Goal: Feedback & Contribution: Contribute content

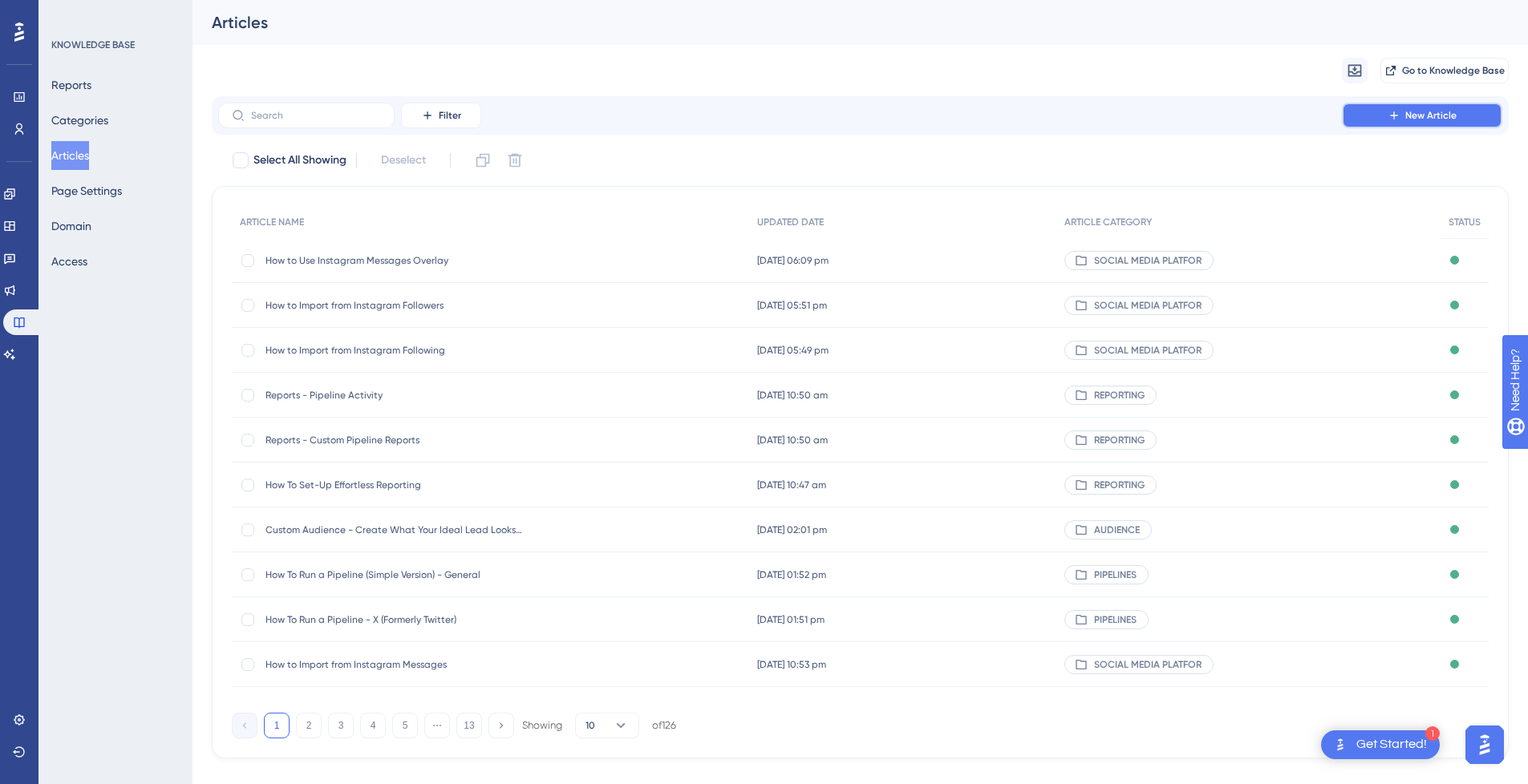
drag, startPoint x: 1451, startPoint y: 121, endPoint x: 1126, endPoint y: 58, distance: 331.0
click at [1451, 119] on span "New Article" at bounding box center [1430, 116] width 52 height 13
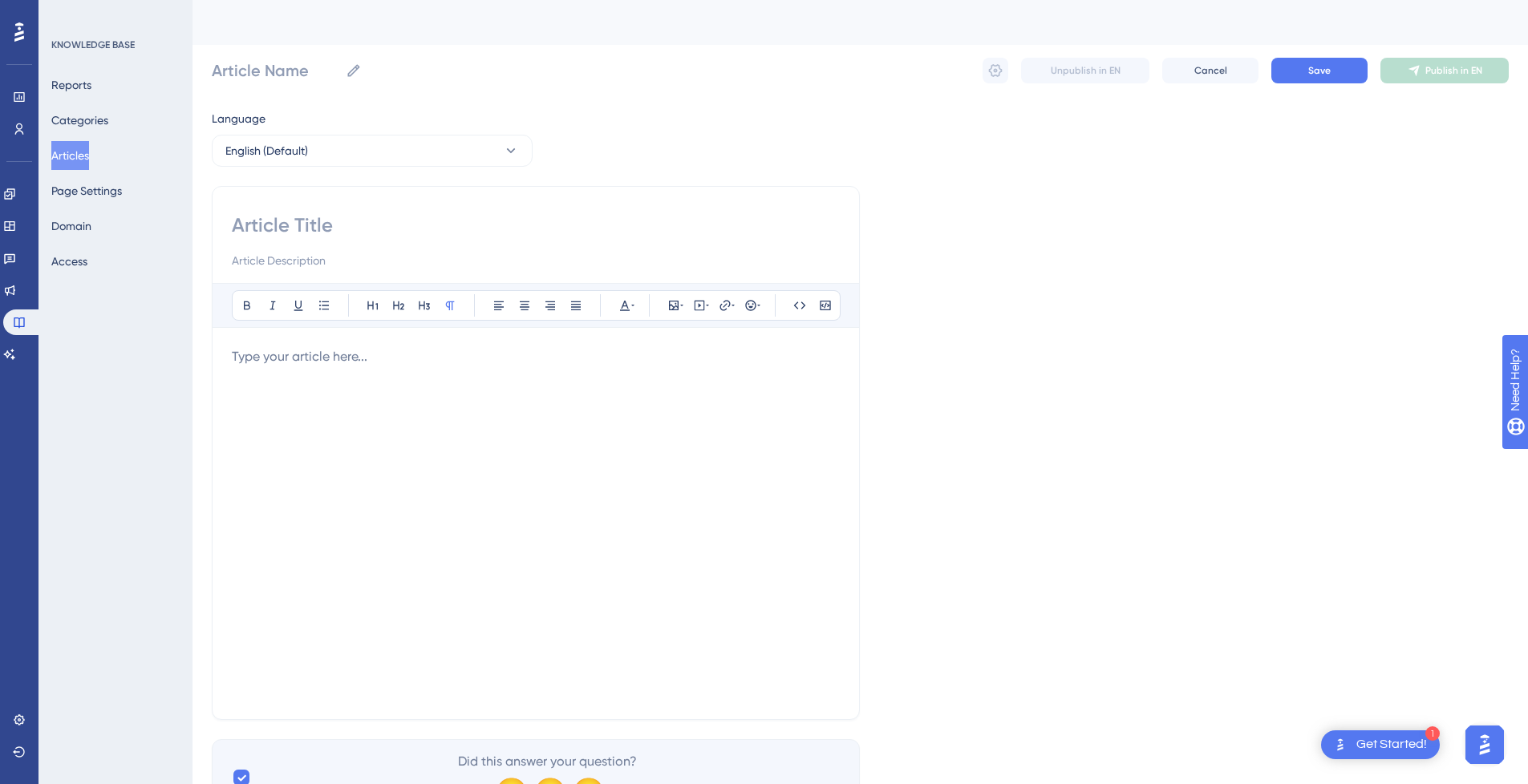
click at [340, 402] on div at bounding box center [535, 523] width 608 height 352
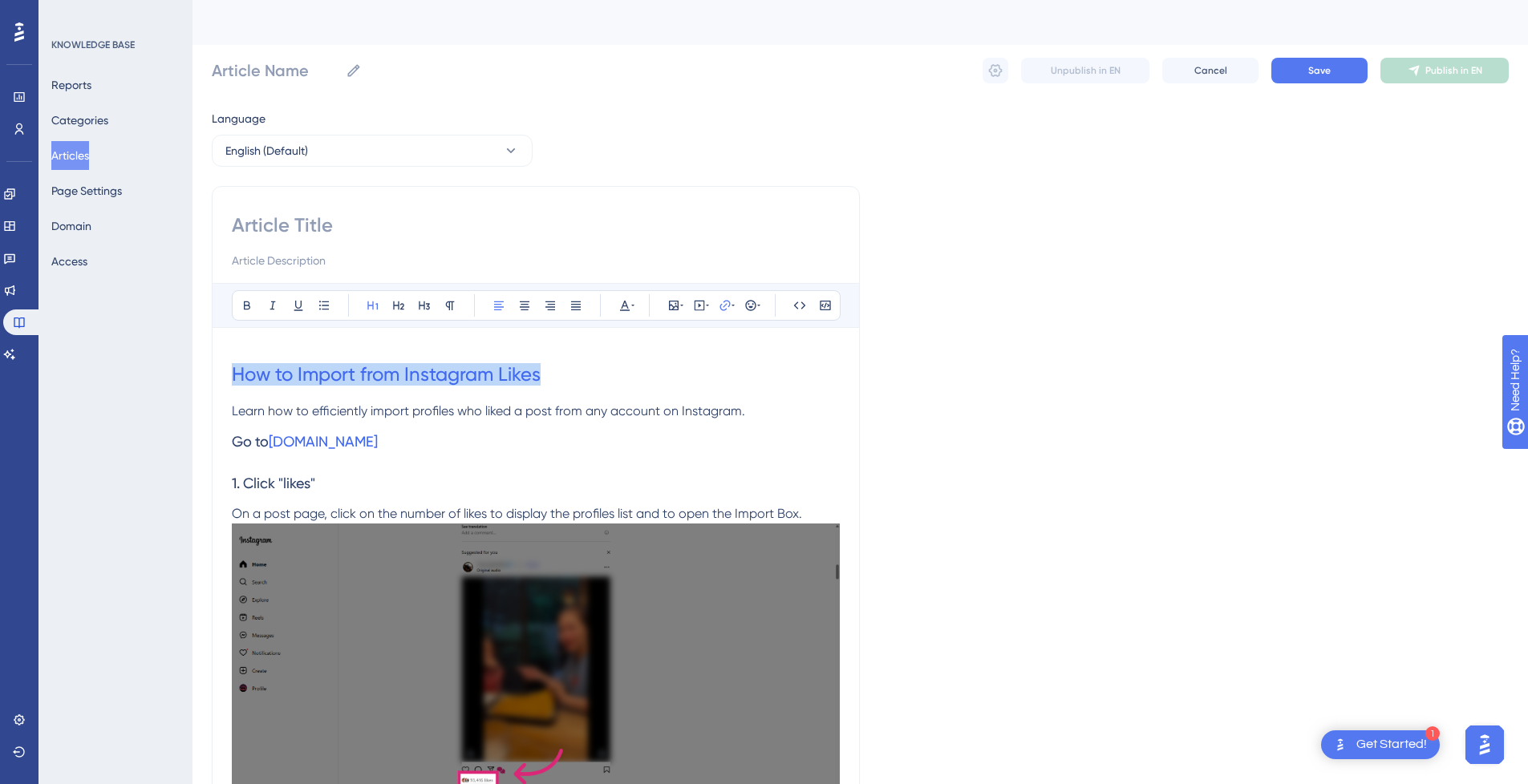
drag, startPoint x: 577, startPoint y: 368, endPoint x: 218, endPoint y: 374, distance: 359.1
click at [321, 229] on input at bounding box center [535, 225] width 608 height 25
paste input "How to Import from Instagram Likes"
type input "How to Import from Instagram Likes"
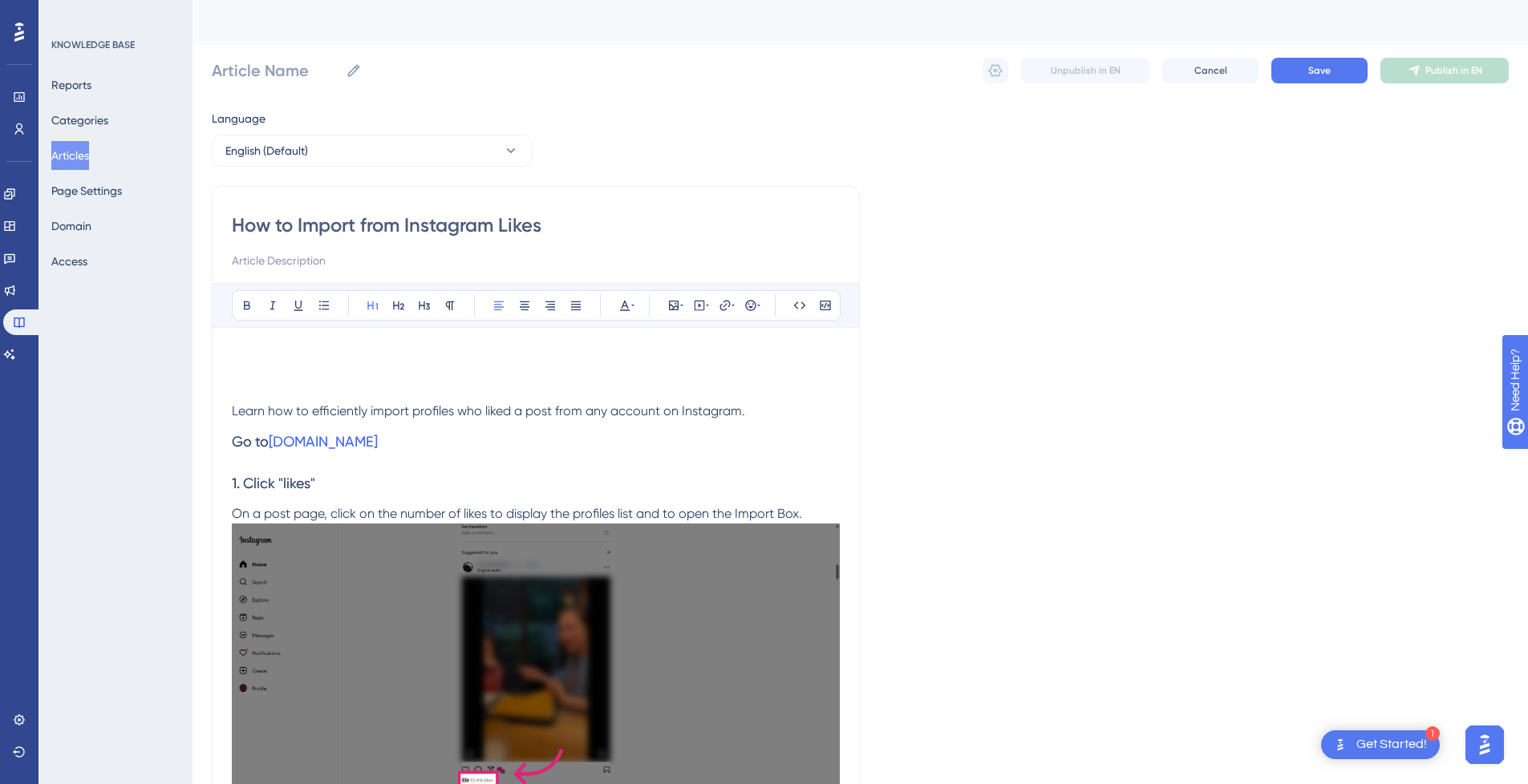
type input "How to Import from Instagram Likes"
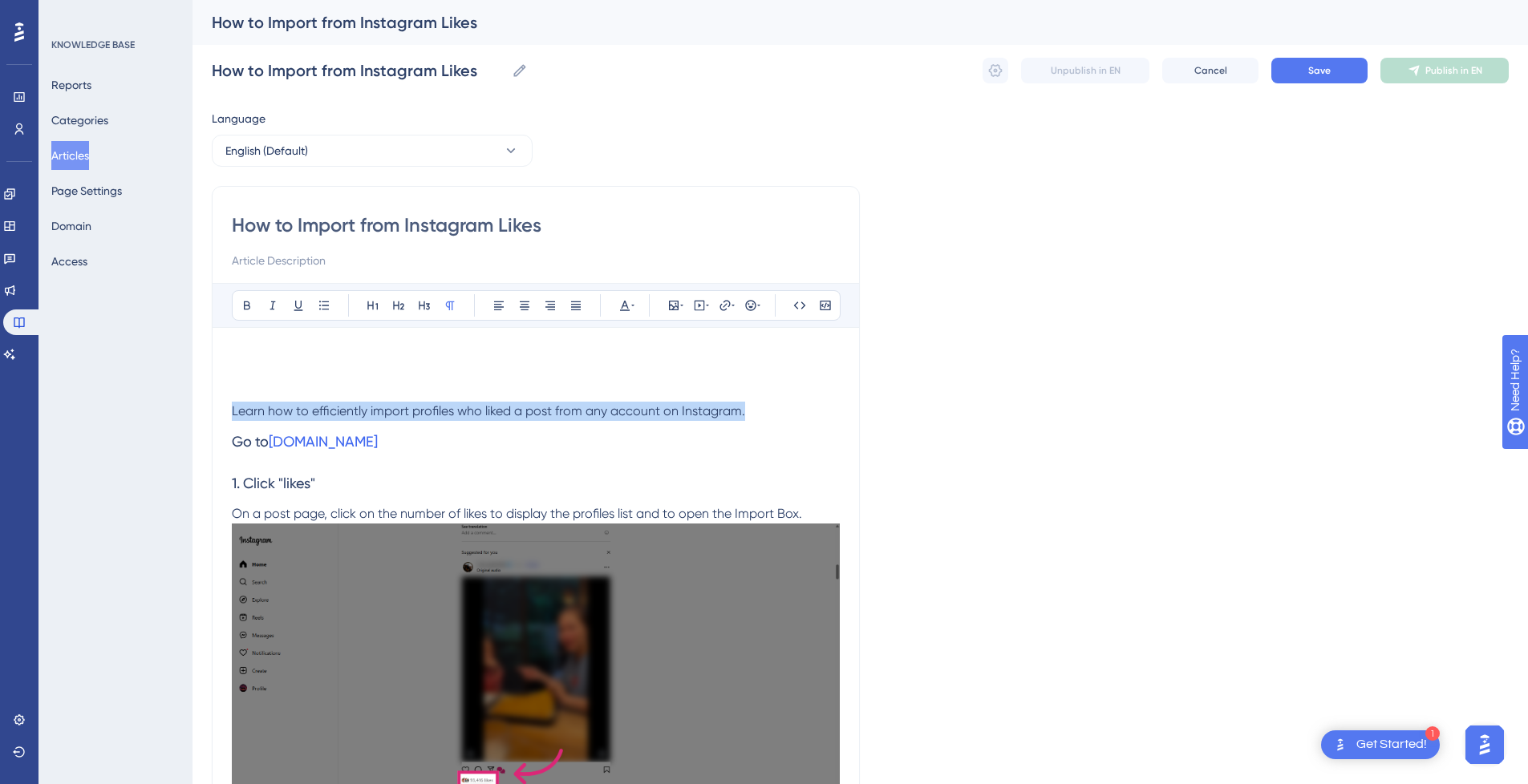
drag, startPoint x: 750, startPoint y: 406, endPoint x: 213, endPoint y: 418, distance: 537.1
click at [300, 260] on input at bounding box center [535, 260] width 608 height 19
paste input "Learn how to efficiently import profiles who liked a post from any account on I…"
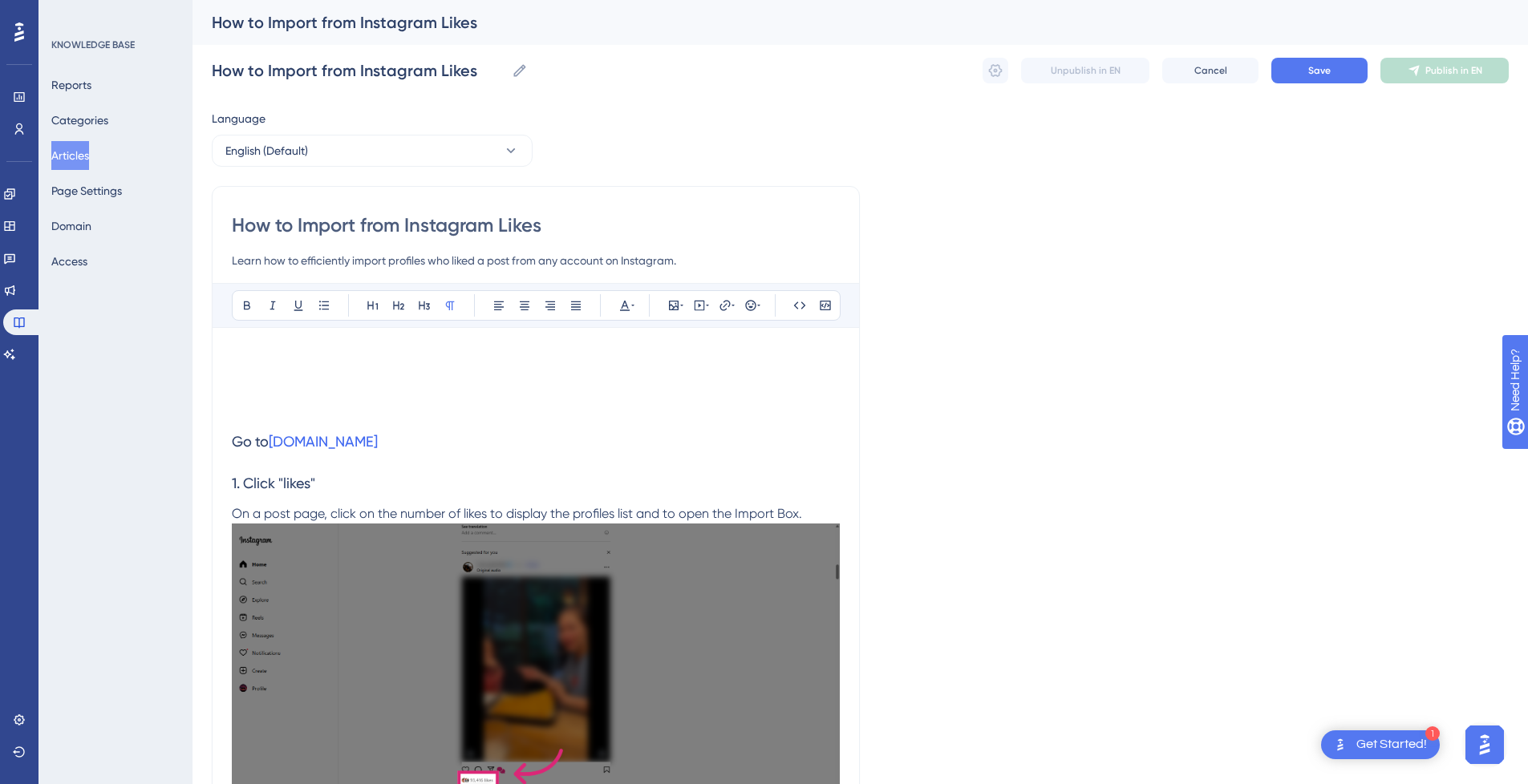
type input "Learn how to efficiently import profiles who liked a post from any account on I…"
click at [332, 388] on h1 at bounding box center [535, 374] width 608 height 54
click at [703, 307] on icon at bounding box center [699, 305] width 13 height 13
click at [639, 409] on textarea at bounding box center [699, 405] width 244 height 72
paste textarea "<div style="position:relative;padding-bottom:56.25%;"> <iframe style="width:100…"
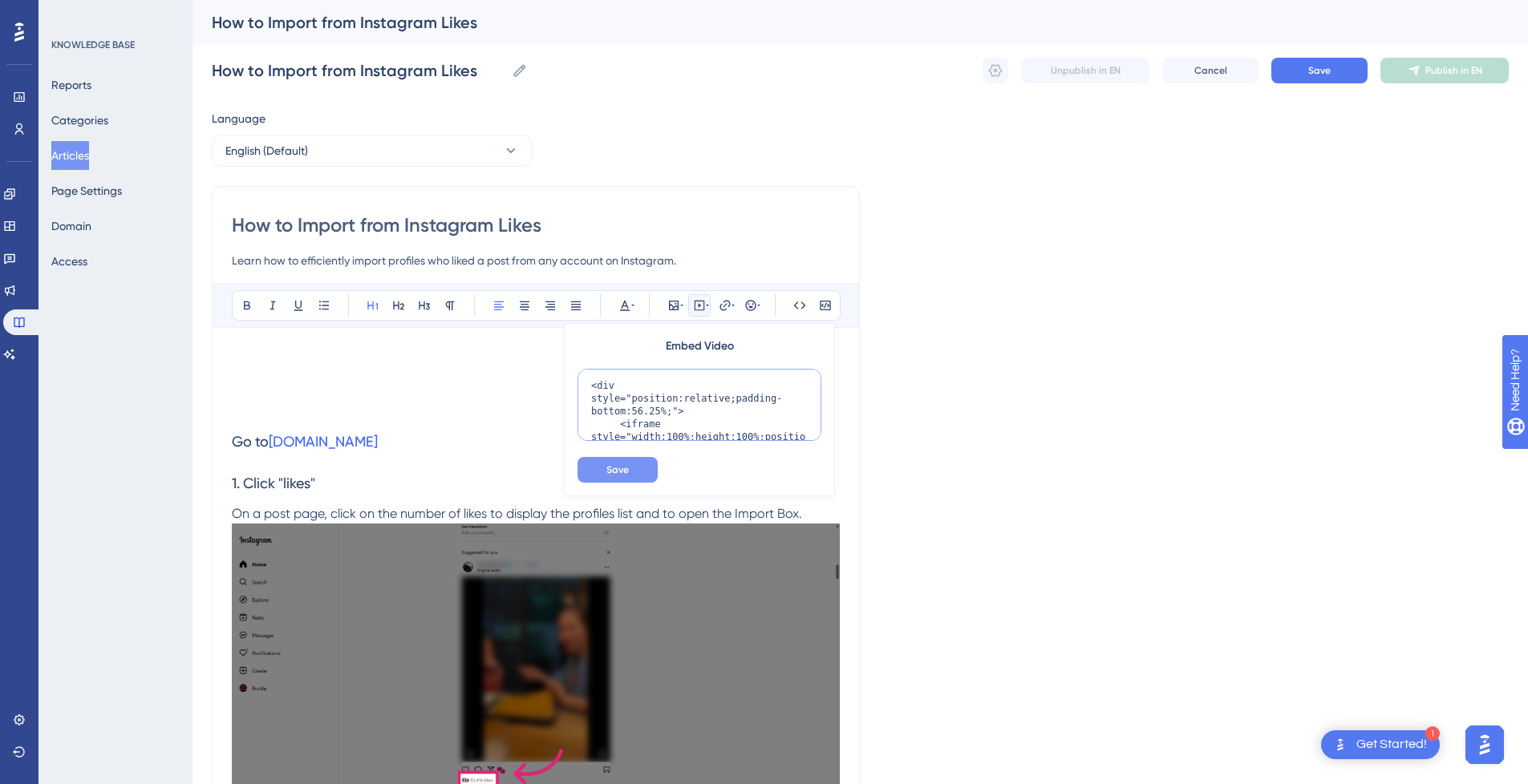
scroll to position [220, 0]
type textarea "<div style="position:relative;padding-bottom:56.25%;"> <iframe style="width:100…"
click at [634, 466] on button "Save" at bounding box center [617, 470] width 80 height 25
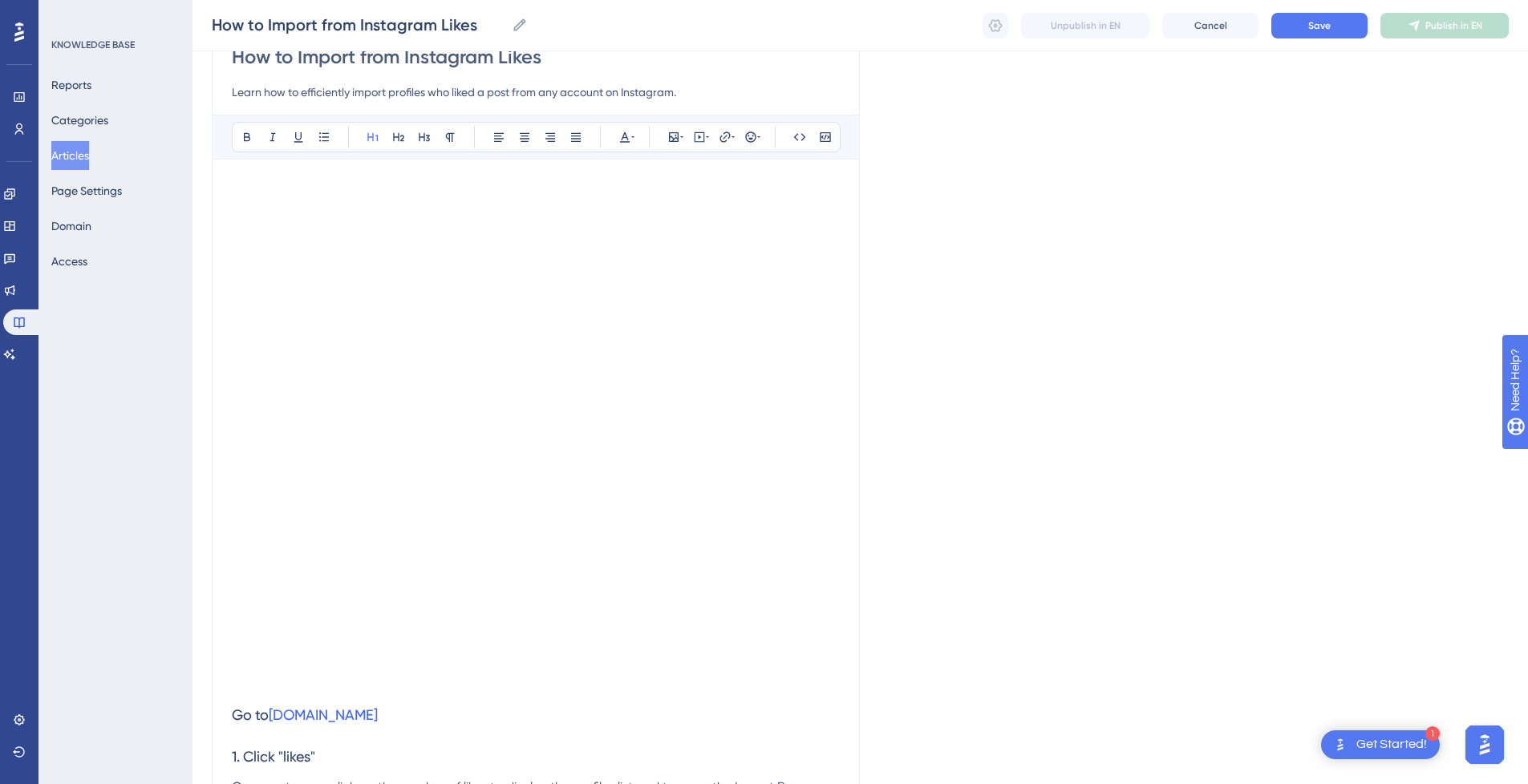
scroll to position [191, 0]
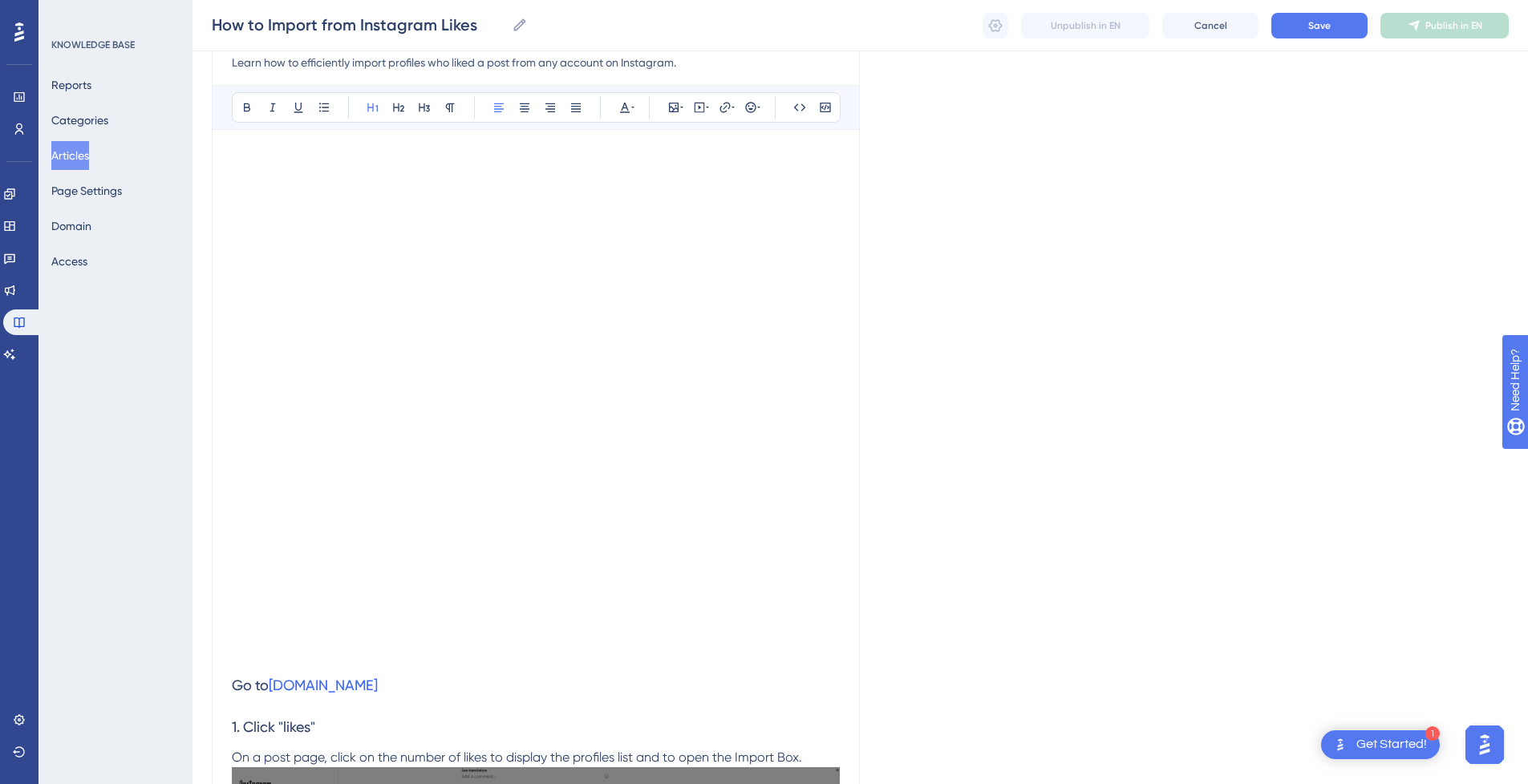
click at [286, 182] on h1 at bounding box center [535, 176] width 608 height 54
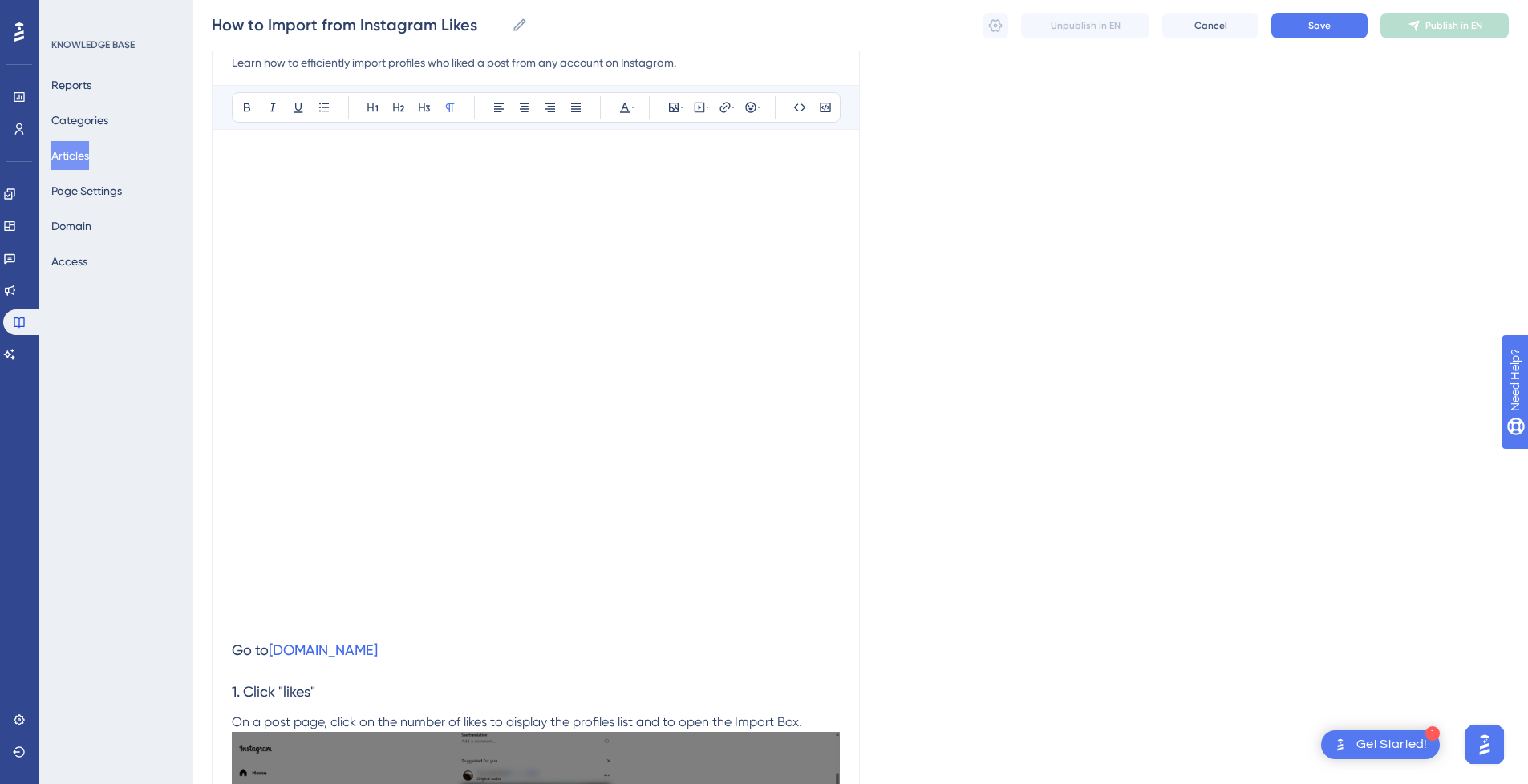
click at [258, 153] on p at bounding box center [535, 158] width 608 height 19
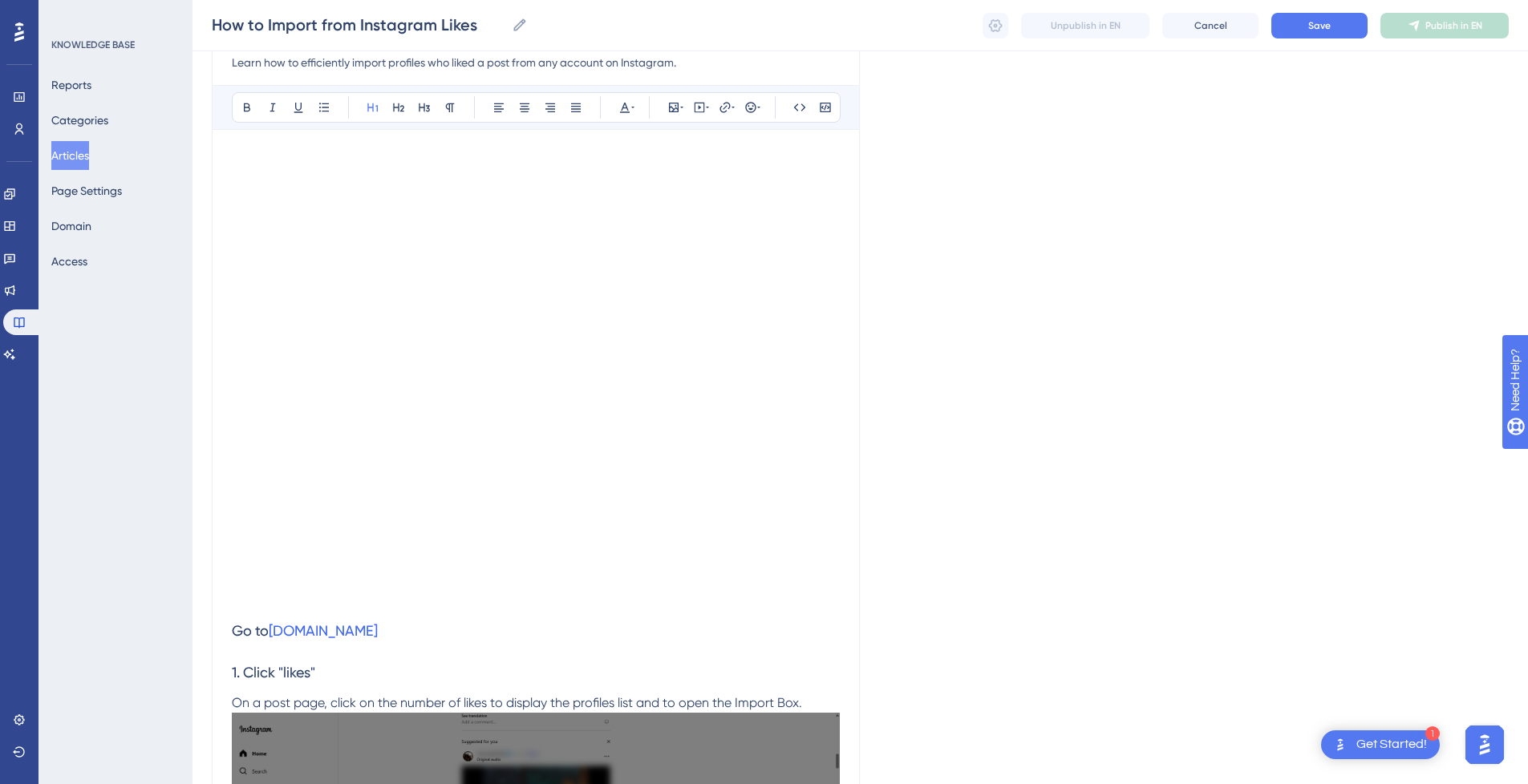
click at [264, 562] on h1 at bounding box center [535, 564] width 608 height 54
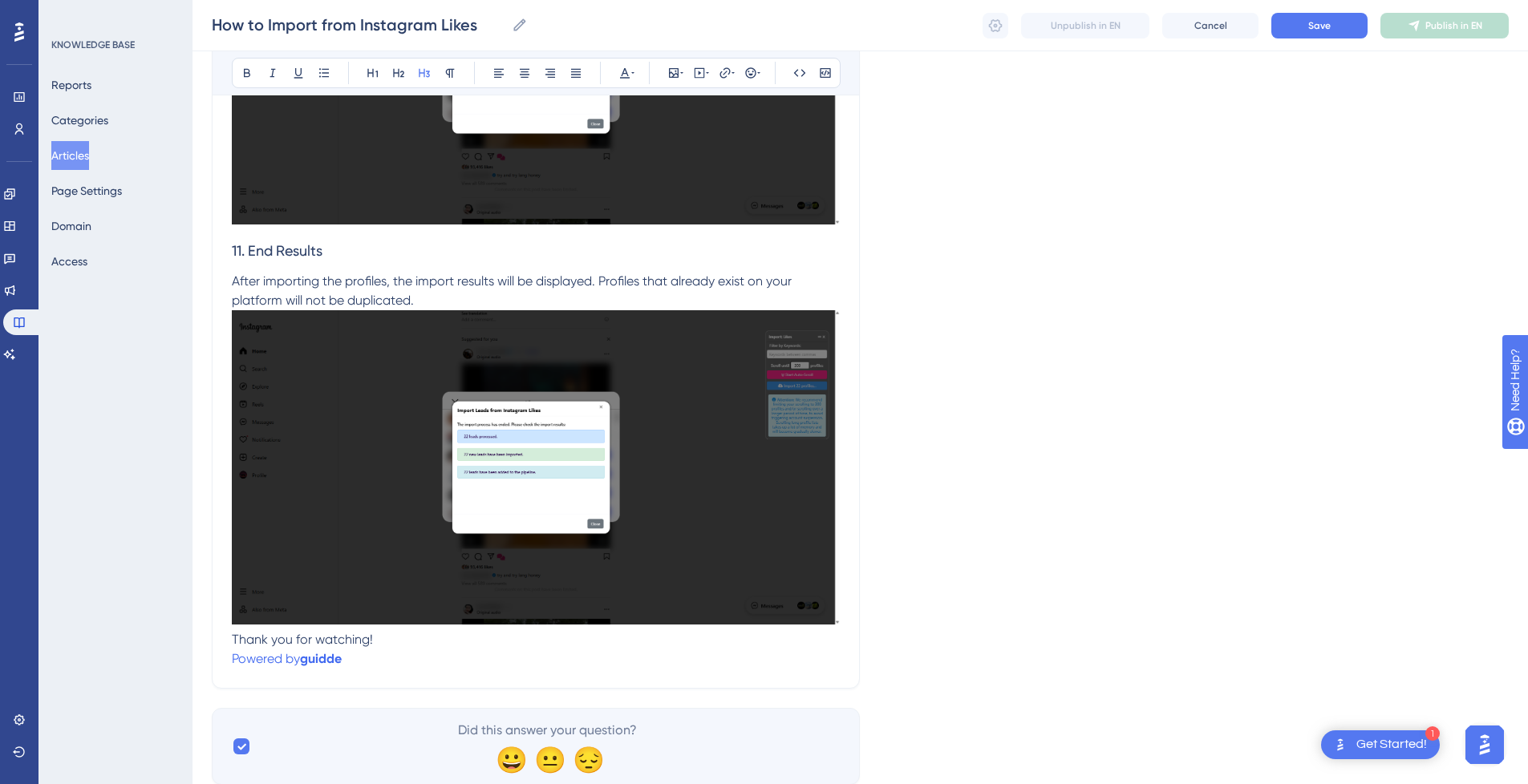
scroll to position [4496, 0]
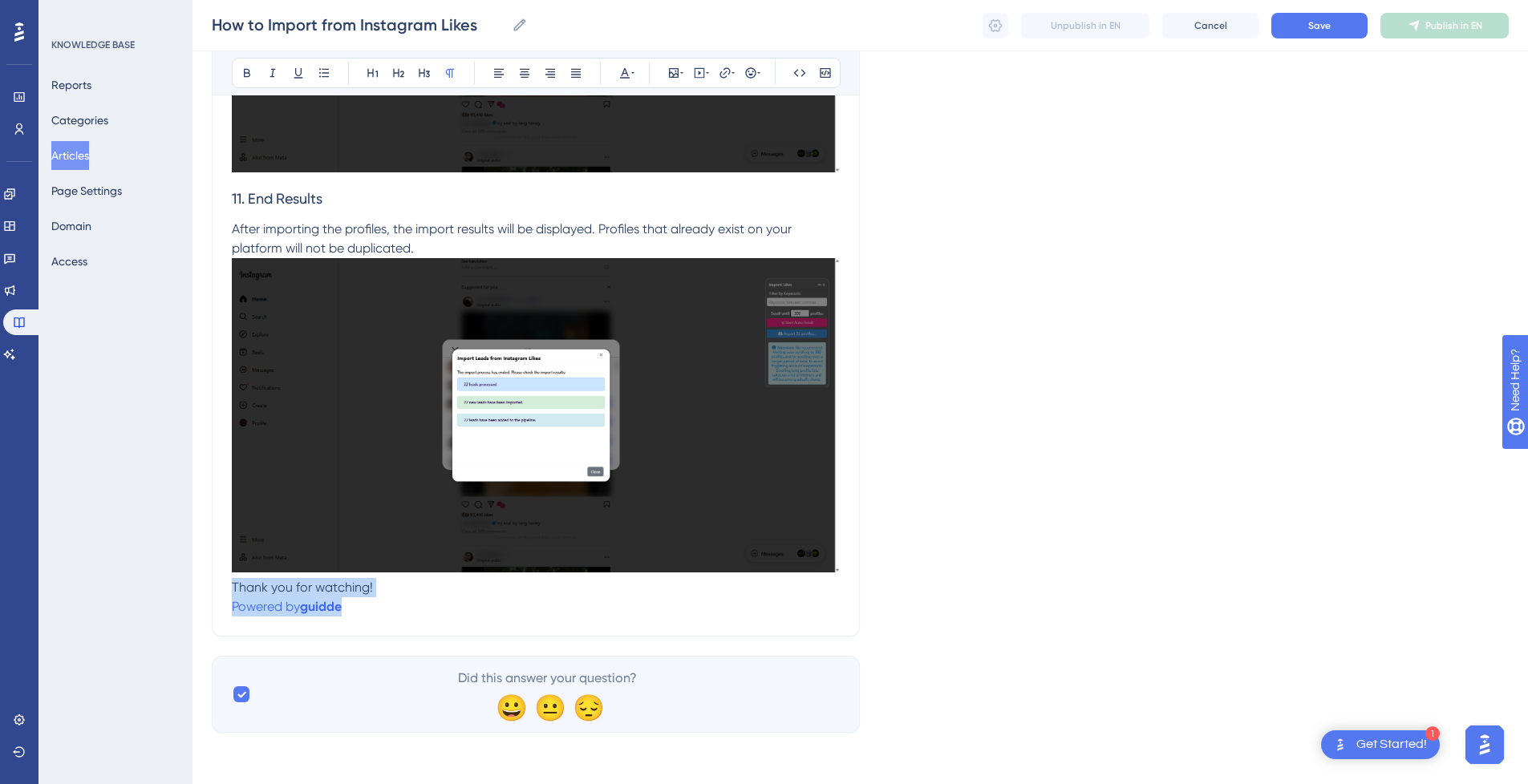
drag, startPoint x: 389, startPoint y: 606, endPoint x: 206, endPoint y: 591, distance: 183.6
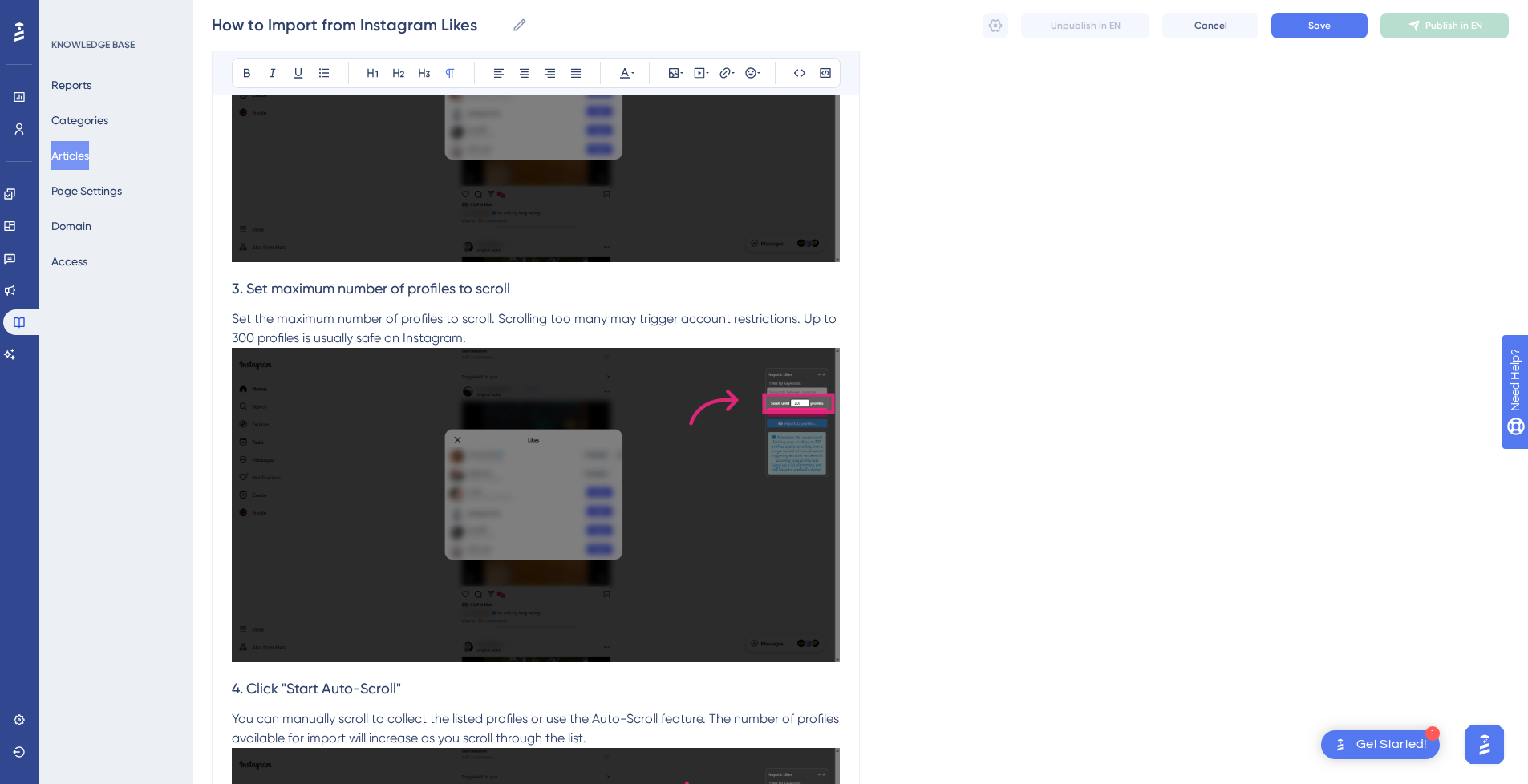
scroll to position [0, 0]
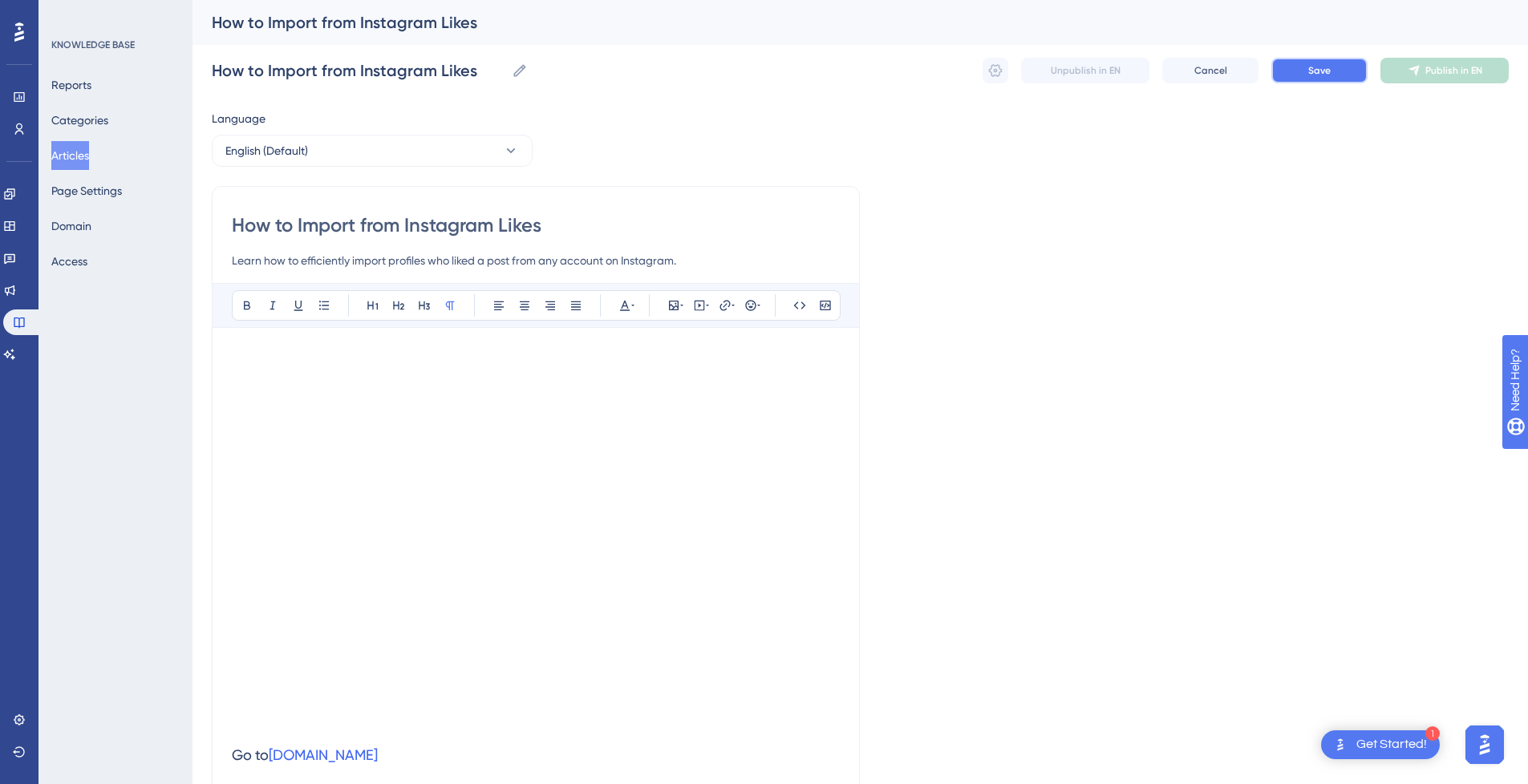
click at [1336, 79] on button "Save" at bounding box center [1319, 70] width 96 height 25
click at [1445, 74] on span "Publish in EN" at bounding box center [1453, 70] width 57 height 13
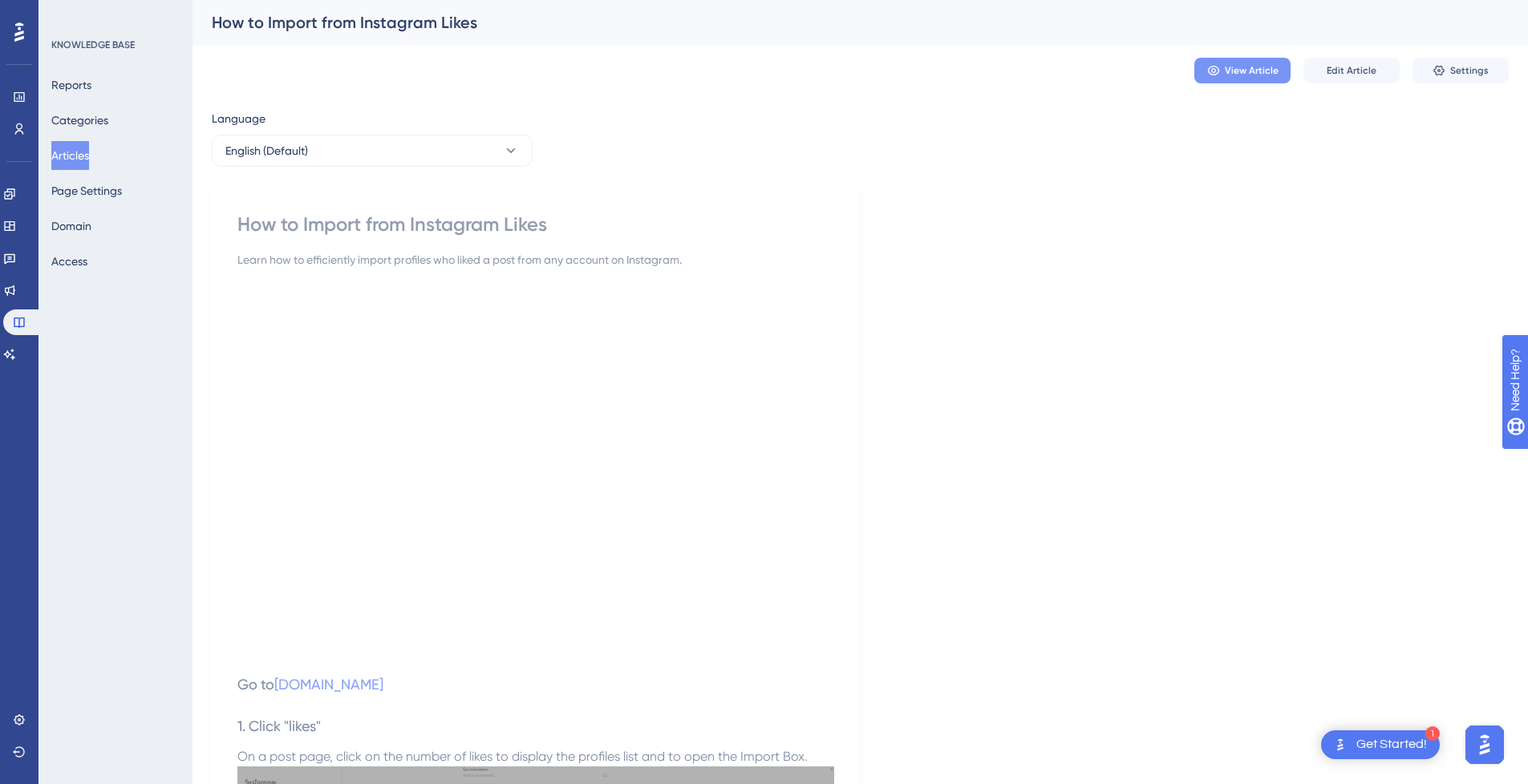
click at [1259, 67] on span "View Article" at bounding box center [1251, 70] width 53 height 13
click at [1479, 74] on span "Settings" at bounding box center [1468, 70] width 39 height 13
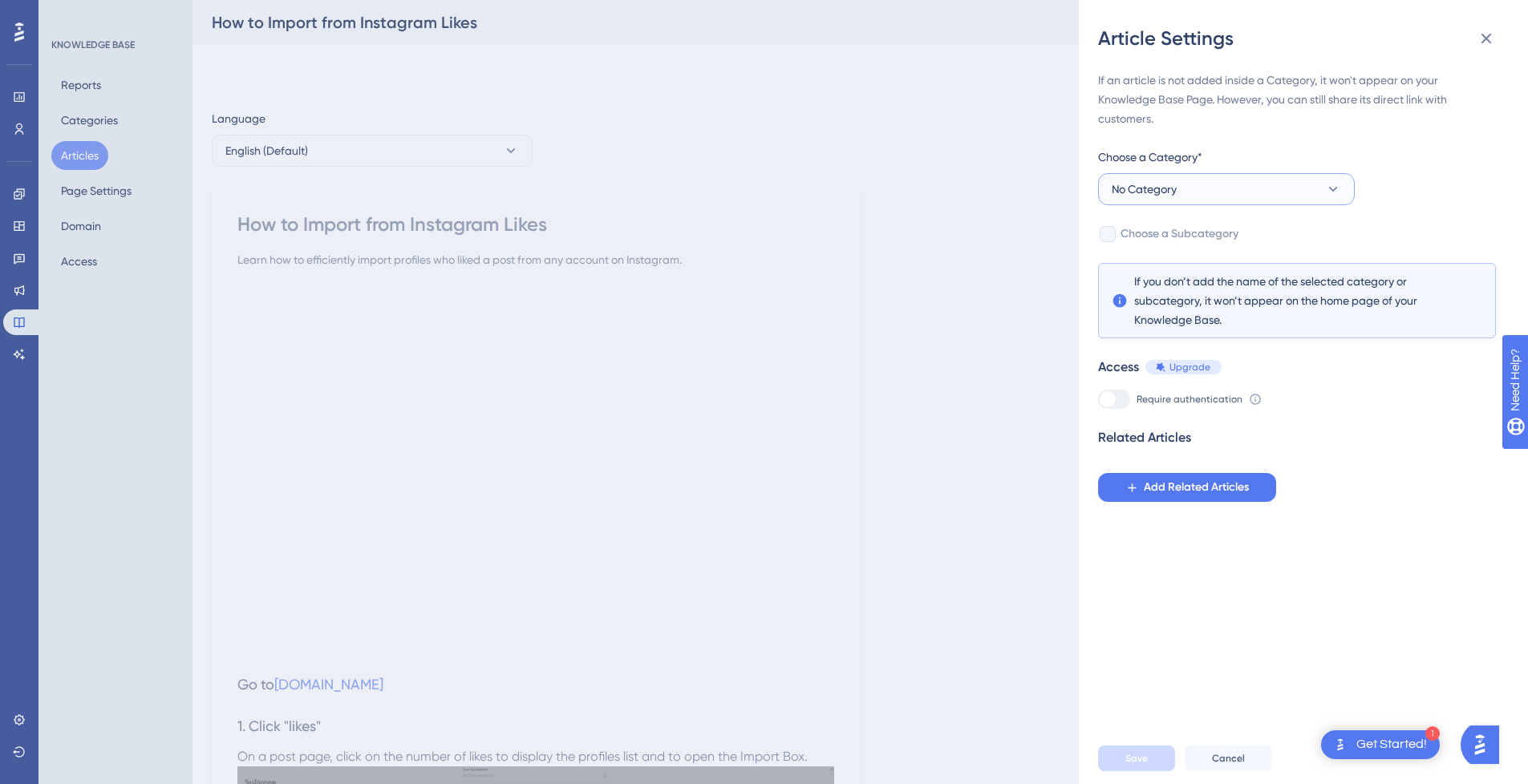
click at [1168, 188] on span "No Category" at bounding box center [1144, 189] width 65 height 19
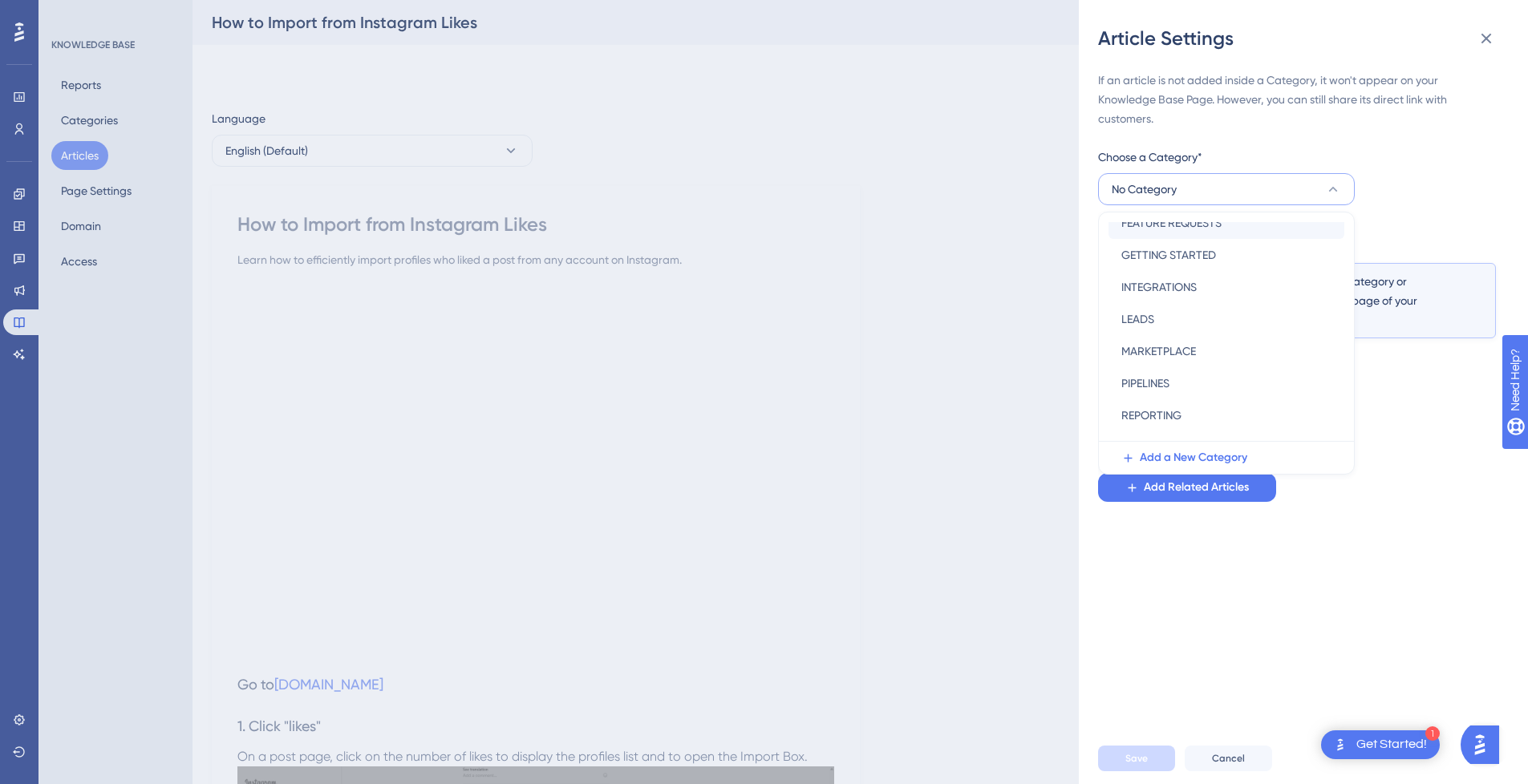
scroll to position [160, 0]
click at [1200, 424] on span "SOCIAL MEDIA PLATFORMS" at bounding box center [1190, 430] width 137 height 19
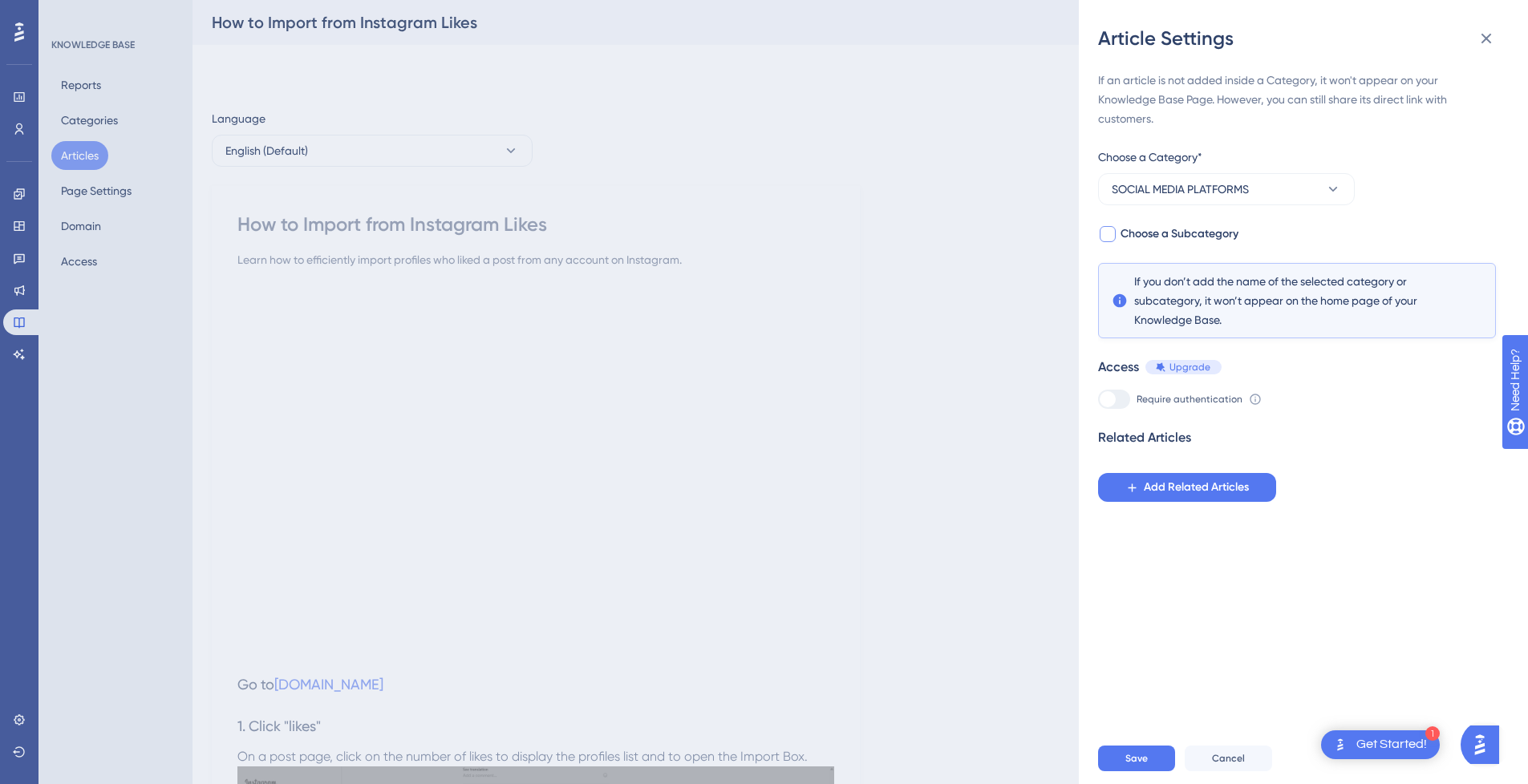
click at [1108, 234] on div at bounding box center [1108, 234] width 16 height 16
checkbox input "true"
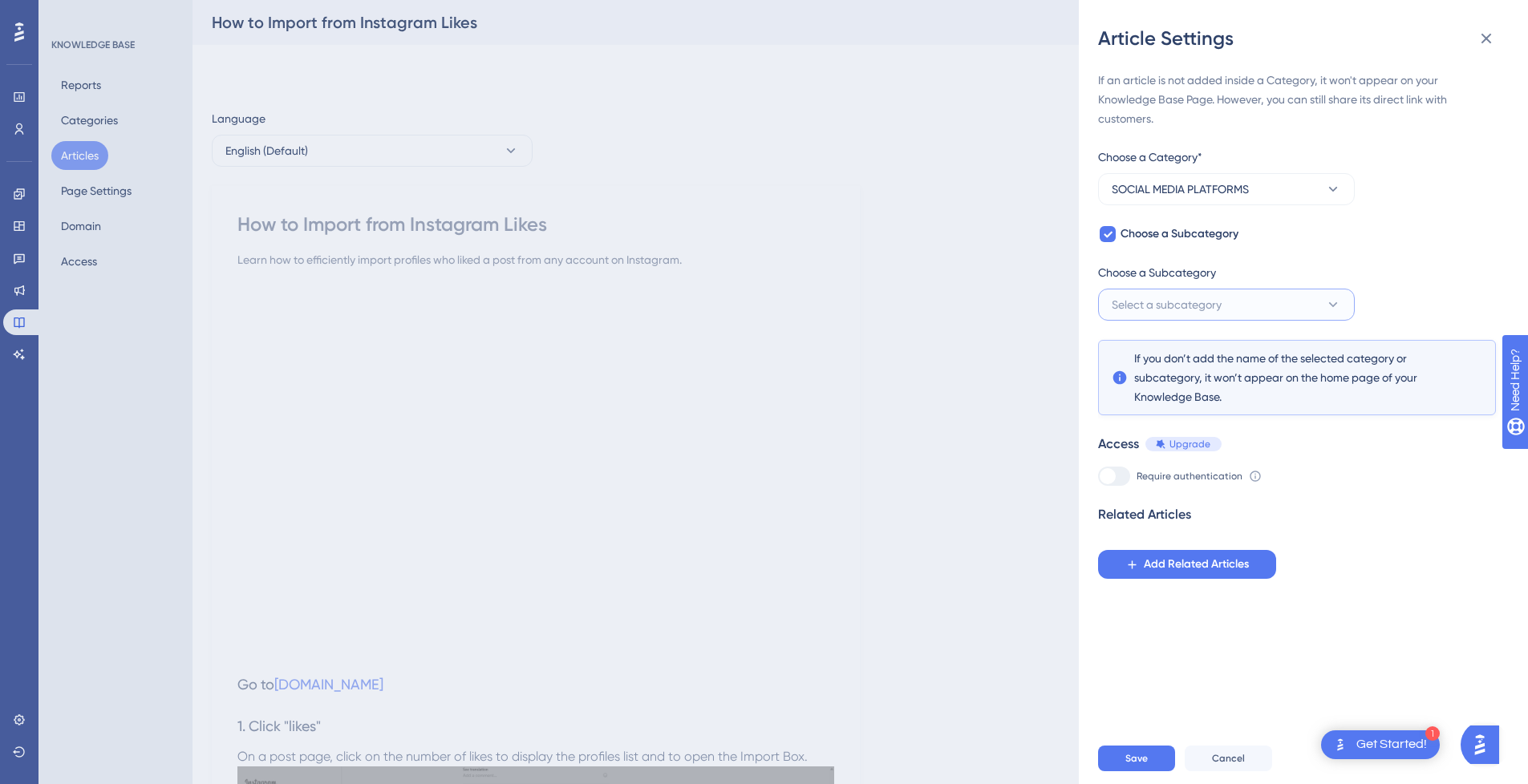
click at [1212, 298] on span "Select a subcategory" at bounding box center [1167, 304] width 110 height 19
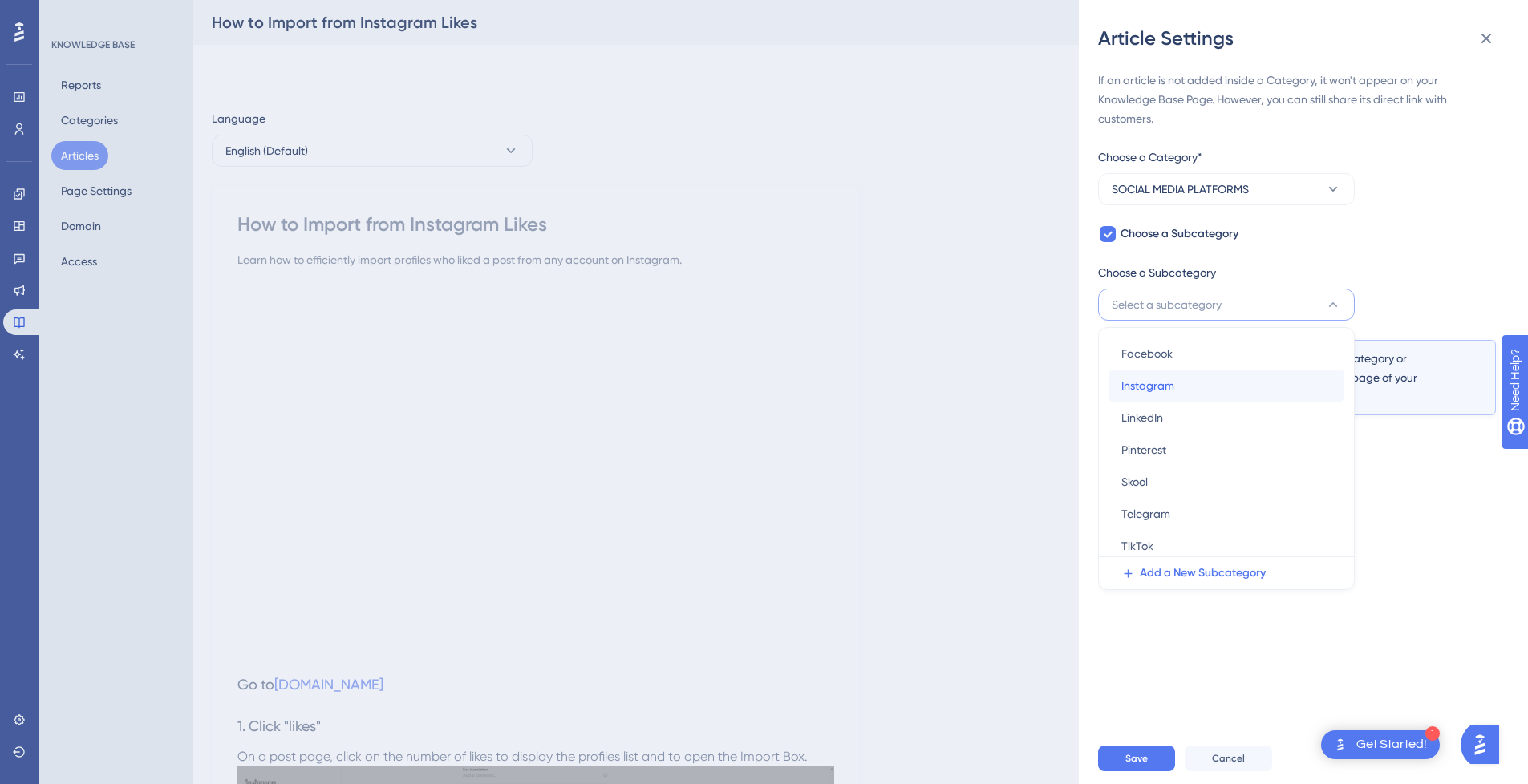
click at [1214, 389] on div "Instagram Instagram" at bounding box center [1226, 385] width 211 height 32
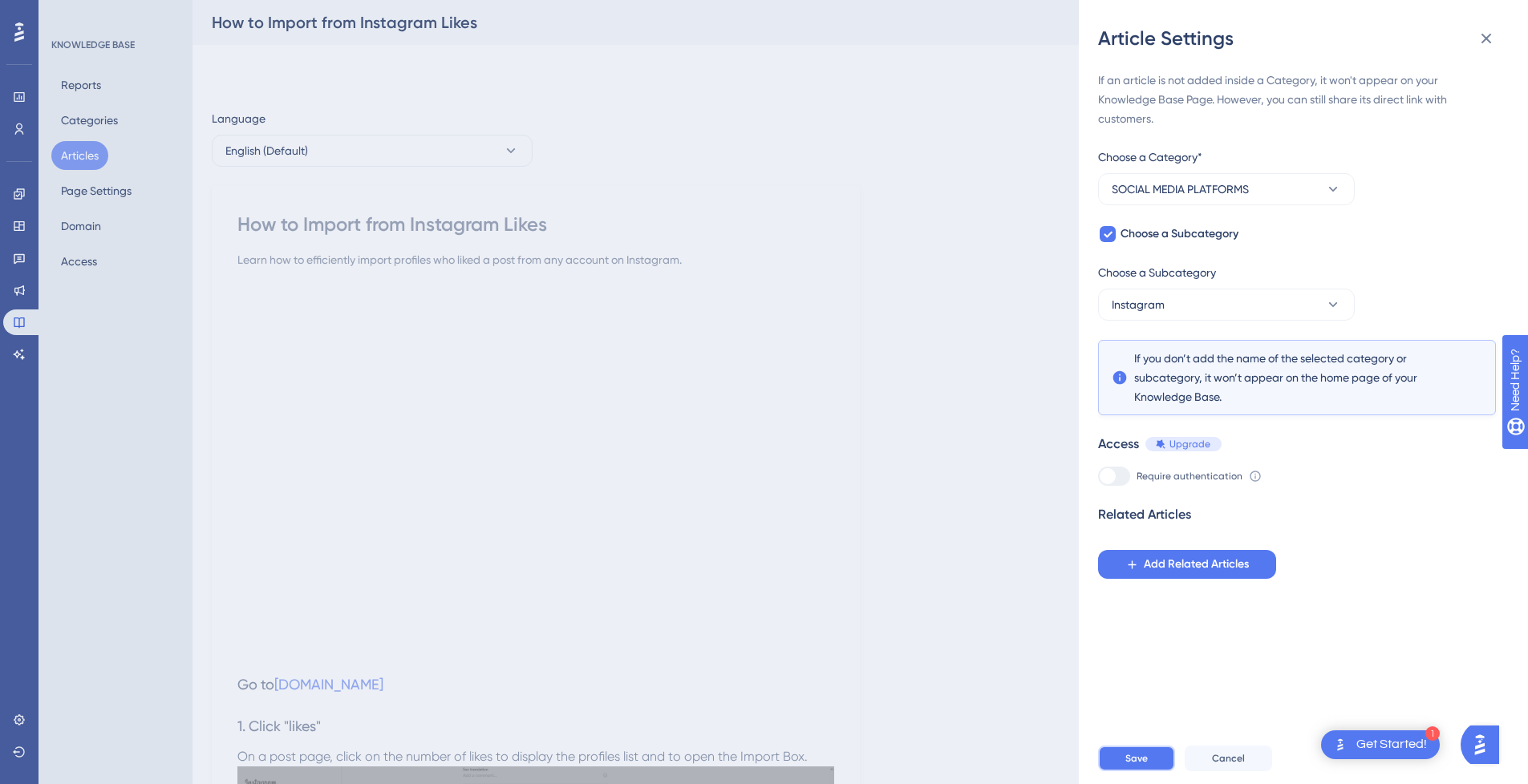
click at [1128, 771] on button "Save" at bounding box center [1136, 758] width 77 height 25
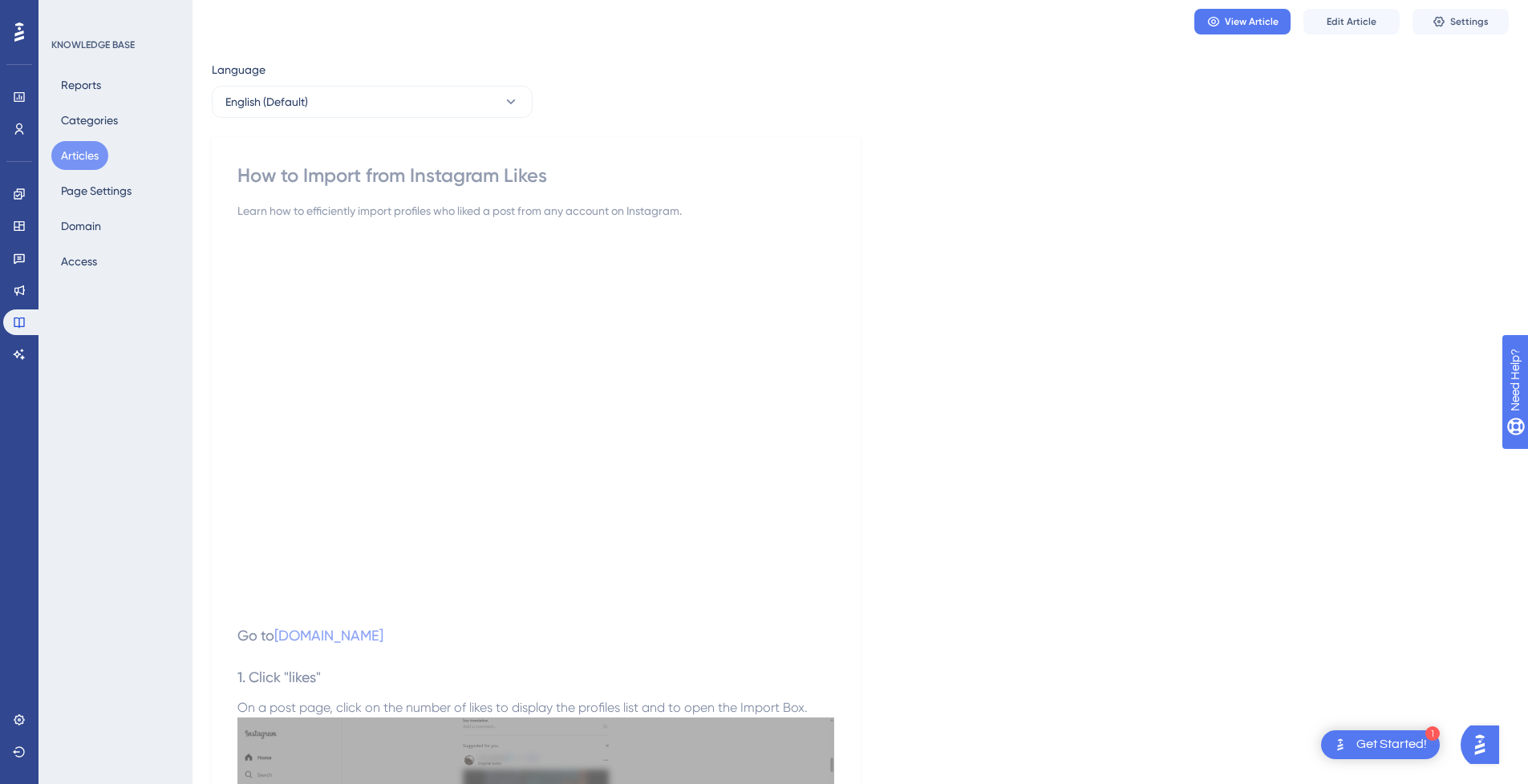
scroll to position [0, 0]
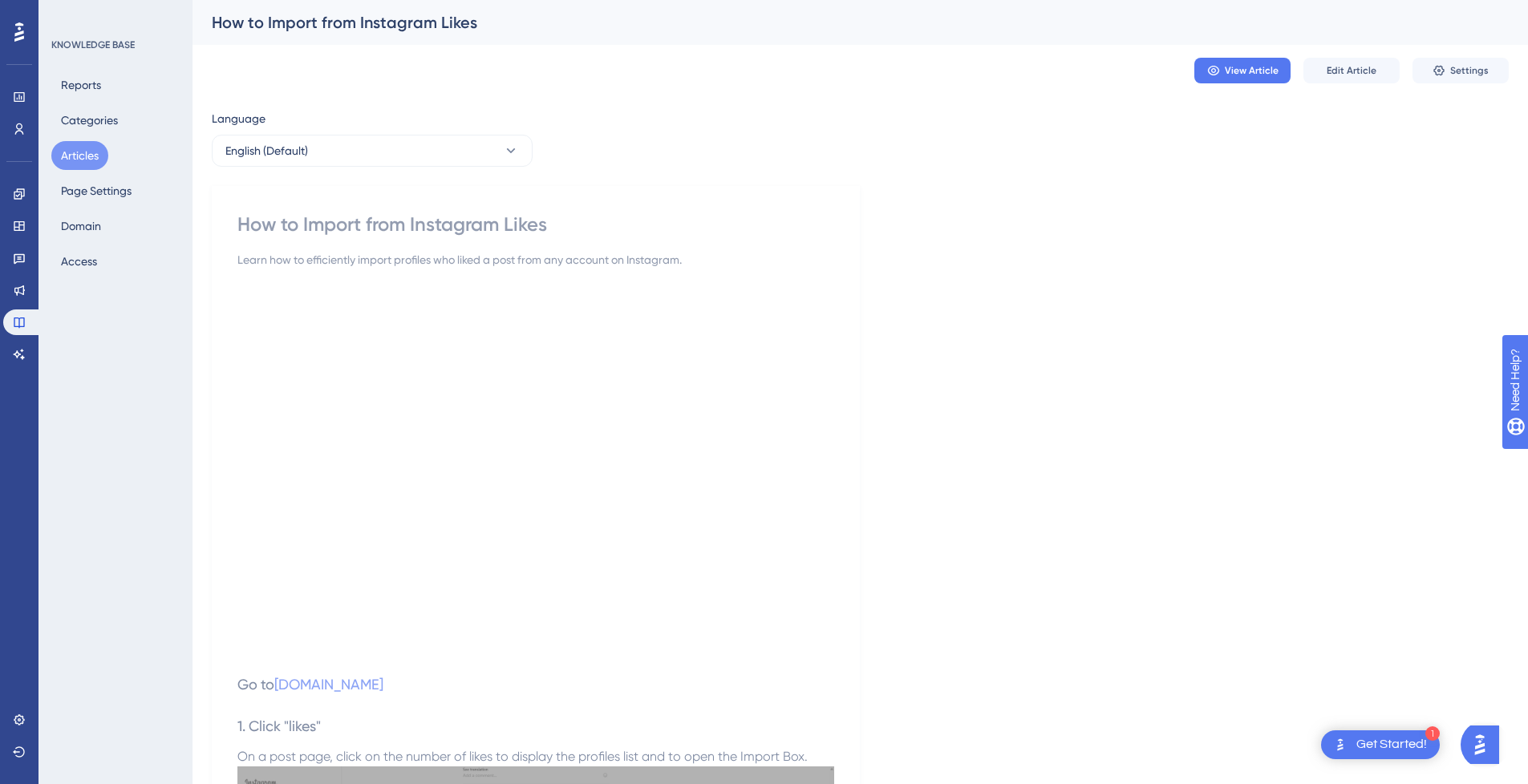
click at [67, 160] on button "Articles" at bounding box center [80, 155] width 57 height 29
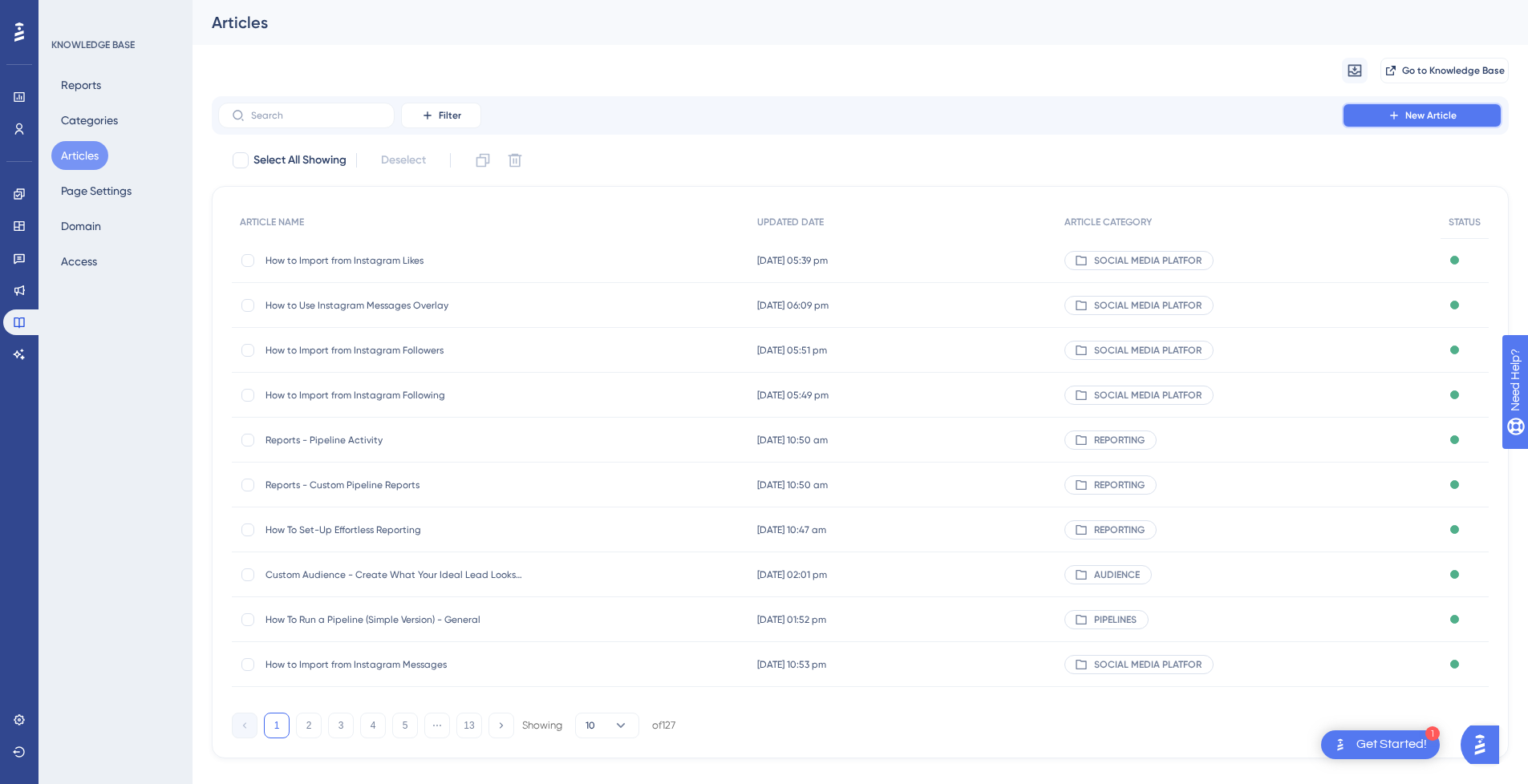
click at [1410, 117] on span "New Article" at bounding box center [1430, 116] width 52 height 13
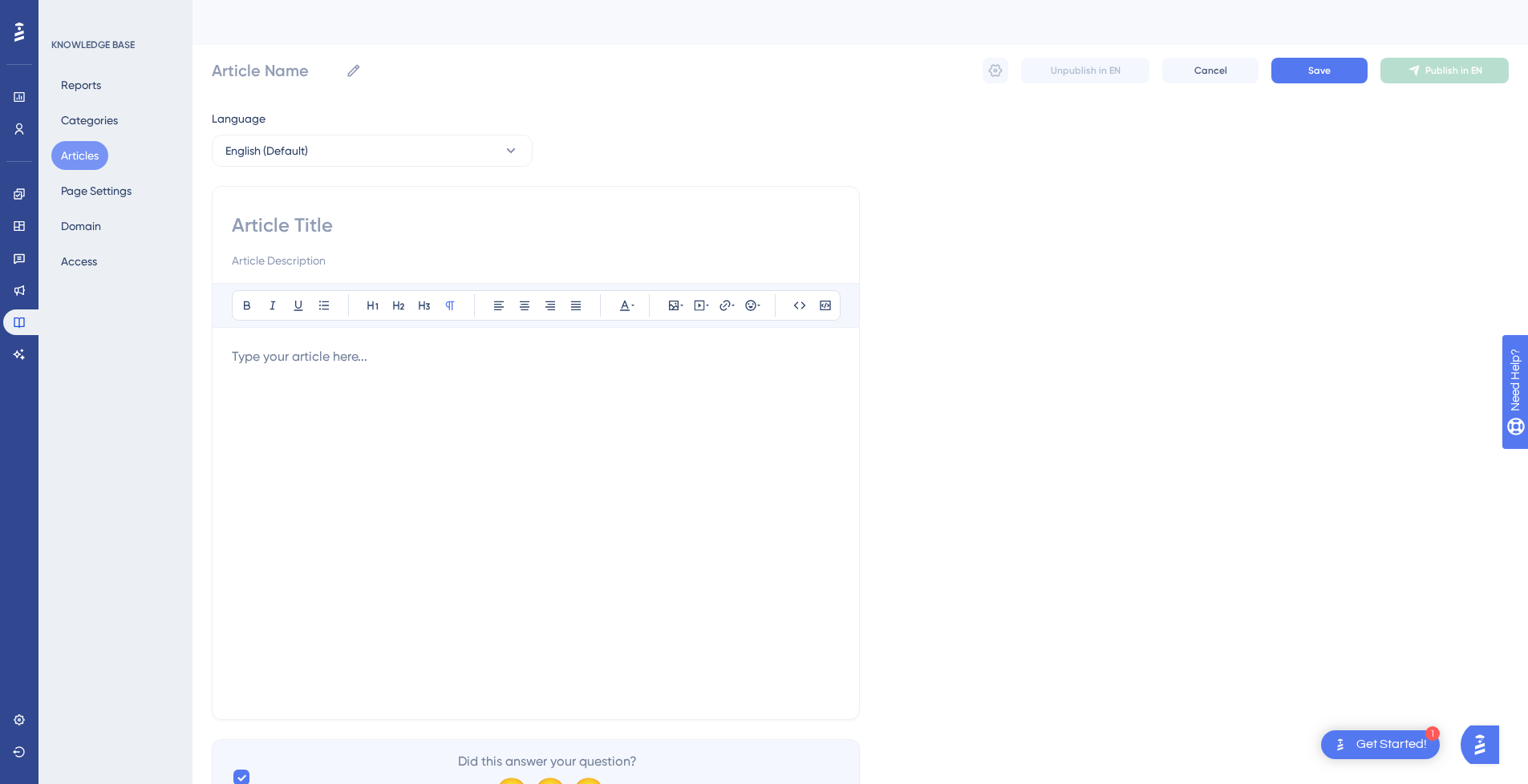
click at [331, 377] on div at bounding box center [535, 523] width 608 height 352
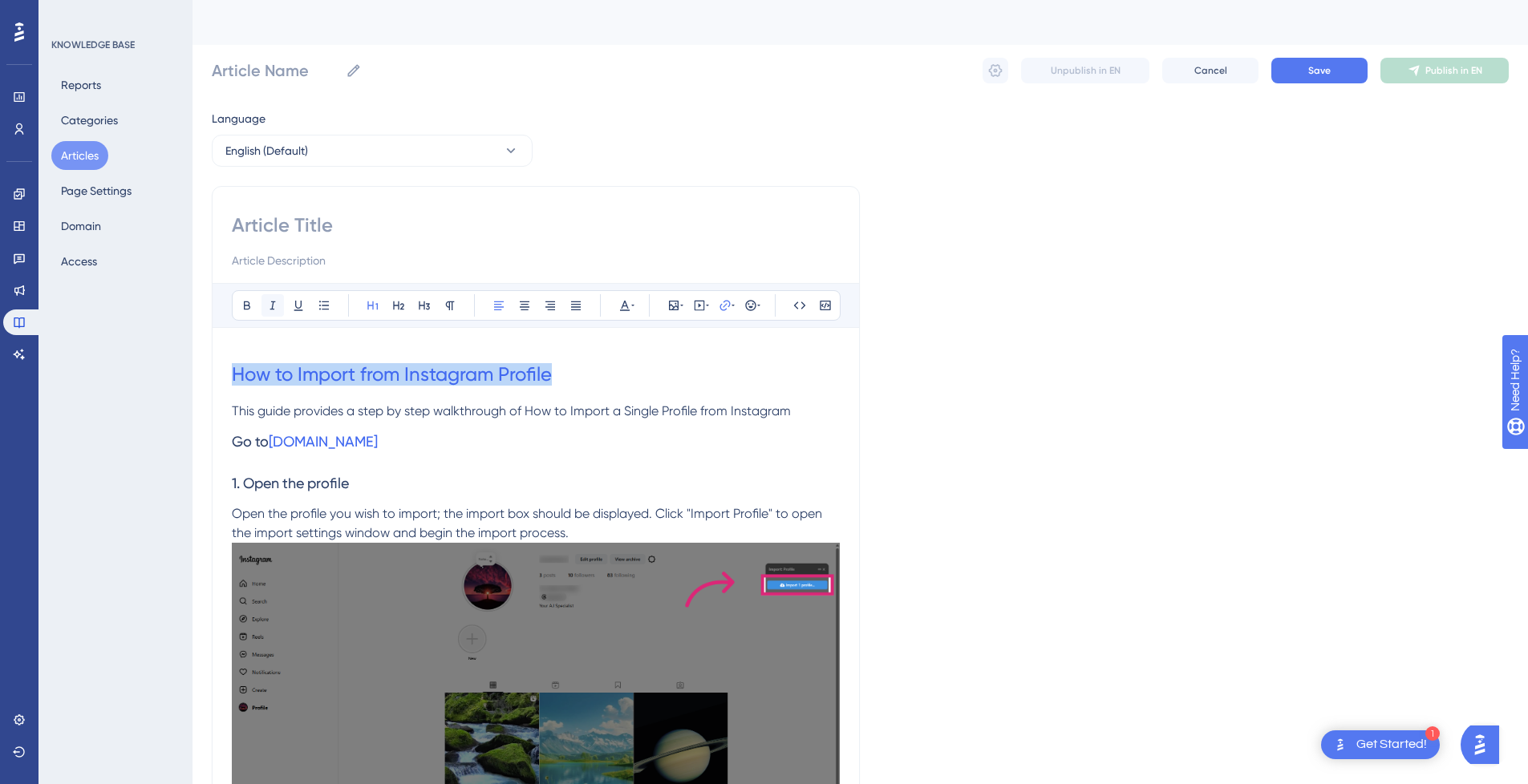
drag, startPoint x: 619, startPoint y: 372, endPoint x: 266, endPoint y: 296, distance: 361.1
click at [324, 220] on input at bounding box center [535, 225] width 608 height 25
paste input "How to Import from Instagram Profile"
type input "How to Import from Instagram Profile"
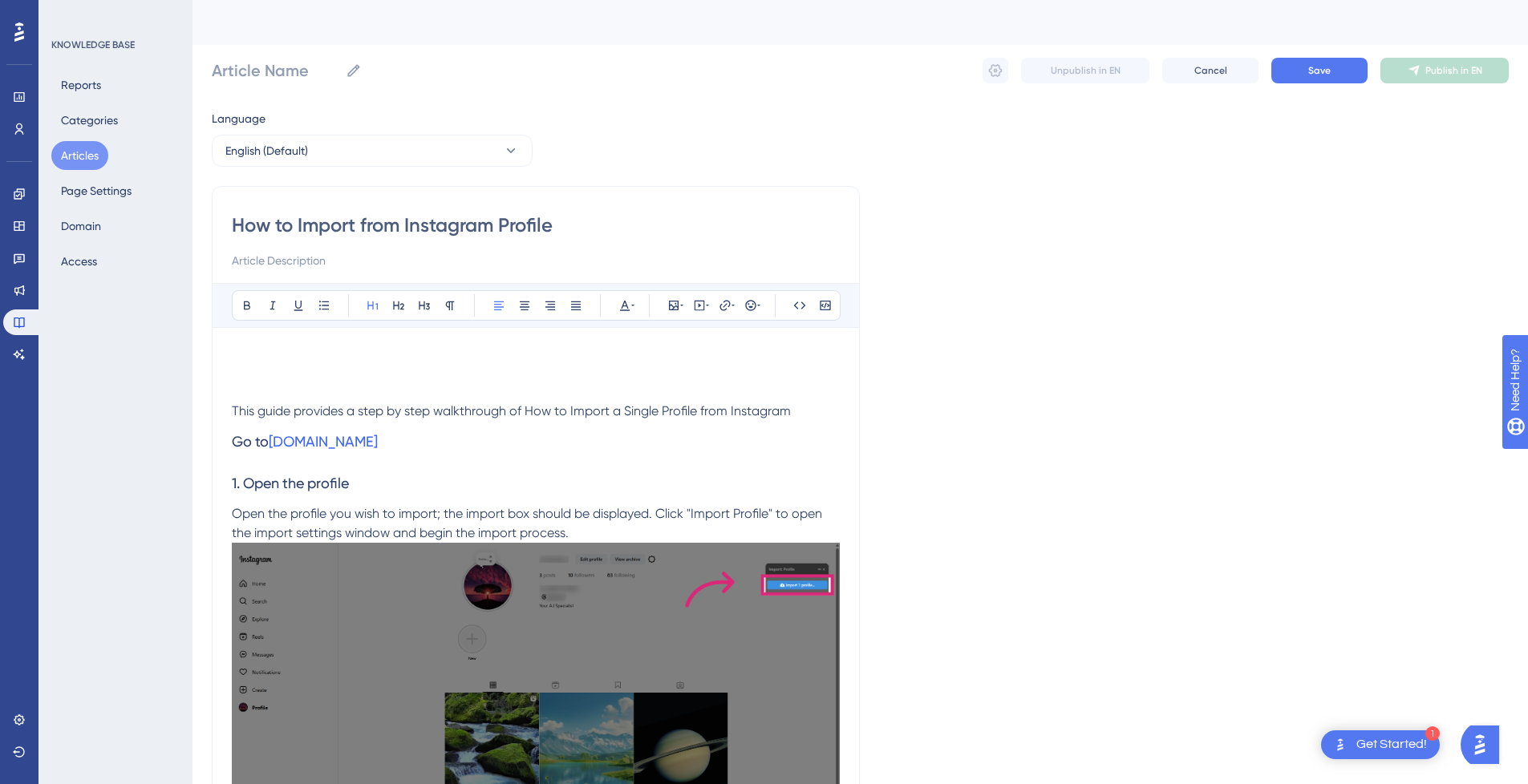
type input "How to Import from Instagram Profile"
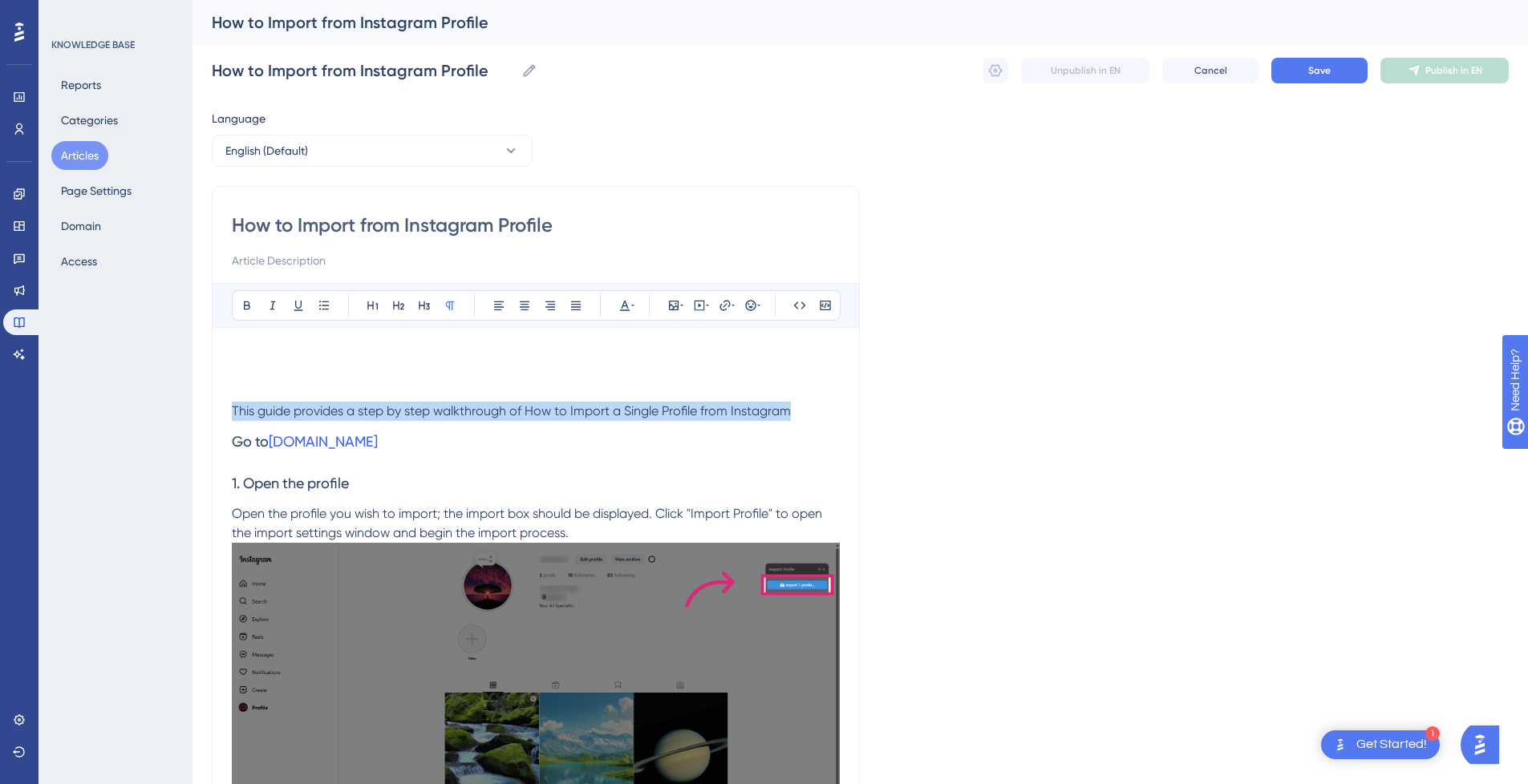
drag, startPoint x: 791, startPoint y: 411, endPoint x: 210, endPoint y: 419, distance: 581.1
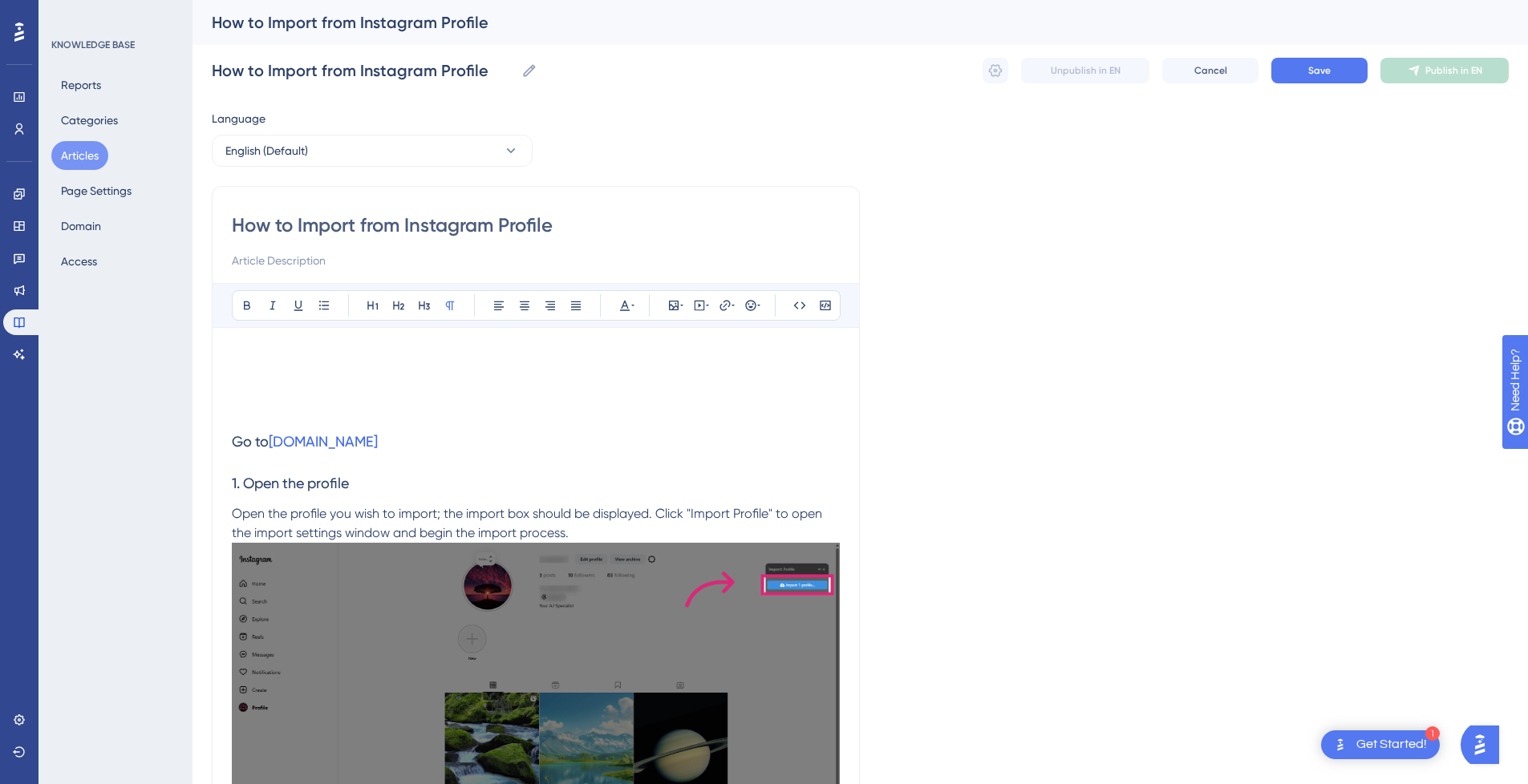
click at [304, 257] on input at bounding box center [535, 260] width 608 height 19
paste input "This guide provides a step by step walkthrough of How to Import a Single Profil…"
type input "This guide provides a step by step walkthrough of How to Import a Single Profil…"
click at [336, 405] on p at bounding box center [535, 411] width 608 height 19
drag, startPoint x: 288, startPoint y: 415, endPoint x: 233, endPoint y: 342, distance: 91.4
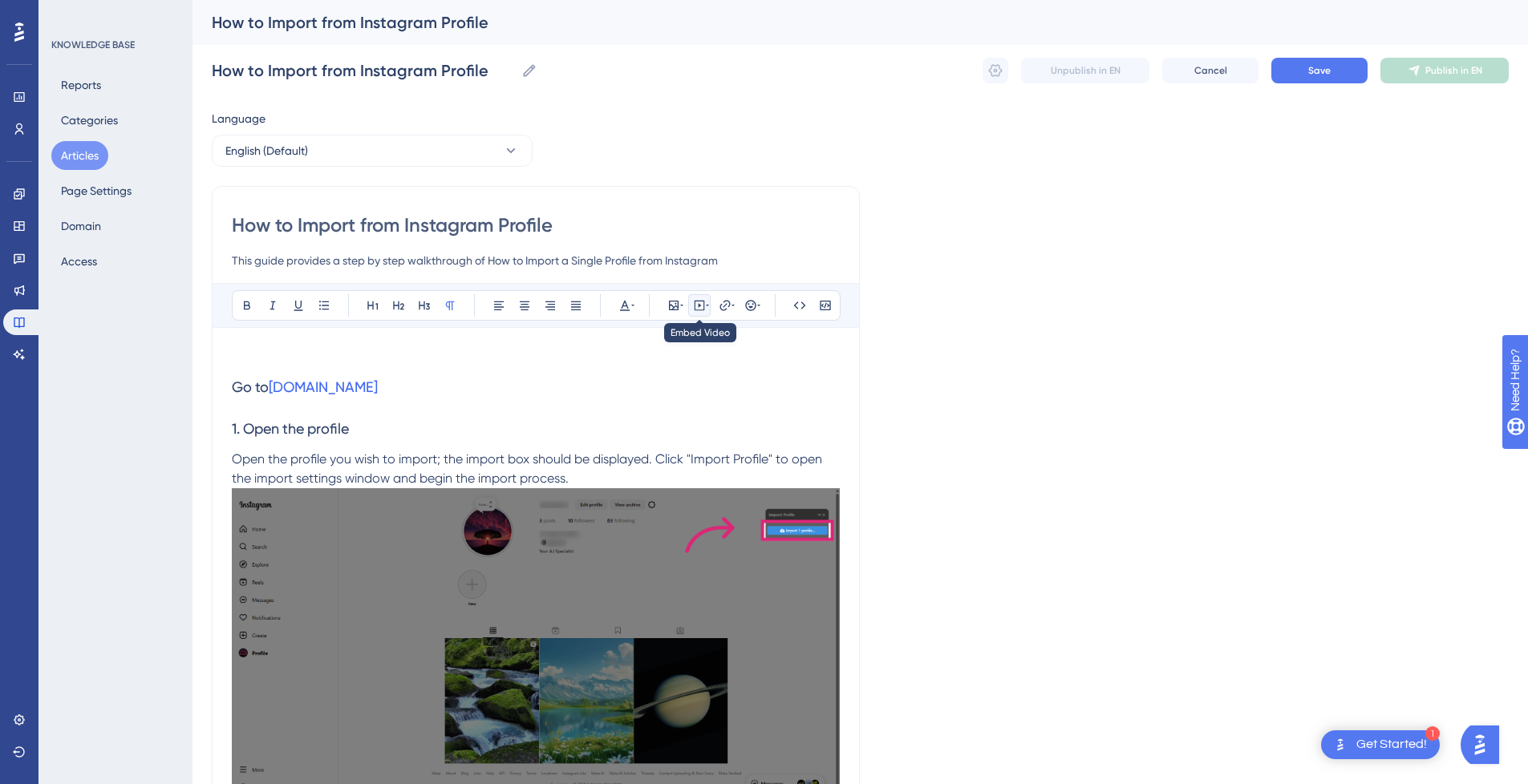
click at [692, 302] on button at bounding box center [698, 305] width 23 height 23
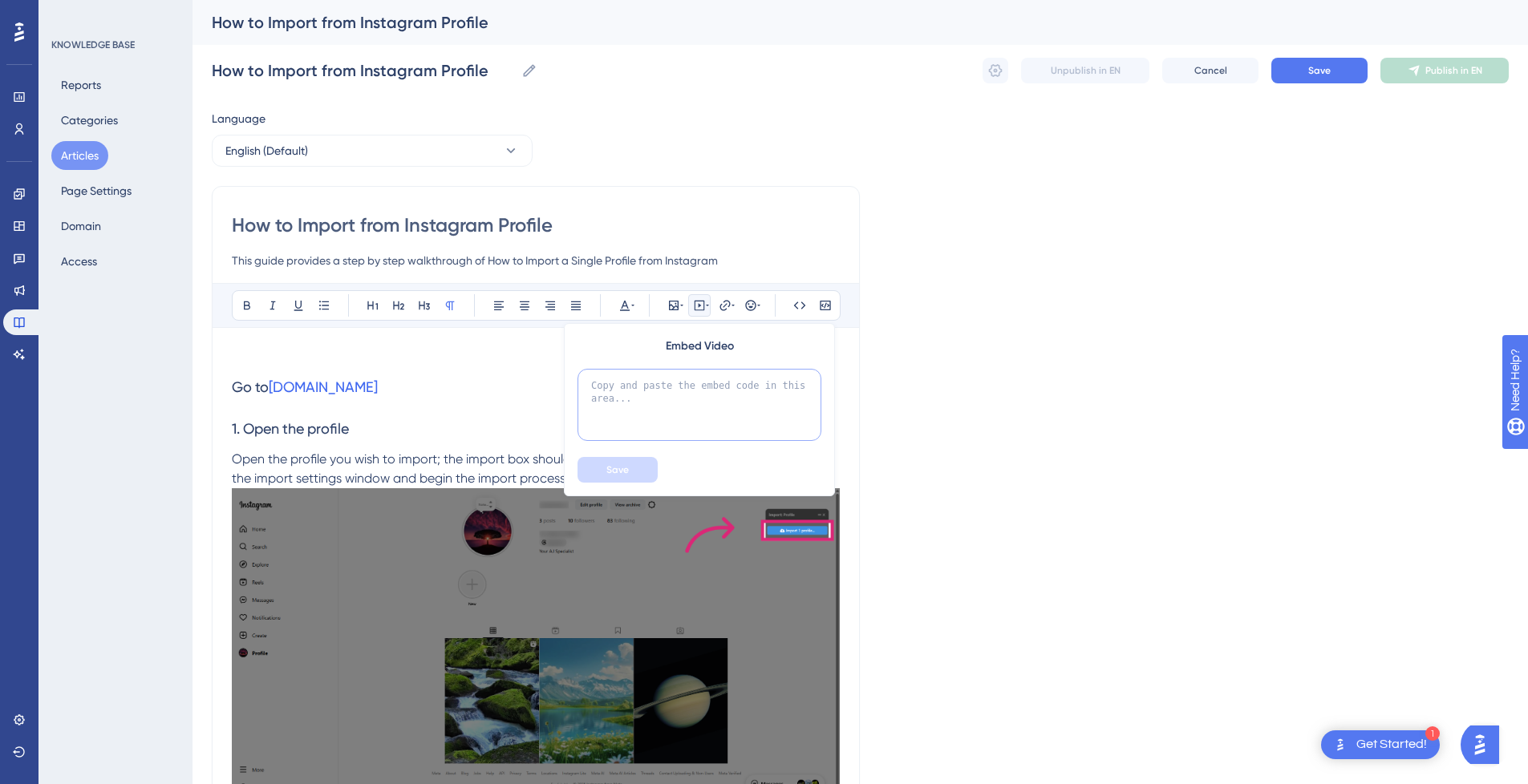
click at [674, 404] on textarea at bounding box center [699, 405] width 244 height 72
click at [669, 417] on textarea at bounding box center [699, 405] width 244 height 72
paste textarea "<div style="position:relative;padding-bottom:56.25%;"> <iframe style="width:100…"
type textarea "<div style="position:relative;padding-bottom:56.25%;"> <iframe style="width:100…"
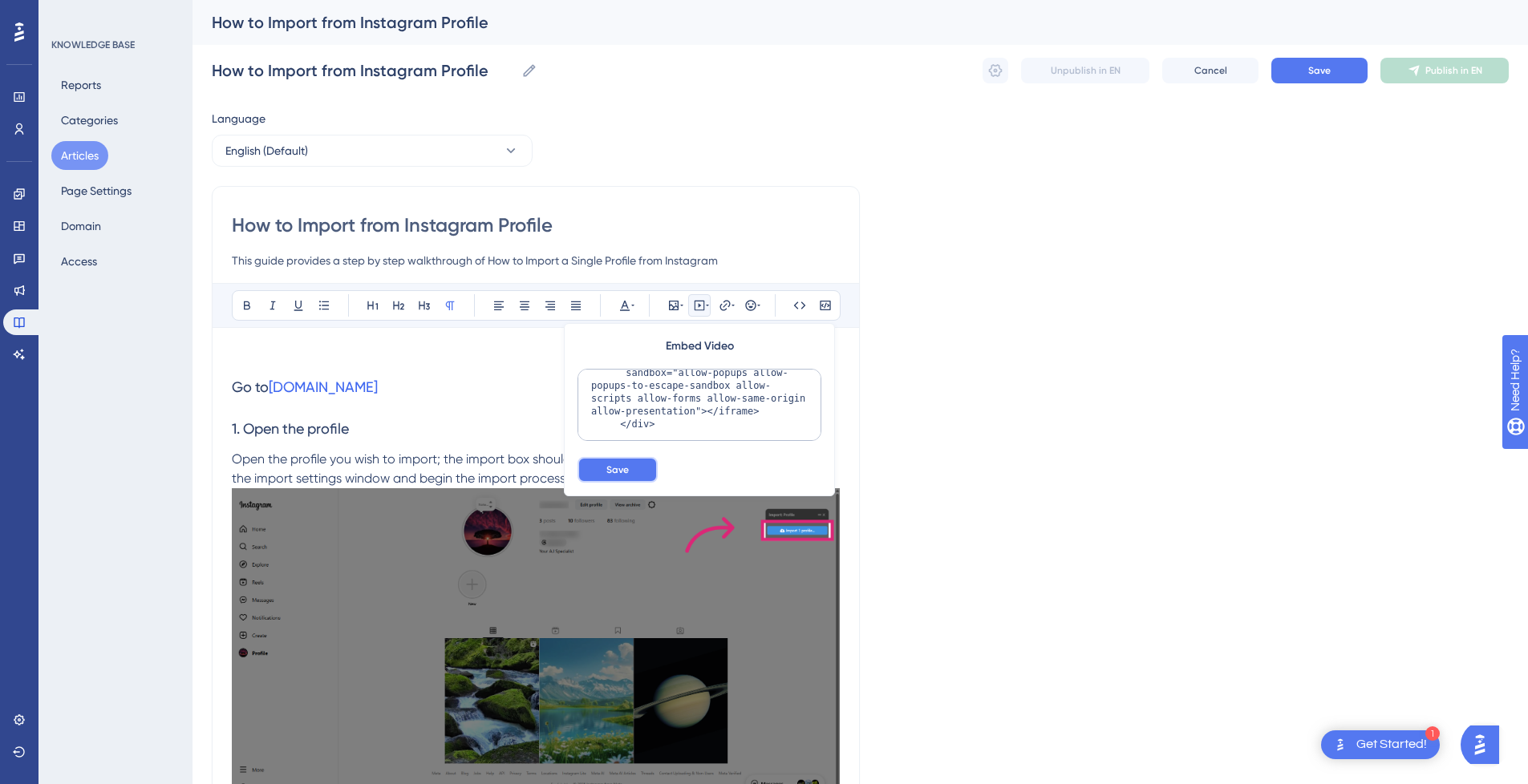
click at [631, 471] on button "Save" at bounding box center [617, 470] width 80 height 25
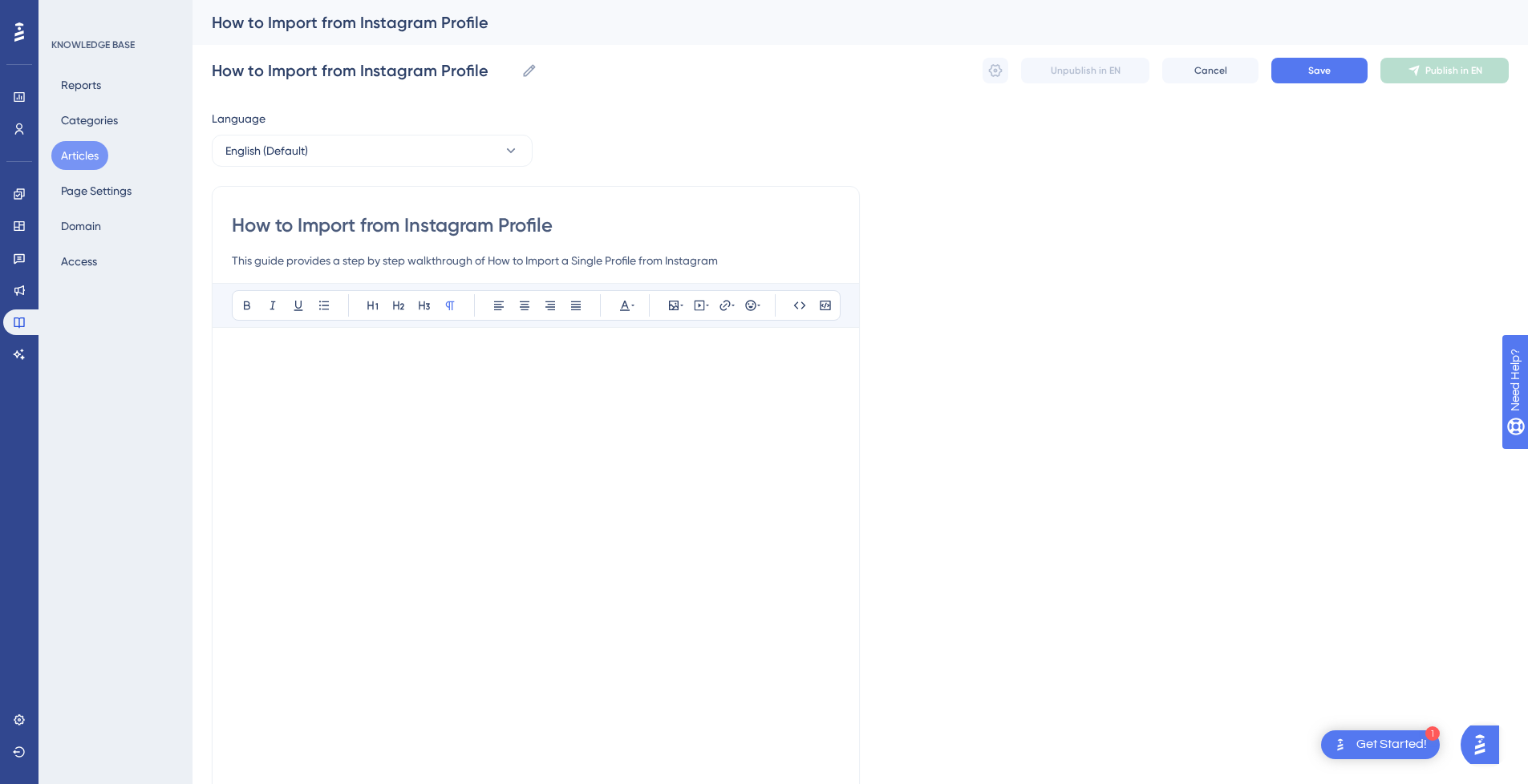
click at [352, 359] on p at bounding box center [535, 356] width 608 height 19
click at [326, 348] on p at bounding box center [535, 356] width 608 height 19
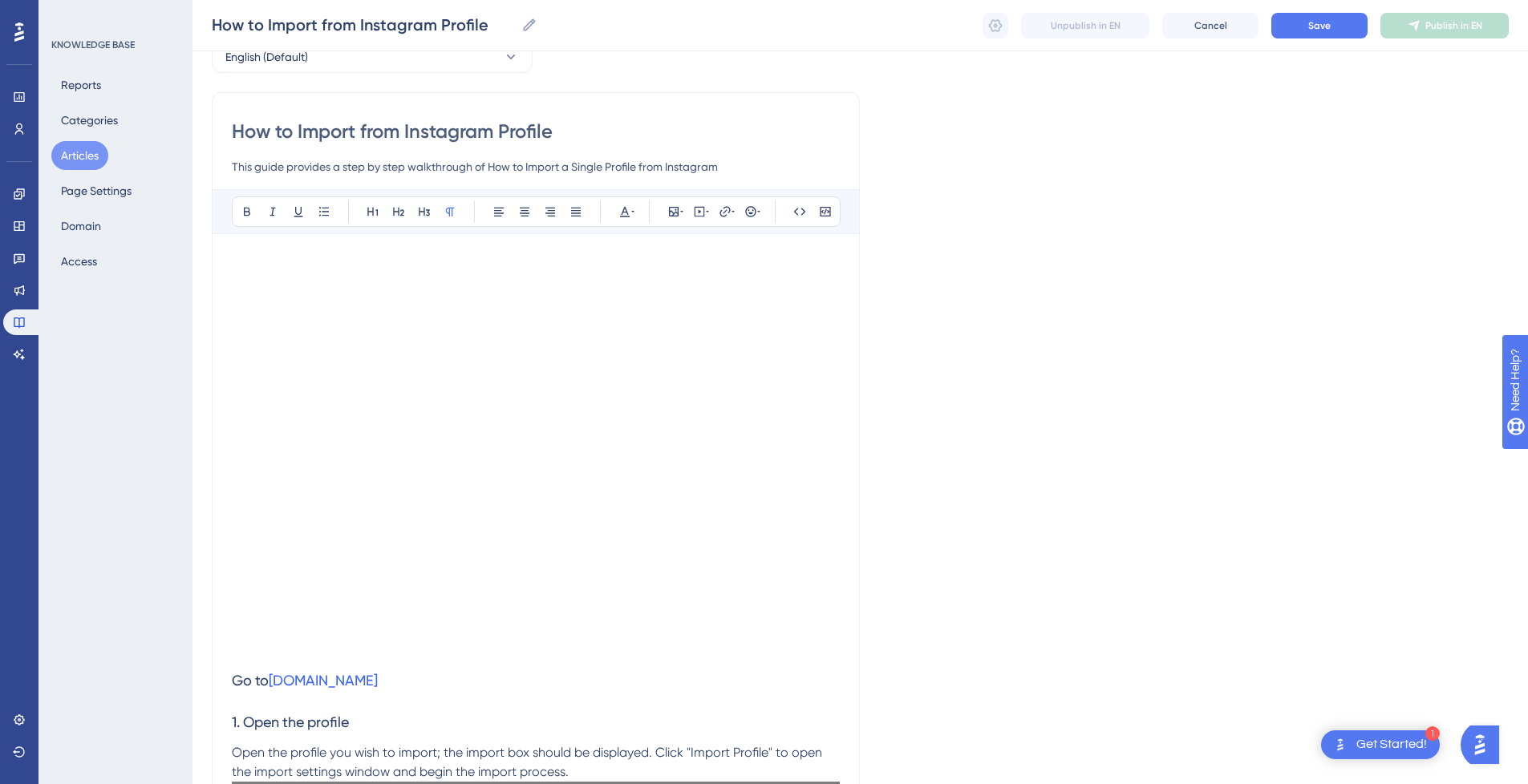
scroll to position [160, 0]
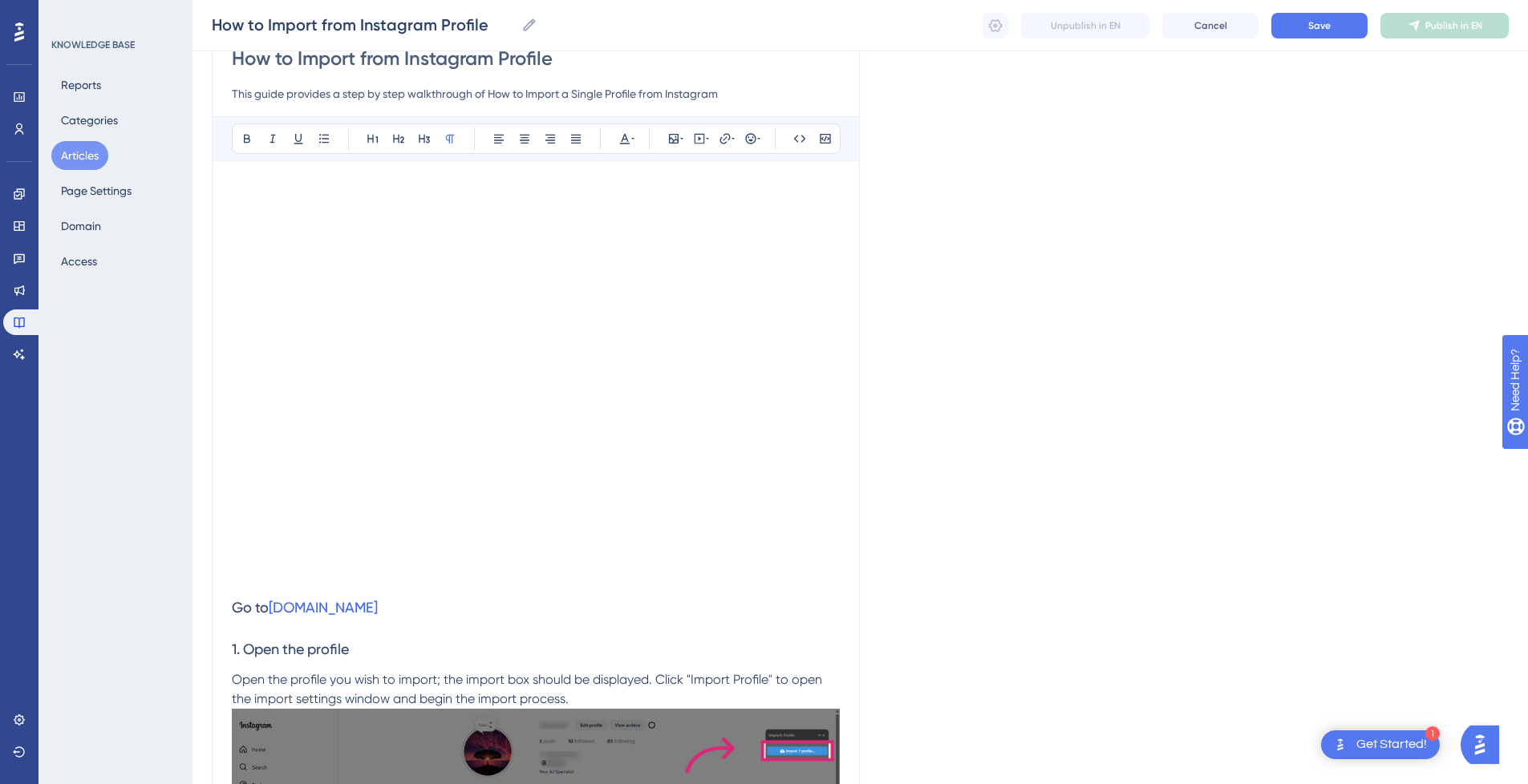
click at [277, 574] on p at bounding box center [535, 576] width 608 height 19
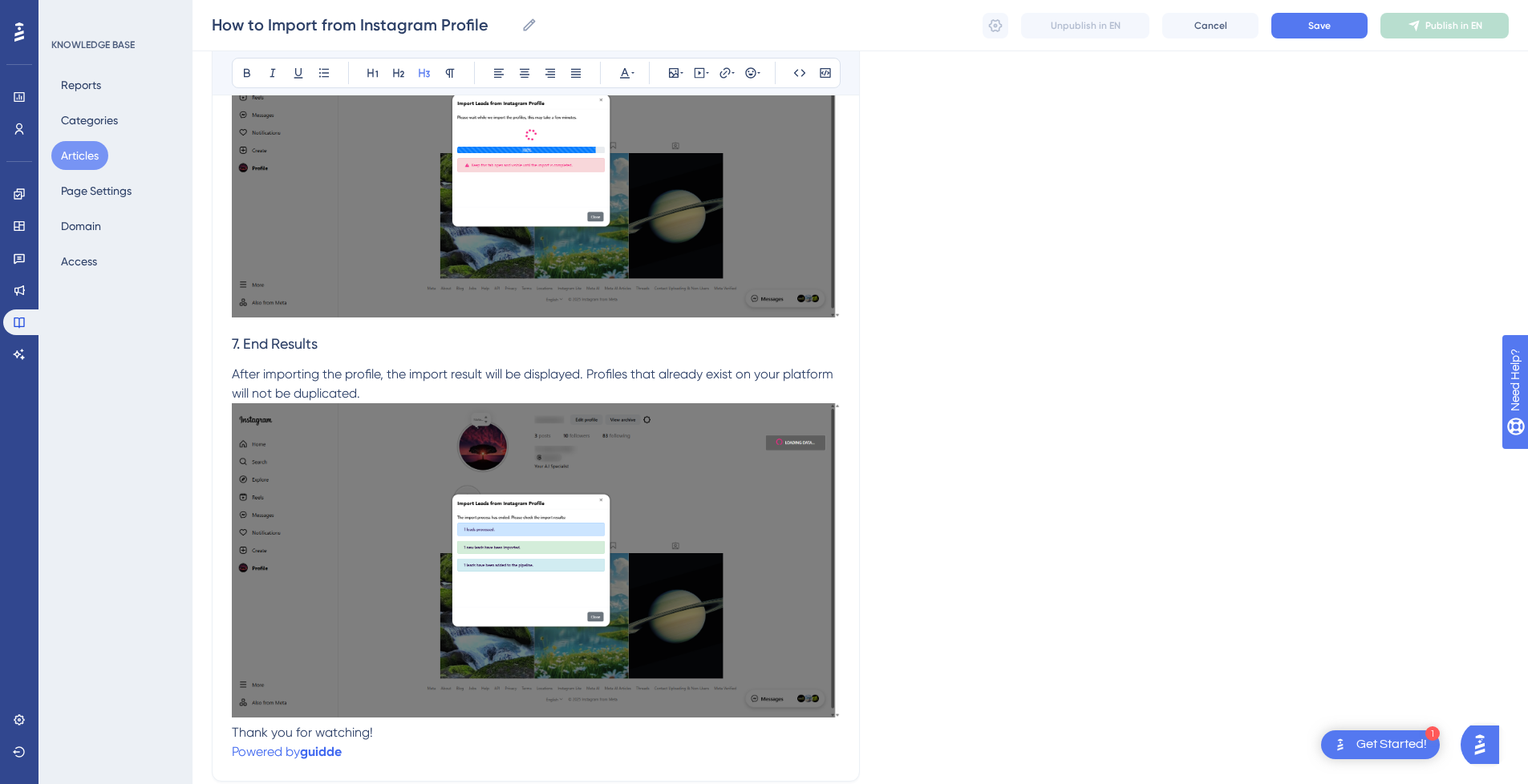
scroll to position [2915, 0]
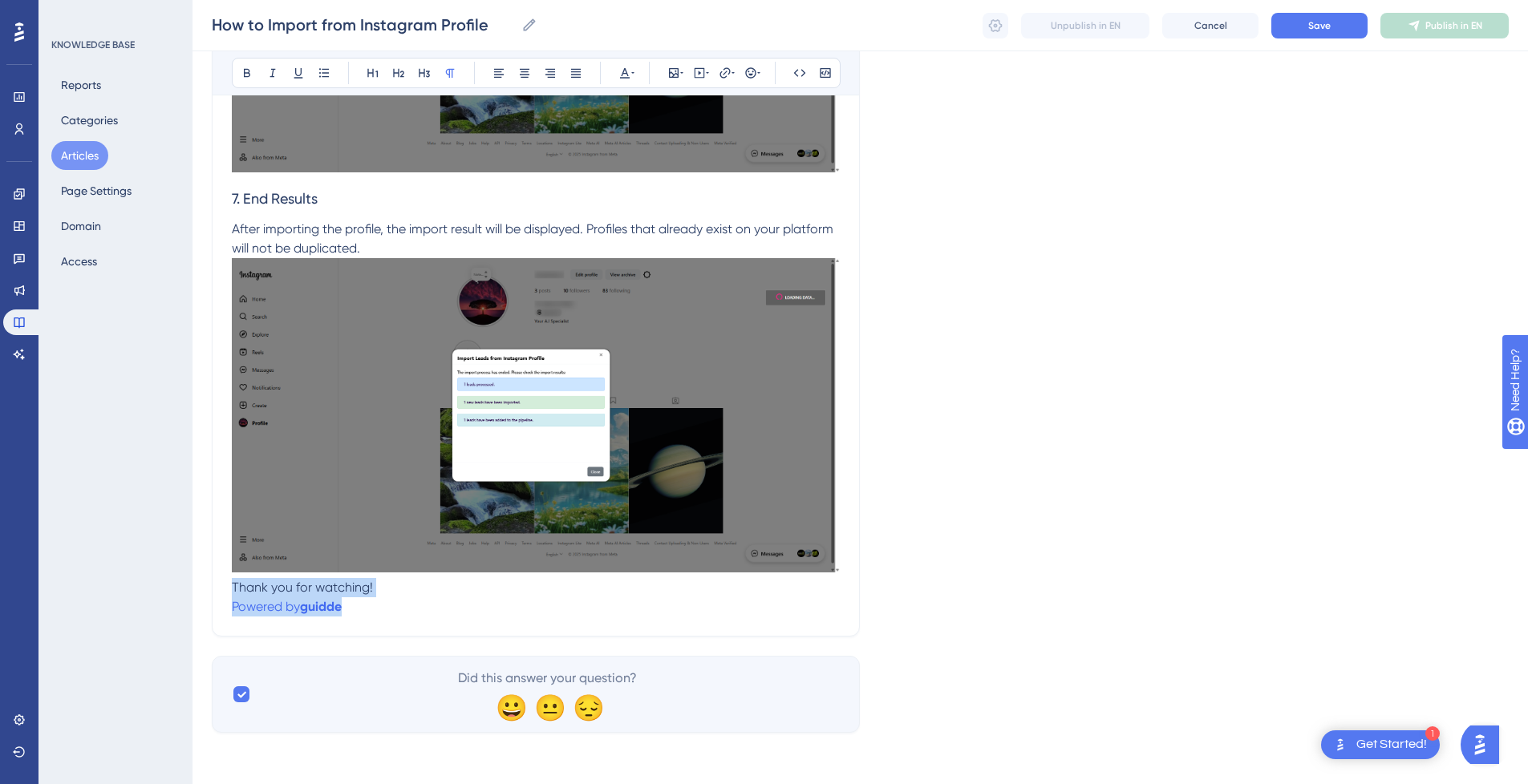
drag, startPoint x: 367, startPoint y: 602, endPoint x: 222, endPoint y: 590, distance: 145.5
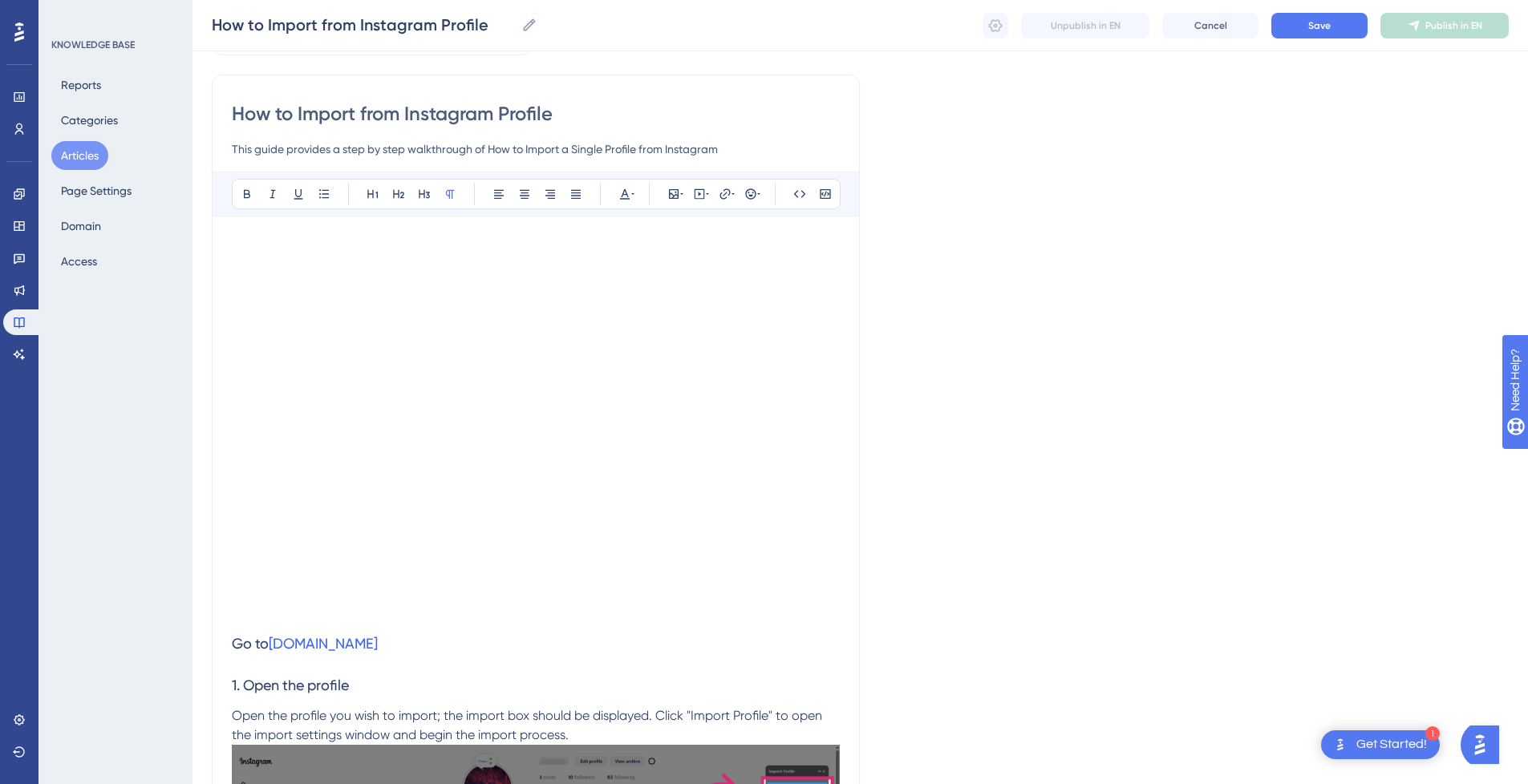
scroll to position [46, 0]
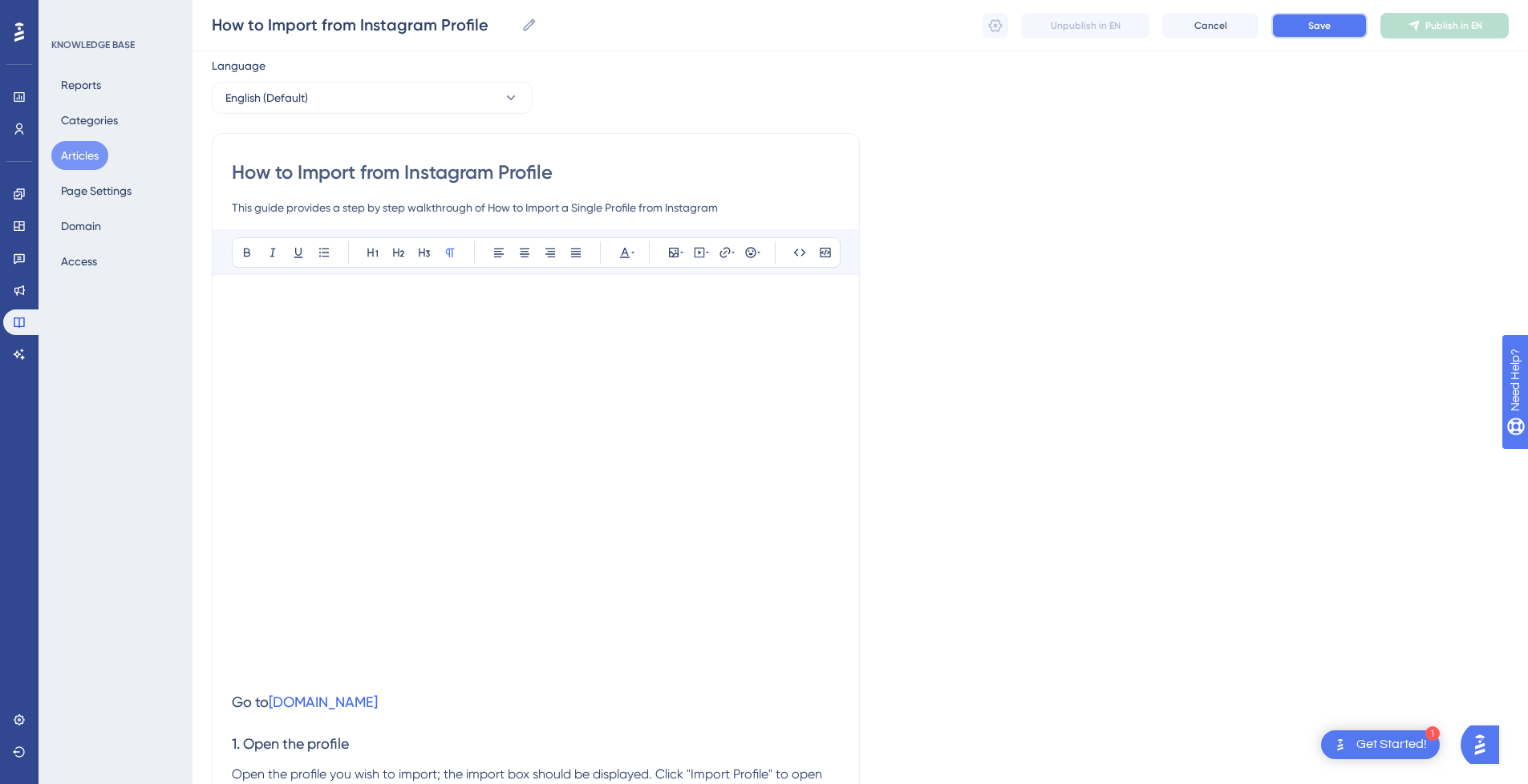
click at [1323, 20] on span "Save" at bounding box center [1318, 25] width 23 height 13
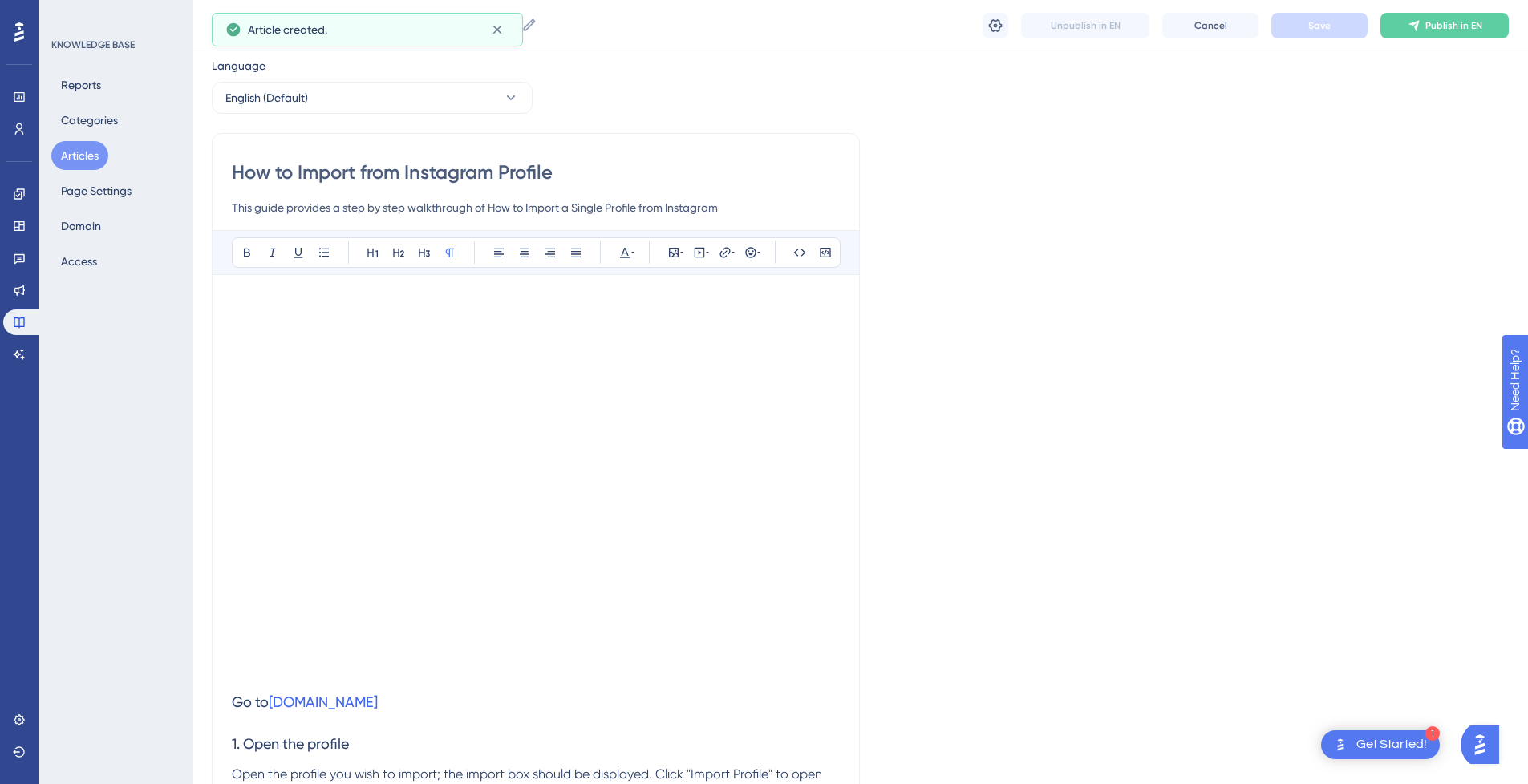
scroll to position [590, 0]
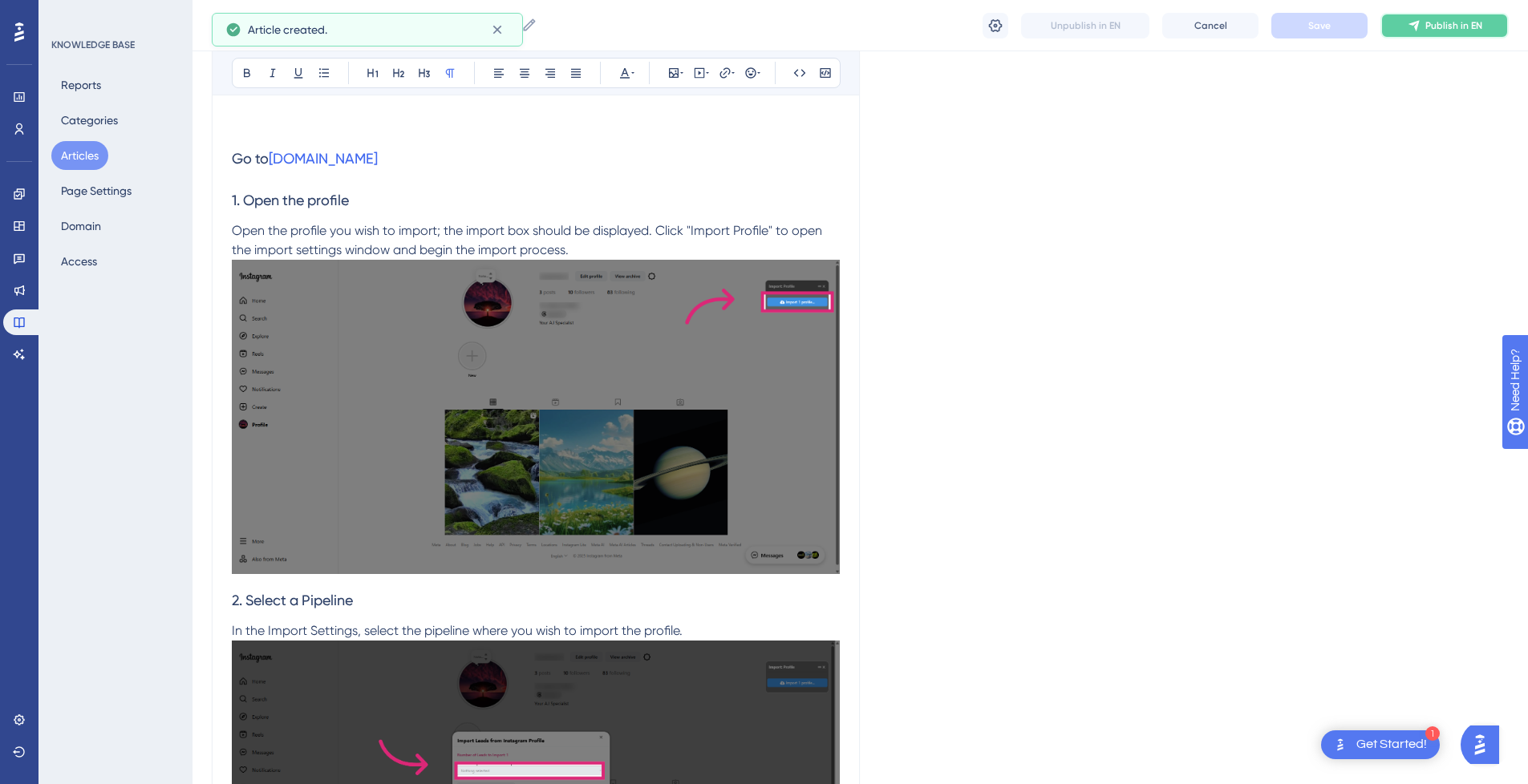
click at [1461, 14] on button "Publish in EN" at bounding box center [1444, 25] width 128 height 25
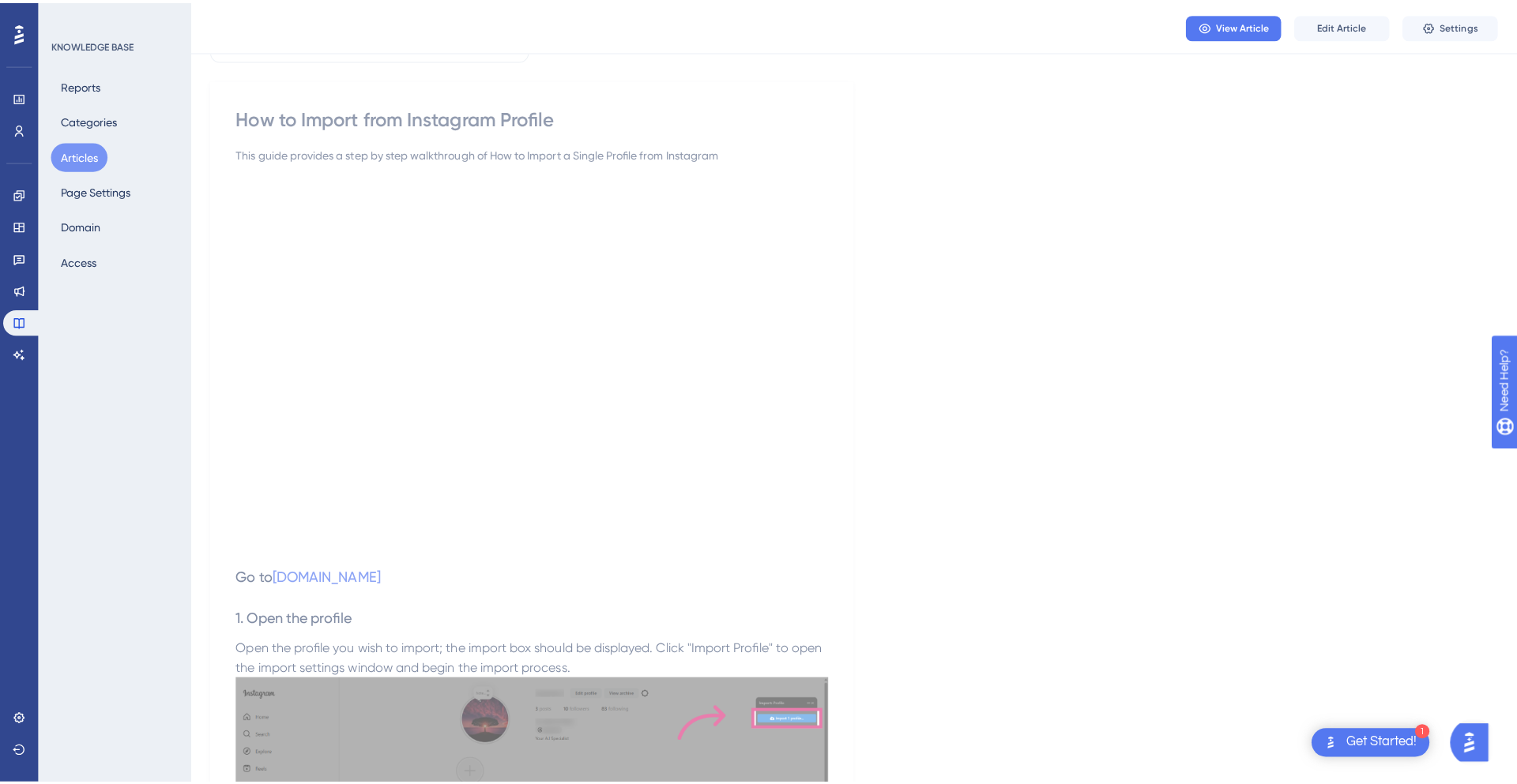
scroll to position [0, 0]
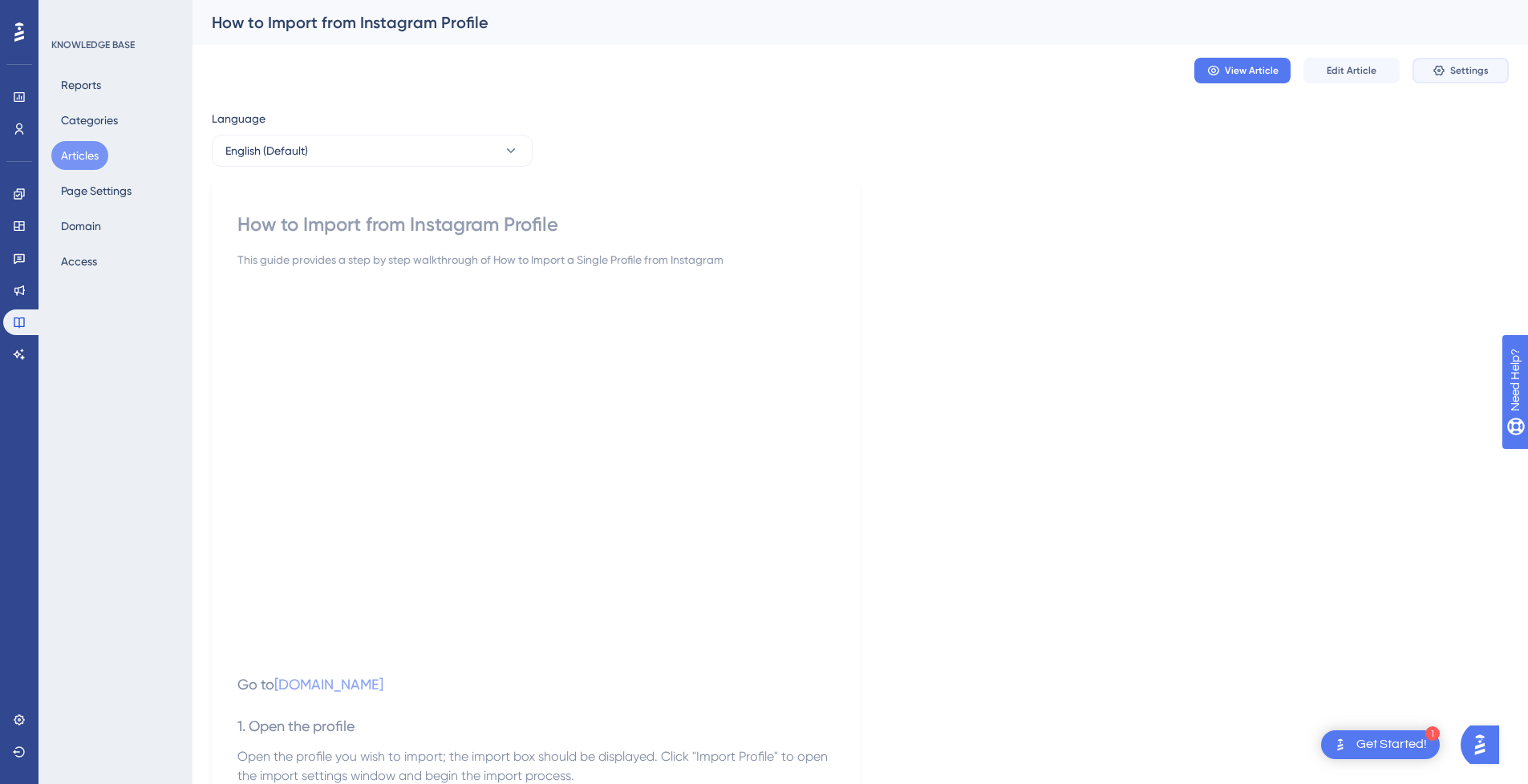
click at [1464, 69] on span "Settings" at bounding box center [1468, 70] width 39 height 13
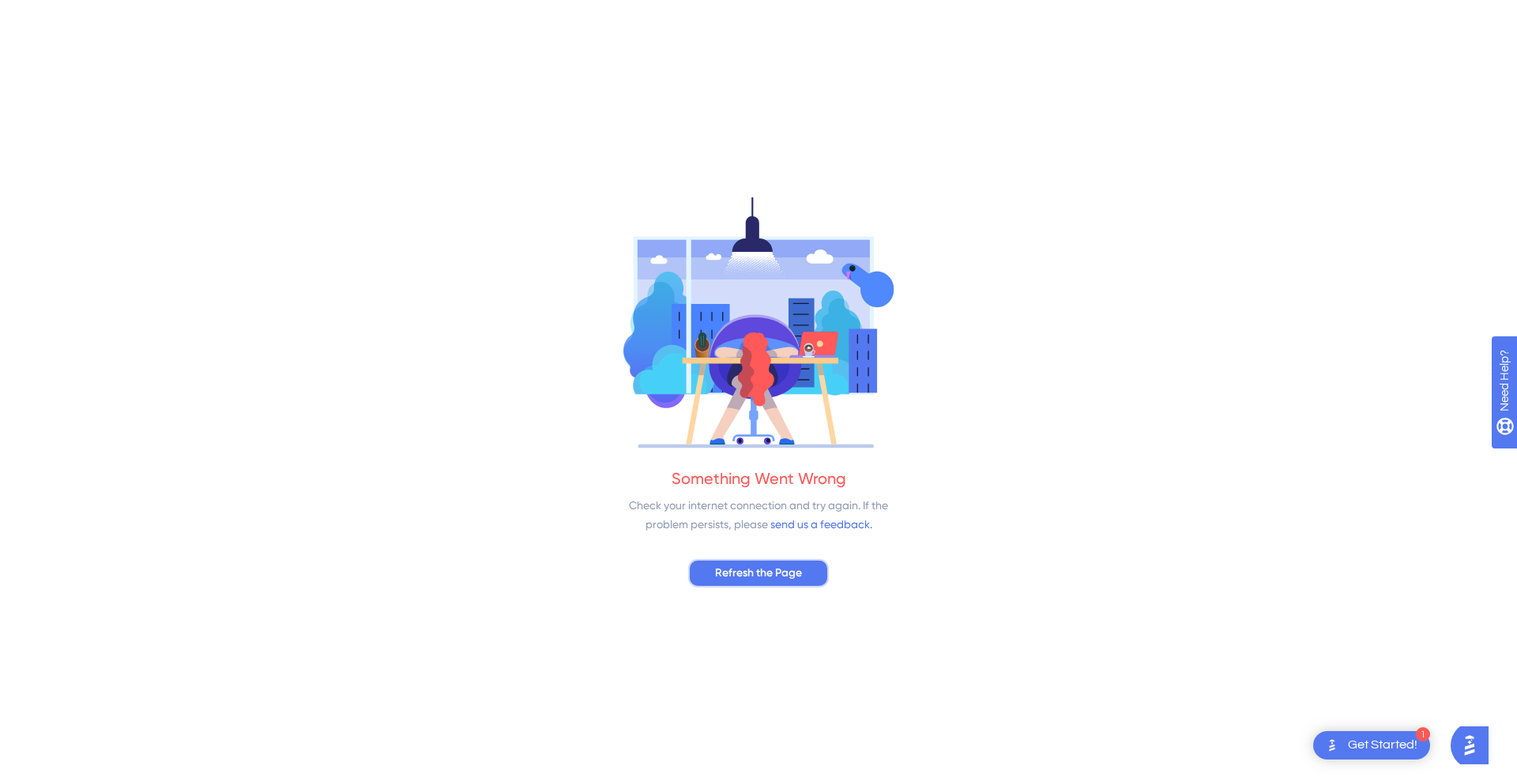
click at [754, 581] on span "Refresh the Page" at bounding box center [758, 573] width 87 height 19
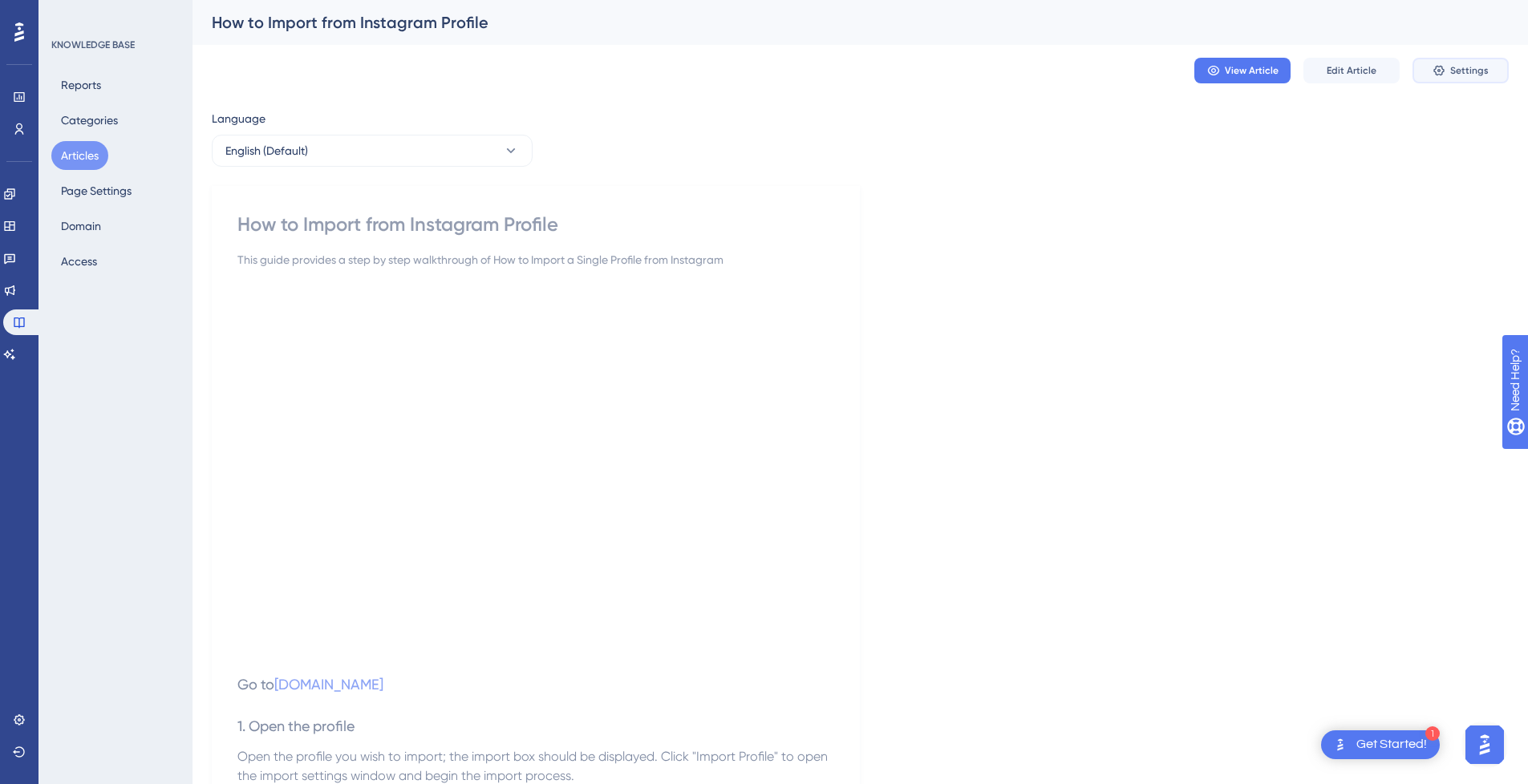
drag, startPoint x: 1468, startPoint y: 67, endPoint x: 1457, endPoint y: 70, distance: 11.4
click at [1468, 67] on span "Settings" at bounding box center [1468, 70] width 39 height 13
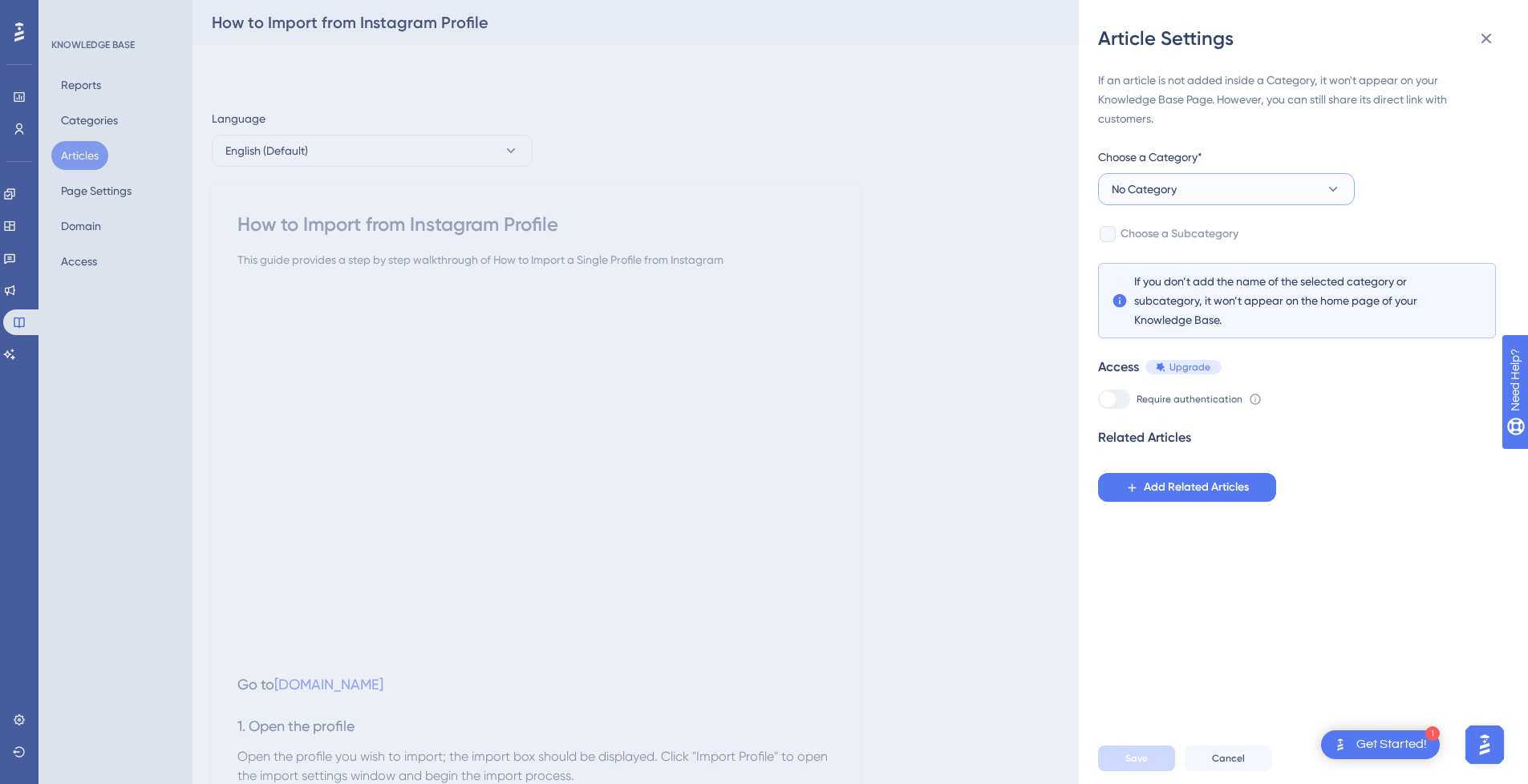
click at [1233, 188] on button "No Category" at bounding box center [1226, 189] width 257 height 32
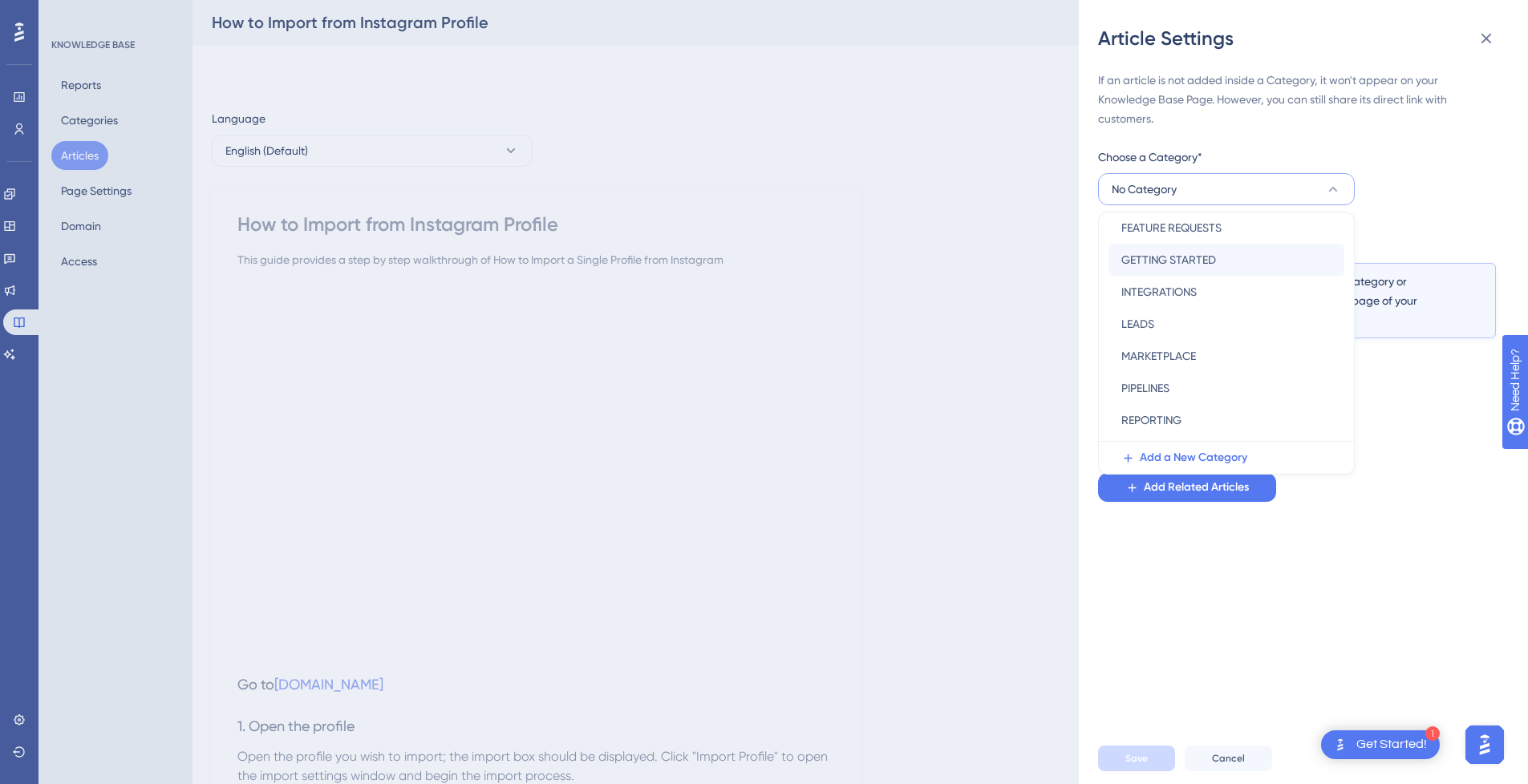
scroll to position [160, 0]
click at [1222, 418] on div "SOCIAL MEDIA PLATFORMS SOCIAL MEDIA PLATFORMS" at bounding box center [1226, 430] width 211 height 32
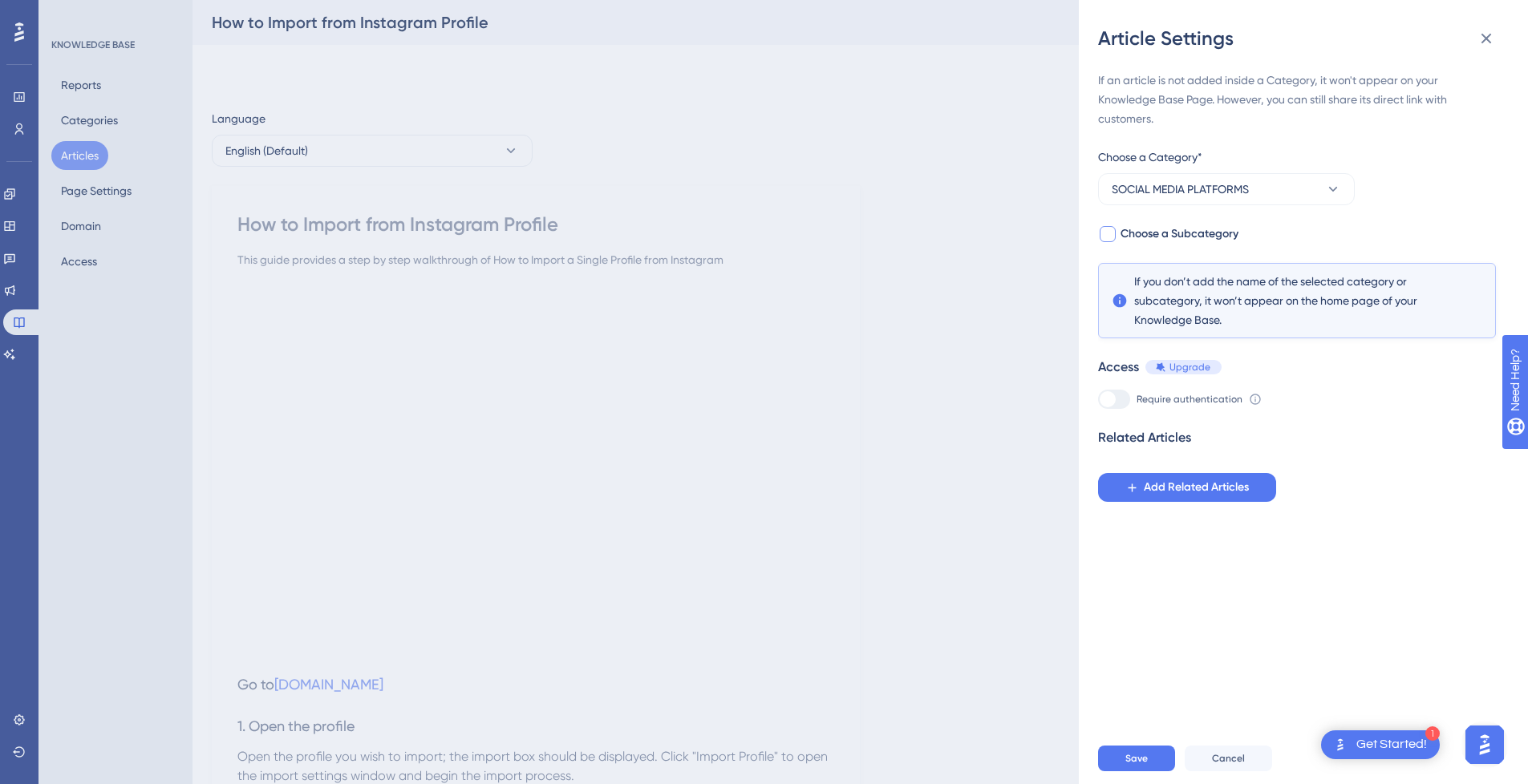
click at [1146, 233] on span "Choose a Subcategory" at bounding box center [1179, 233] width 117 height 19
checkbox input "true"
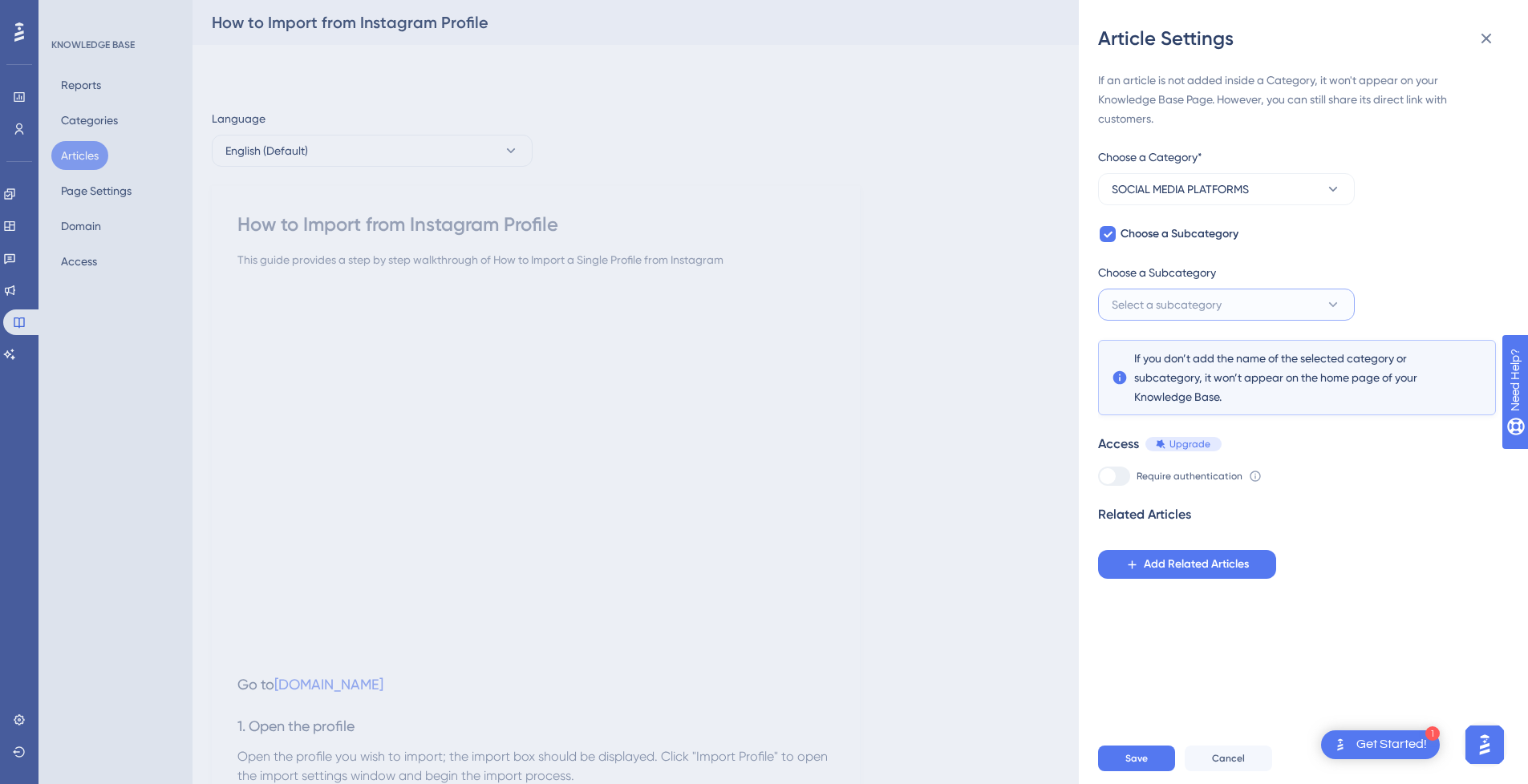
click at [1209, 295] on span "Select a subcategory" at bounding box center [1167, 304] width 110 height 19
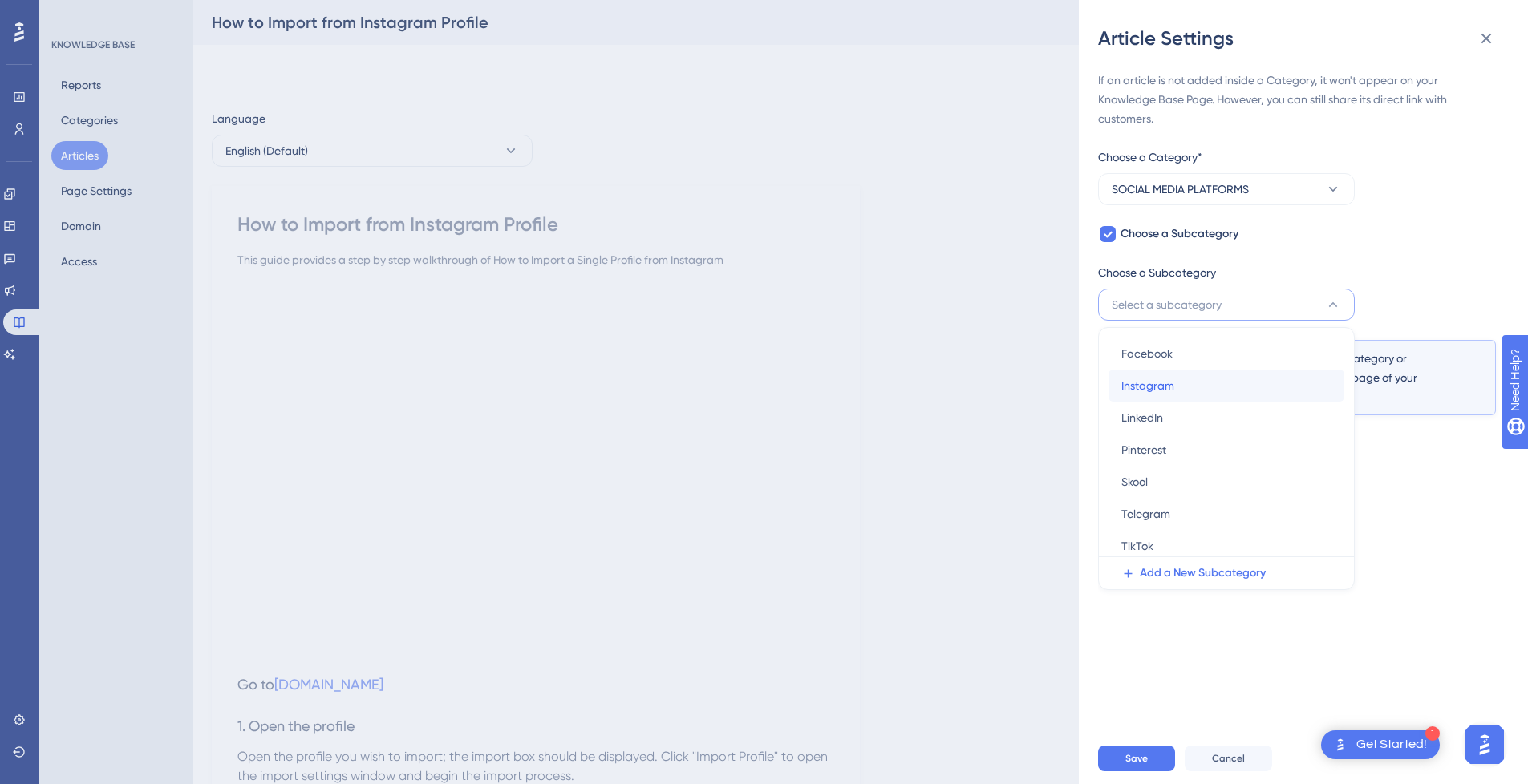
click at [1211, 387] on div "Instagram Instagram" at bounding box center [1226, 385] width 211 height 32
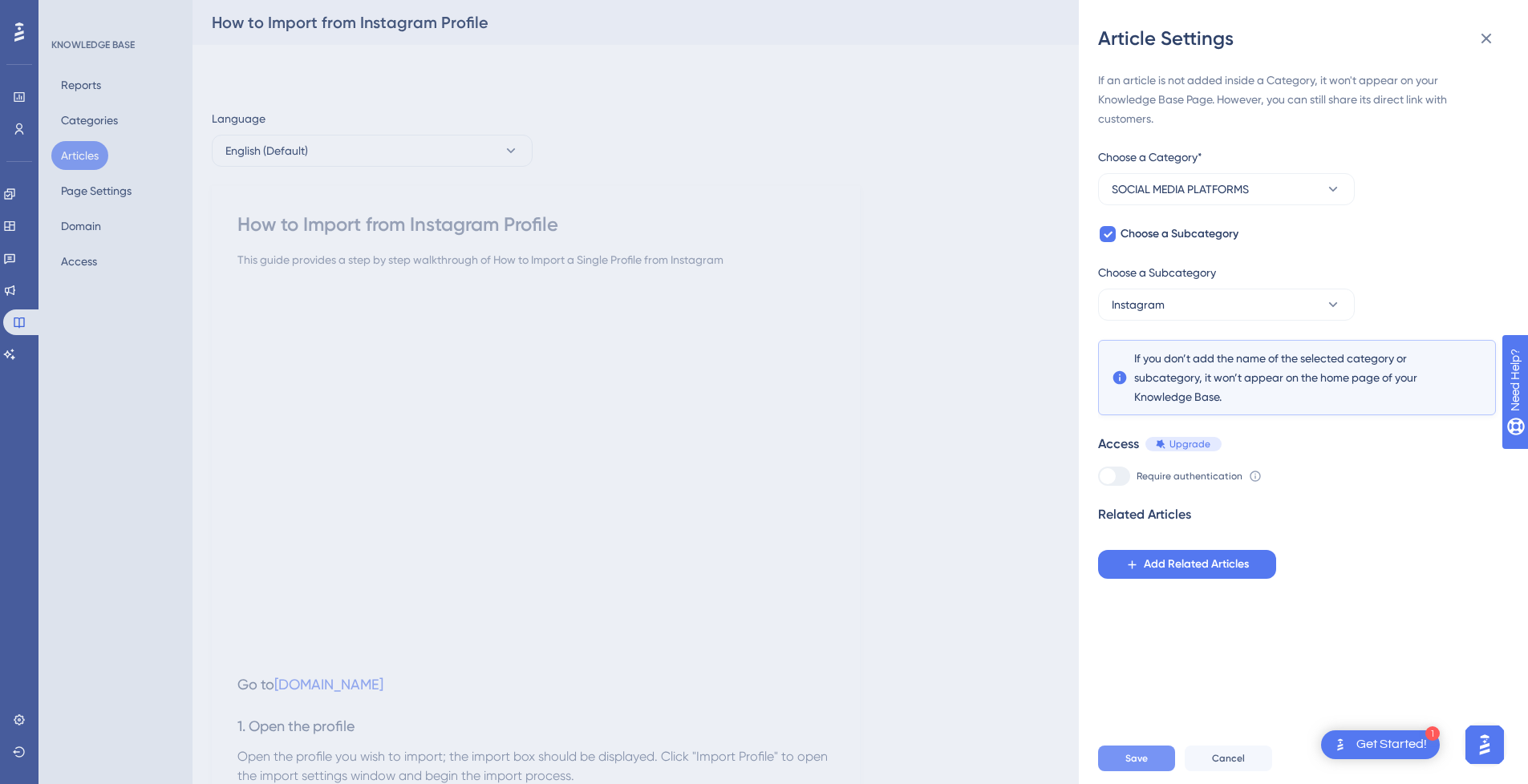
click at [1132, 765] on span "Save" at bounding box center [1136, 758] width 23 height 13
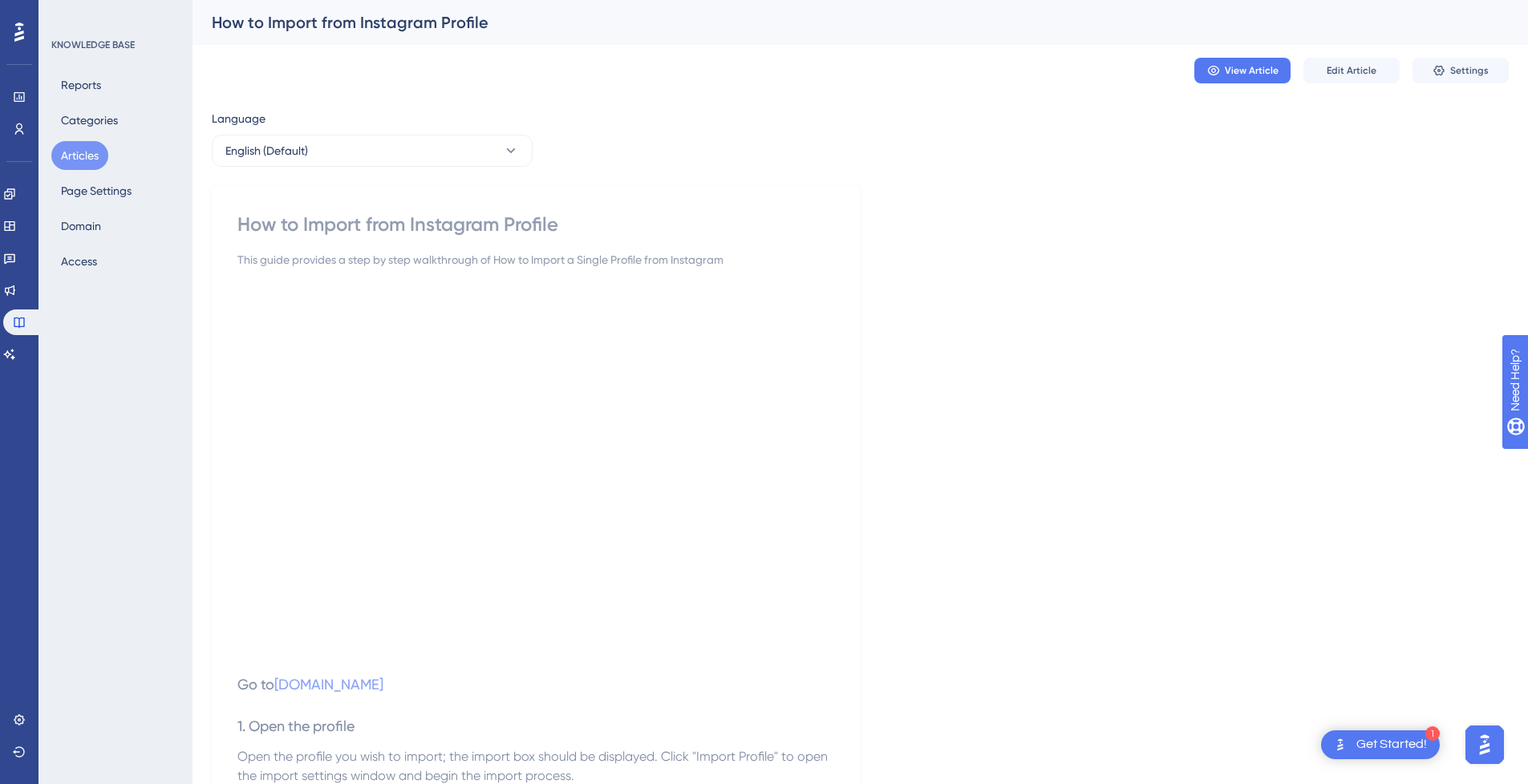
click at [75, 154] on button "Articles" at bounding box center [80, 155] width 57 height 29
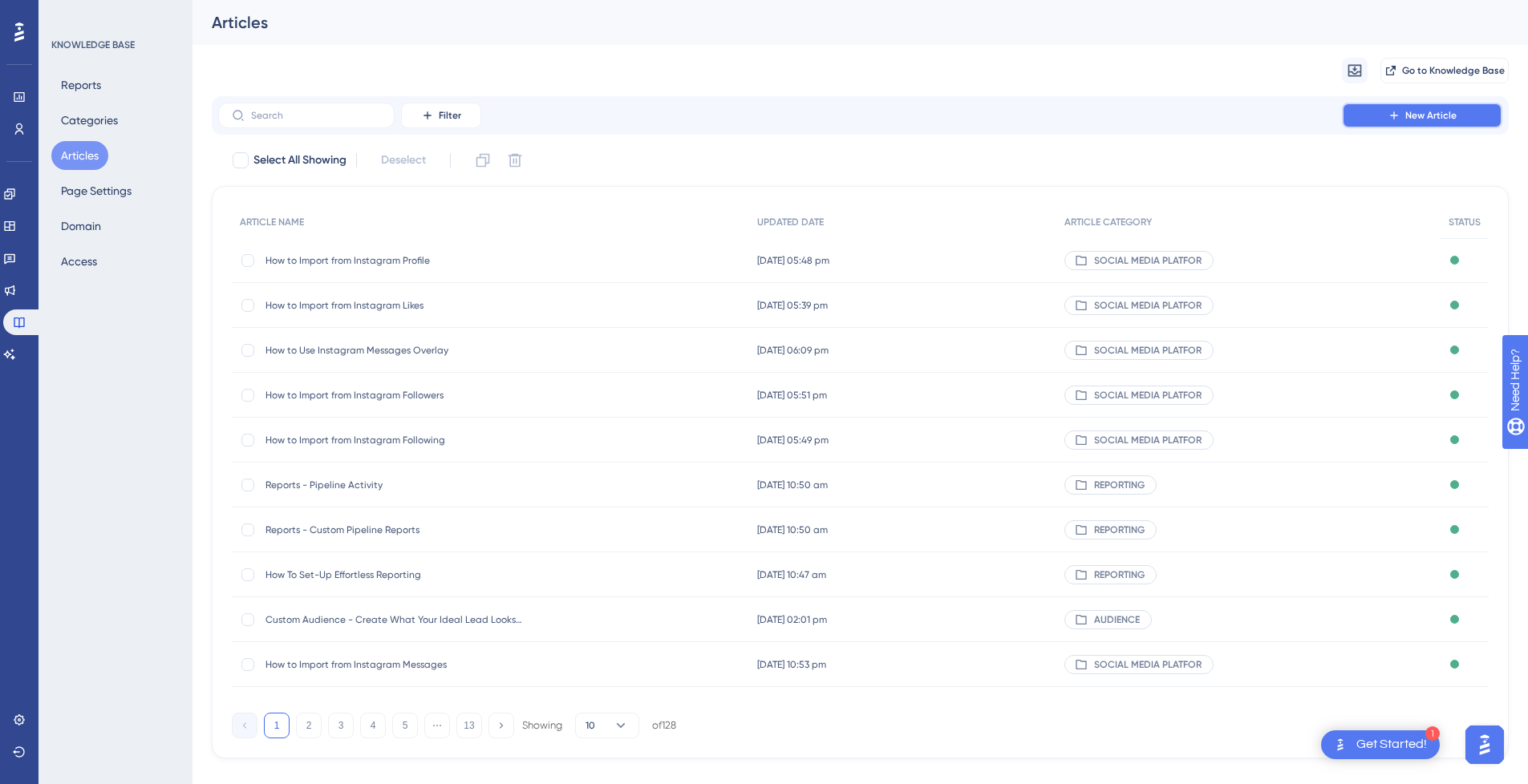
click at [1448, 117] on span "New Article" at bounding box center [1430, 116] width 52 height 13
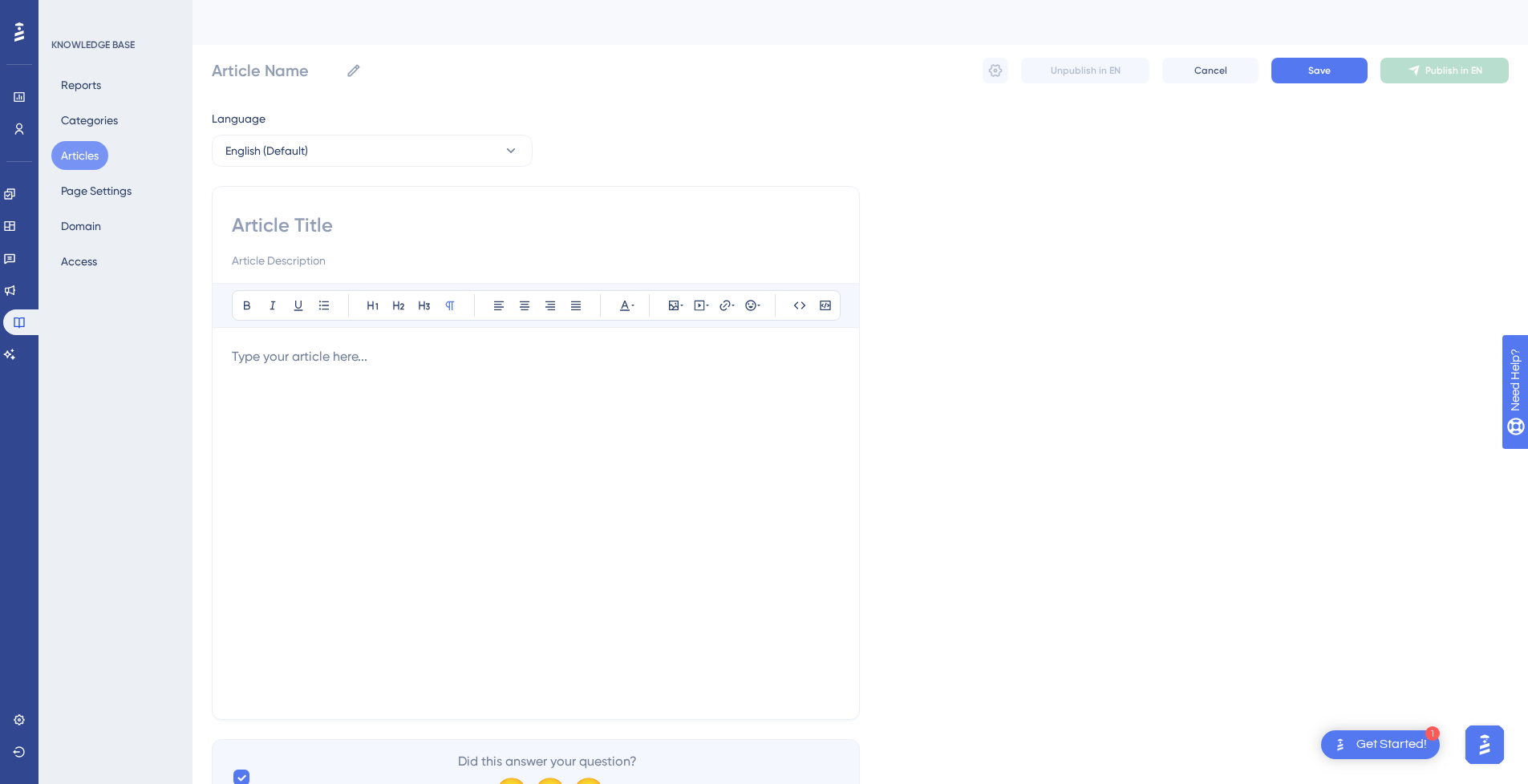
click at [284, 428] on div at bounding box center [535, 523] width 608 height 352
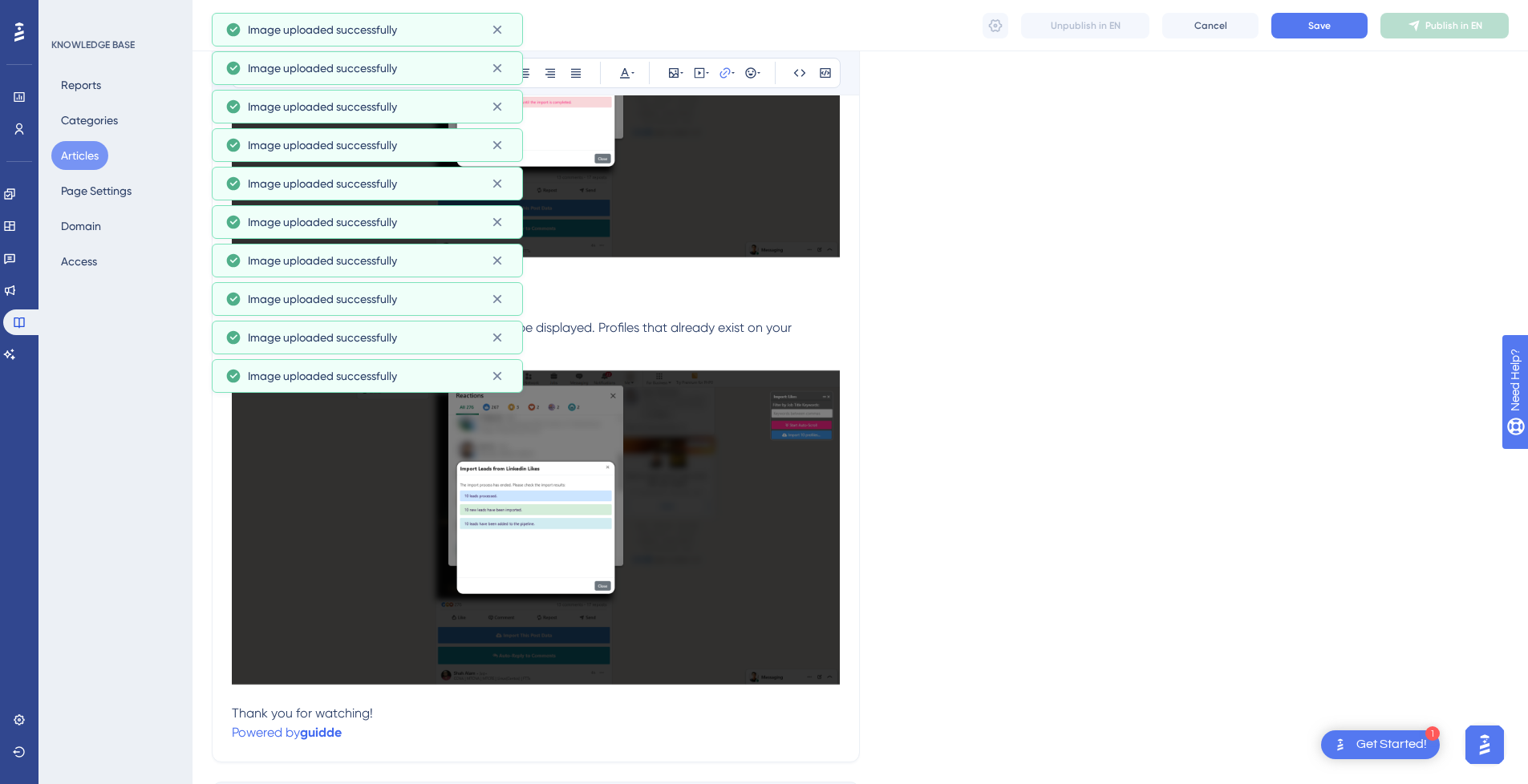
scroll to position [3947, 0]
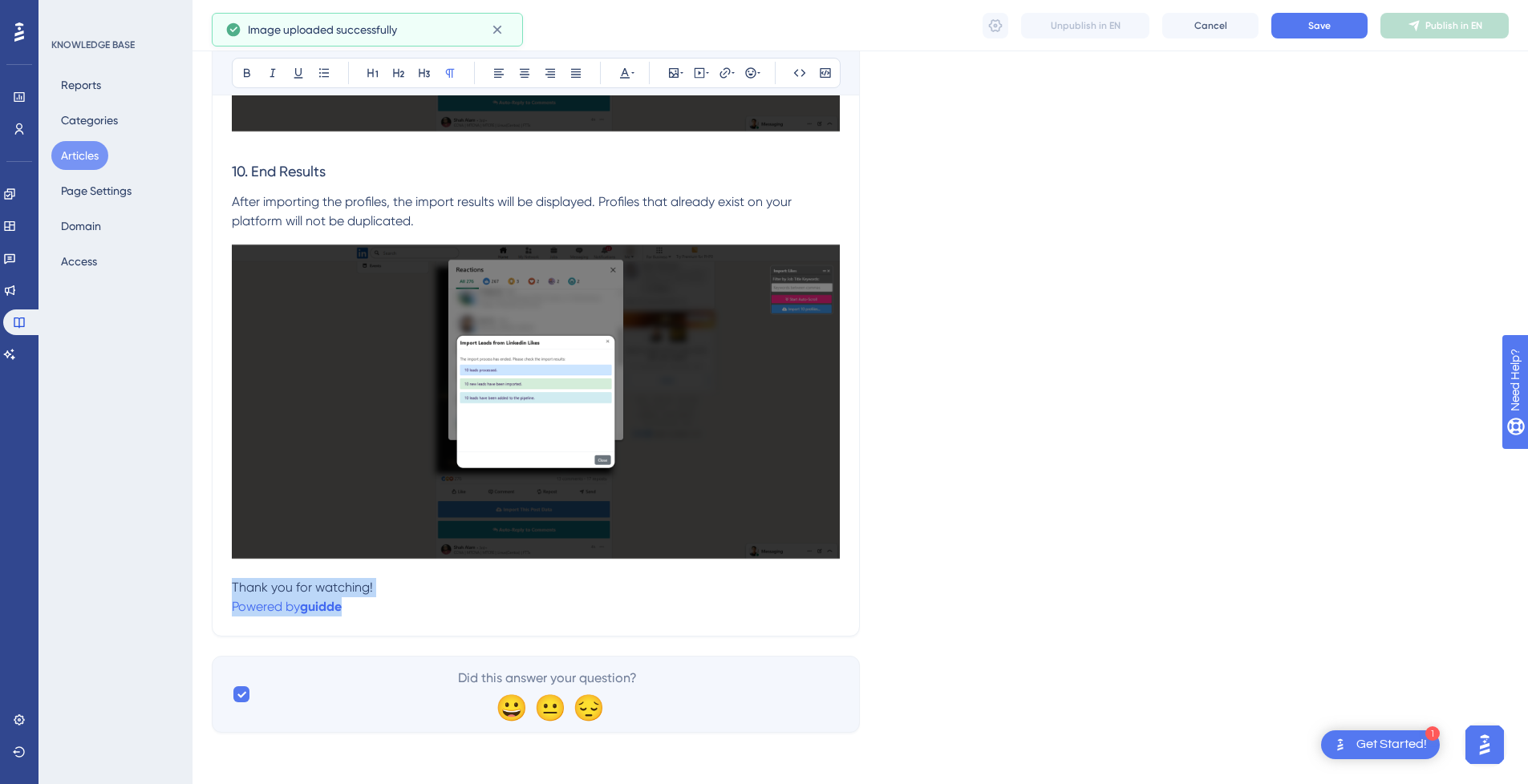
drag, startPoint x: 364, startPoint y: 602, endPoint x: 227, endPoint y: 587, distance: 137.8
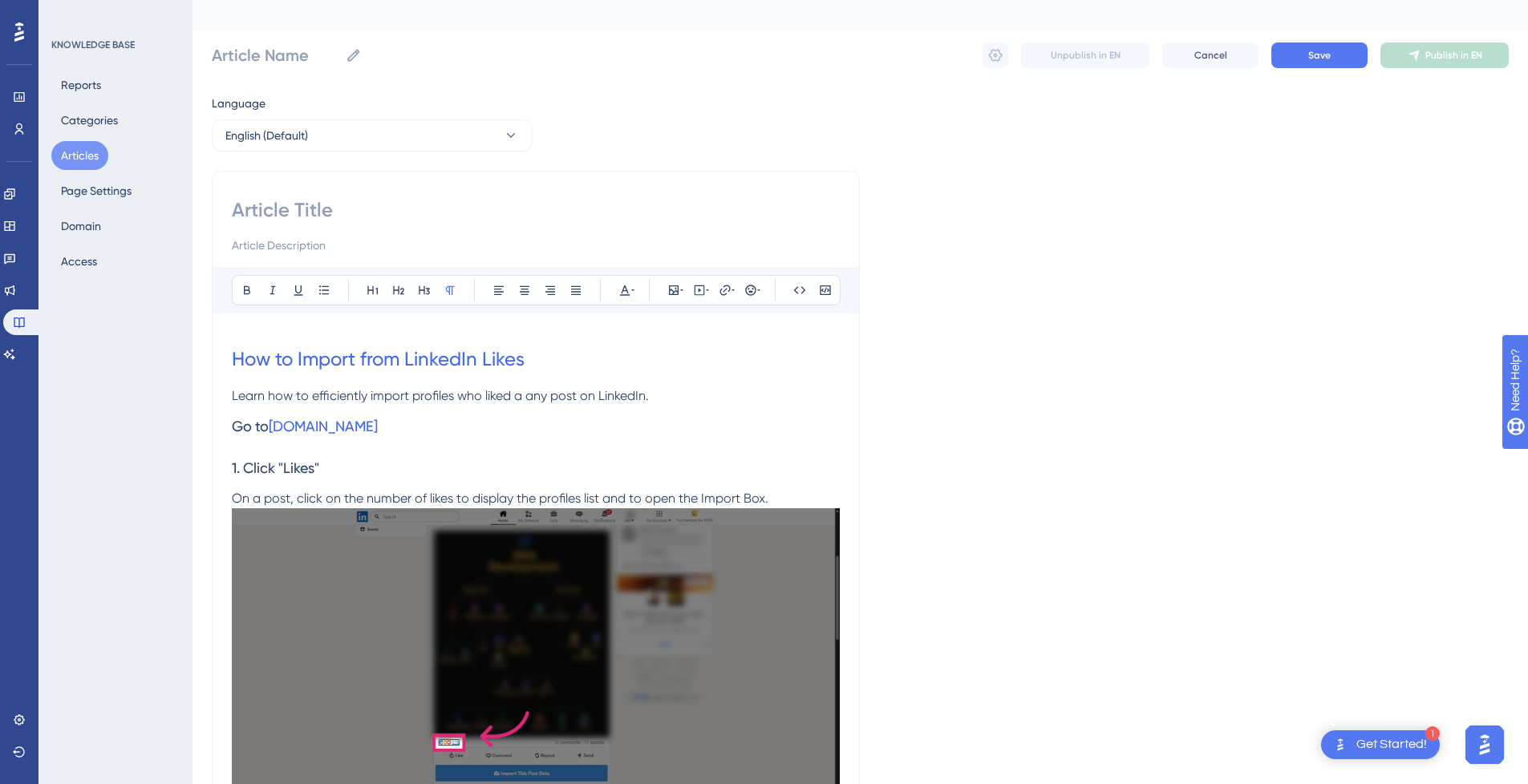
scroll to position [0, 0]
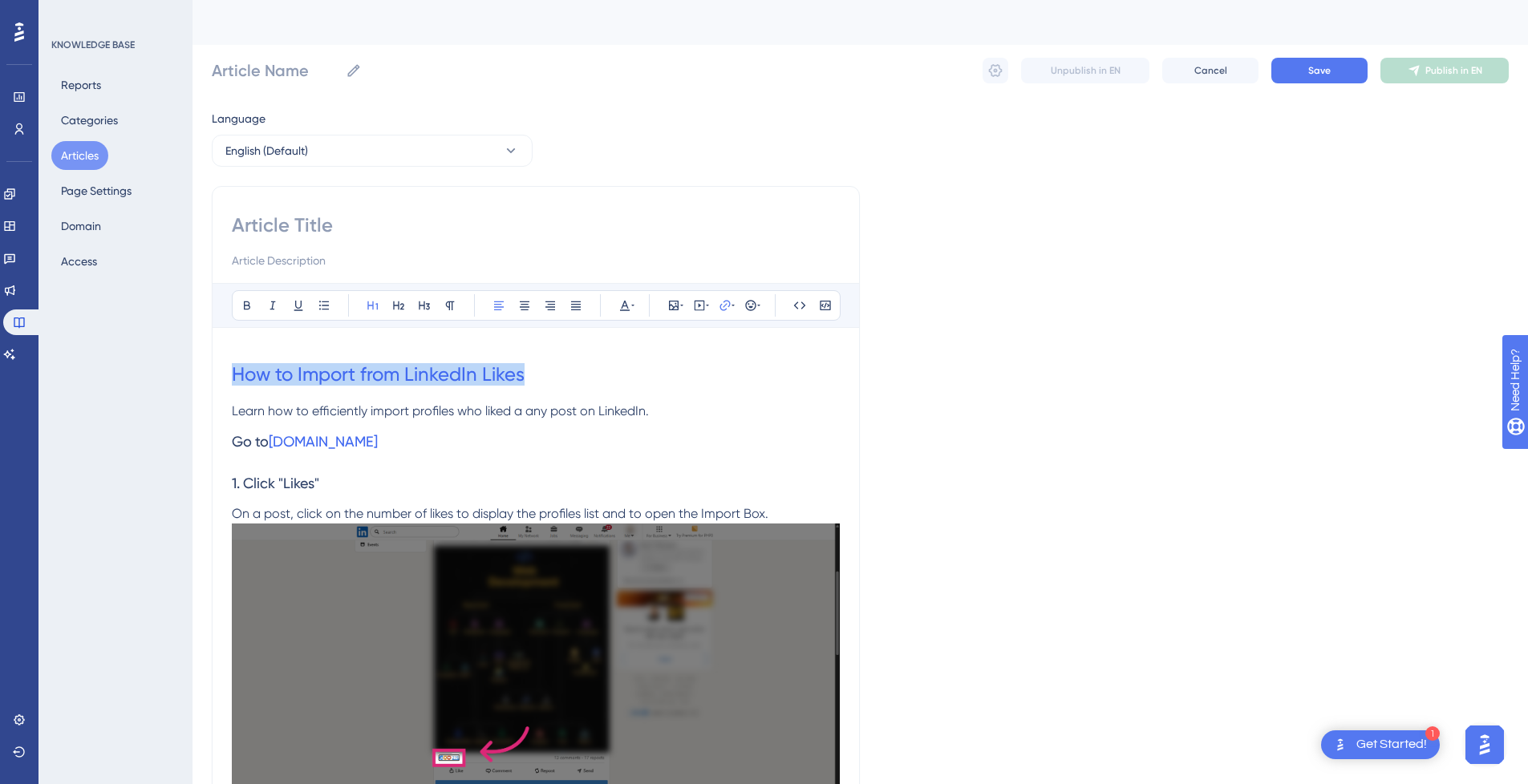
drag, startPoint x: 577, startPoint y: 381, endPoint x: 222, endPoint y: 385, distance: 355.0
click at [310, 217] on input at bounding box center [535, 225] width 608 height 25
paste input "How to Import from LinkedIn Likes"
type input "How to Import from LinkedIn Likes"
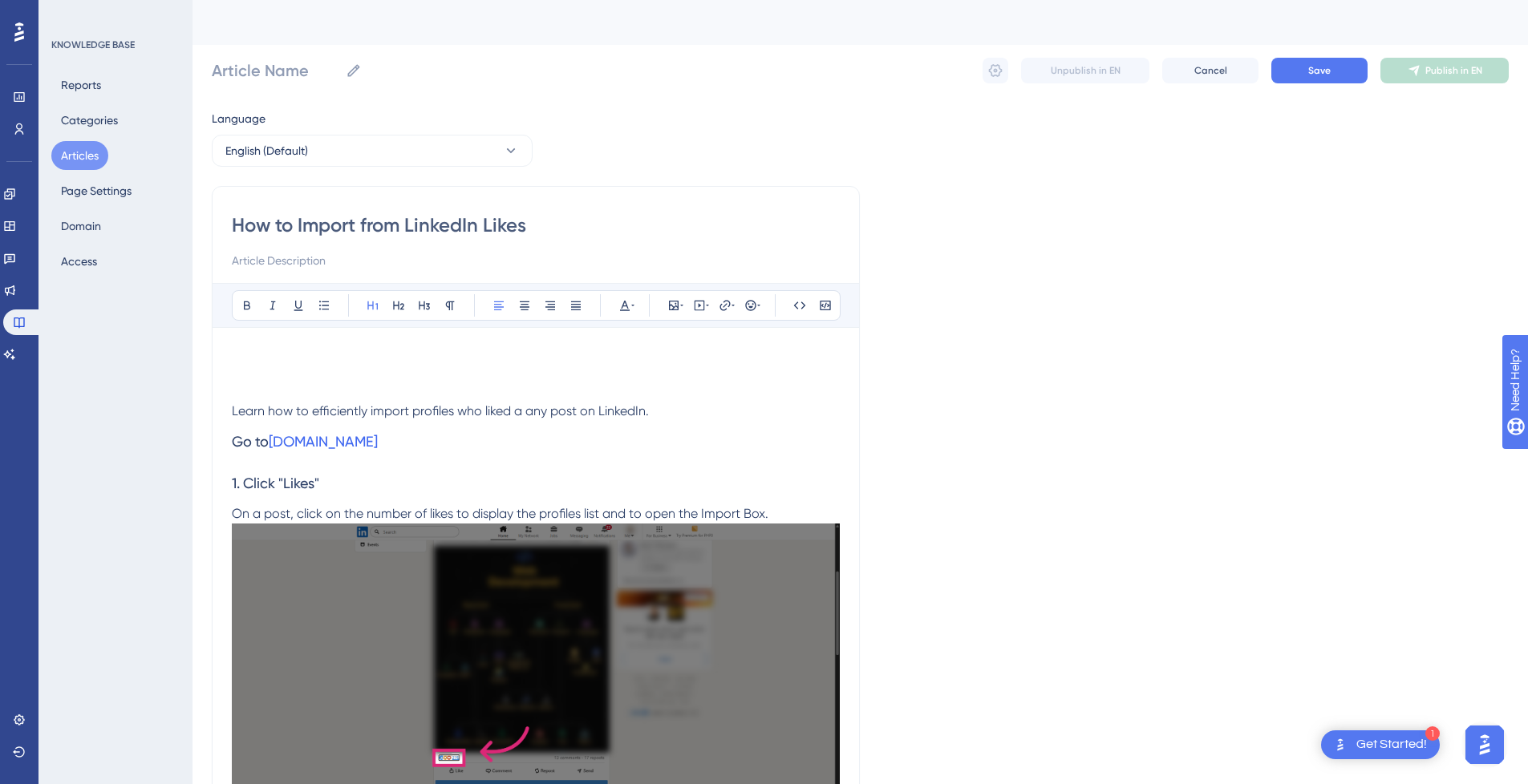
type input "How to Import from LinkedIn Likes"
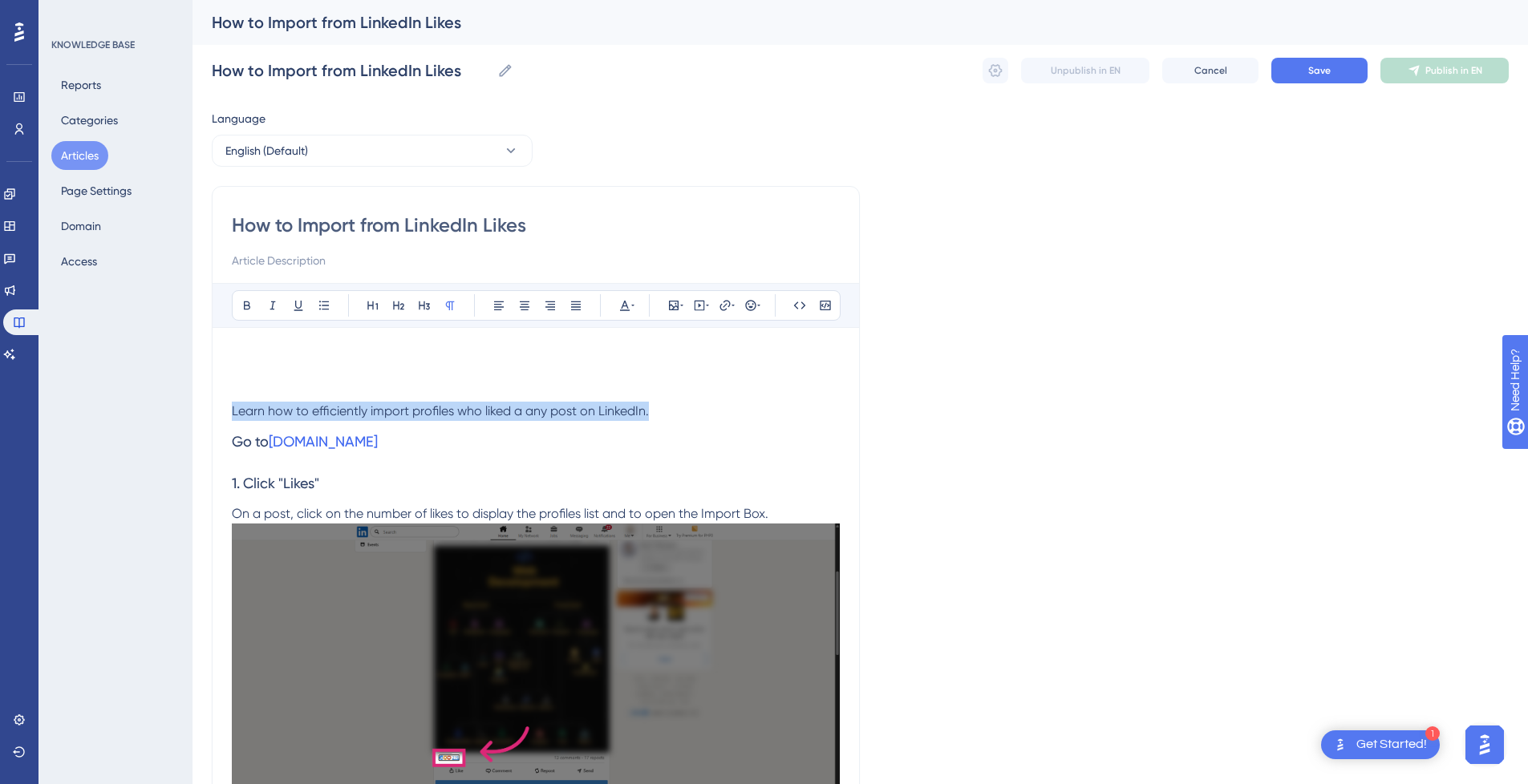
drag, startPoint x: 690, startPoint y: 408, endPoint x: 205, endPoint y: 412, distance: 485.0
click at [308, 262] on input at bounding box center [535, 260] width 608 height 19
paste input "Learn how to efficiently import profiles who liked a any post on LinkedIn."
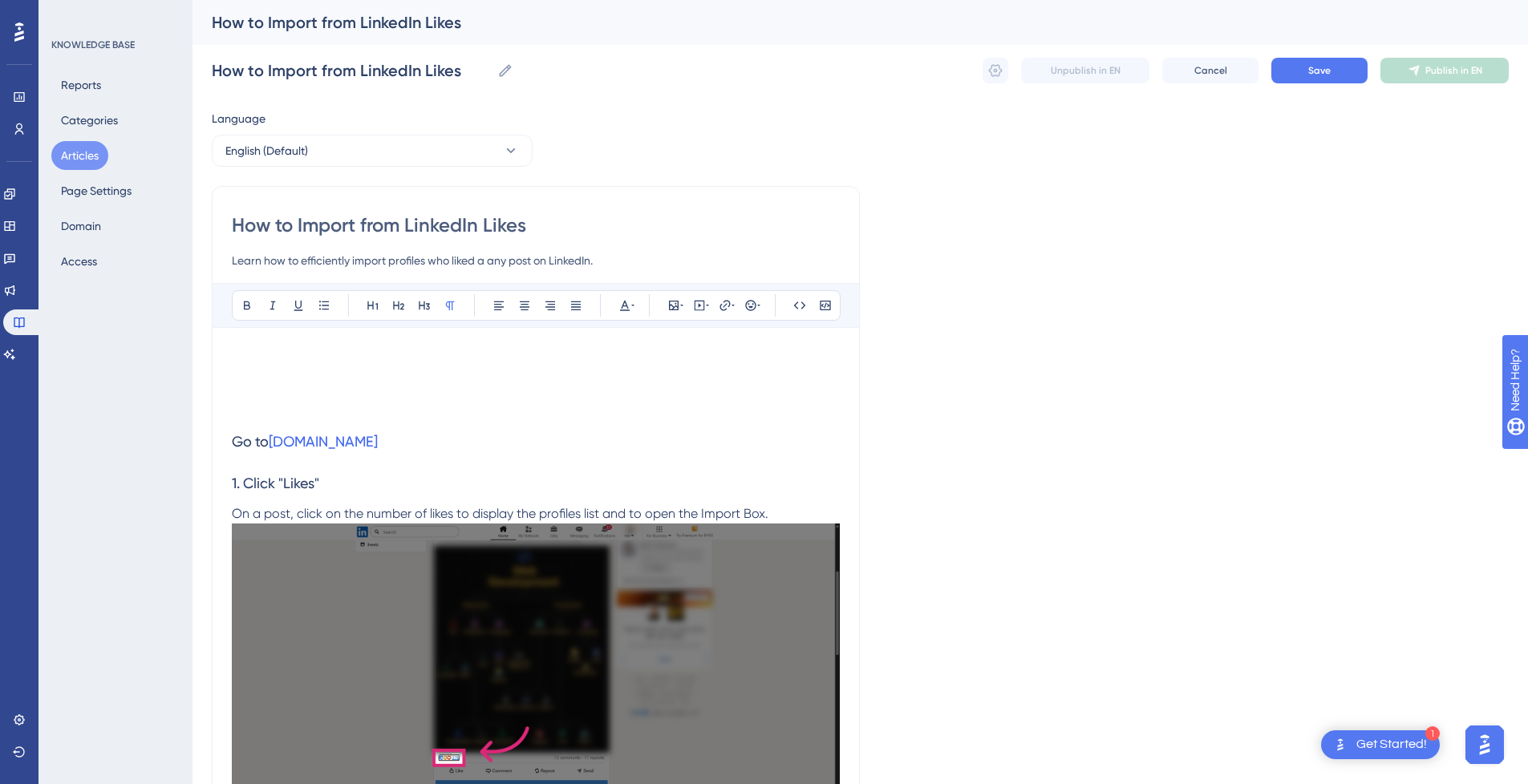
type input "Learn how to efficiently import profiles who liked a any post on LinkedIn."
click at [258, 401] on h1 at bounding box center [535, 374] width 608 height 54
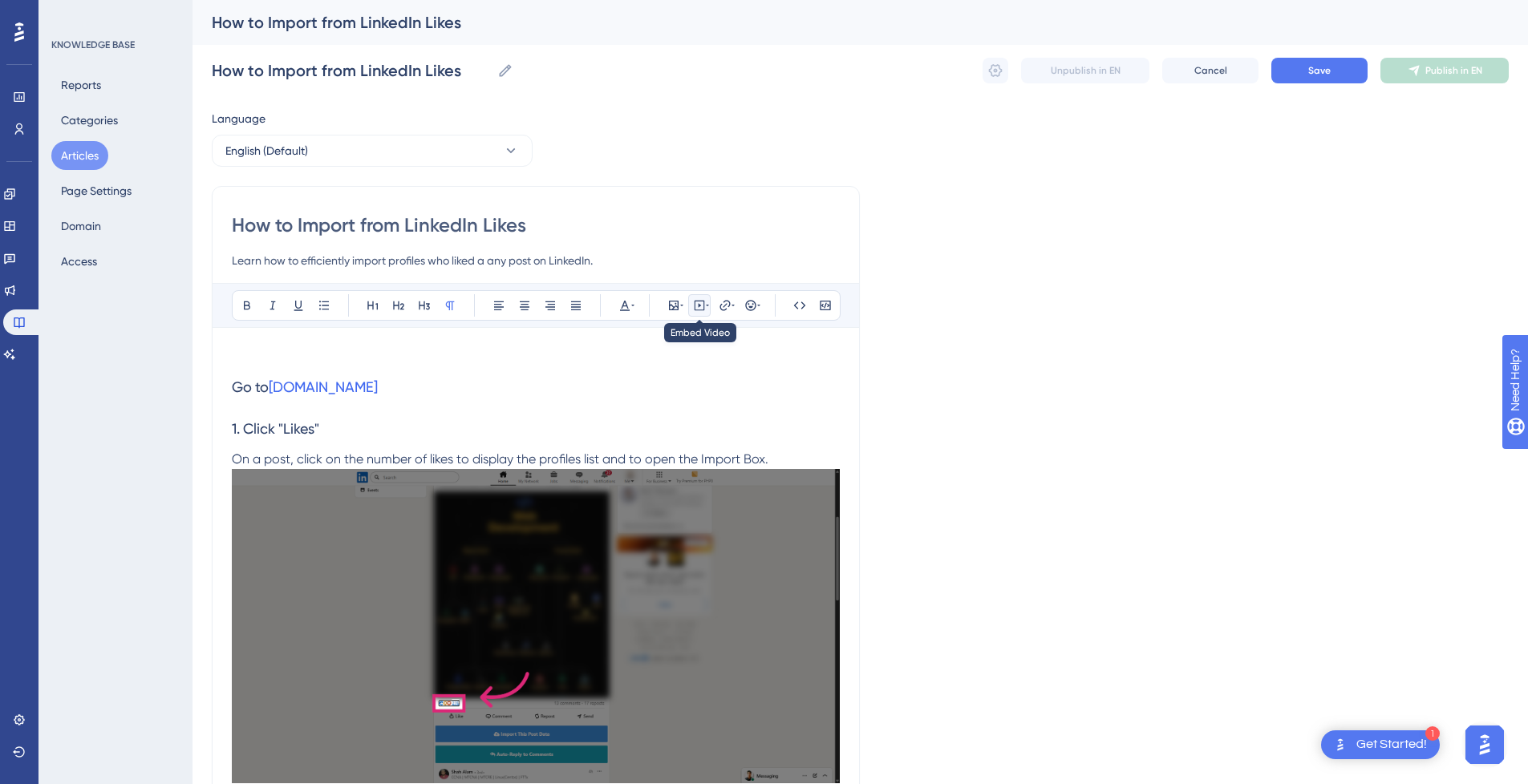
click at [694, 303] on icon at bounding box center [699, 305] width 13 height 13
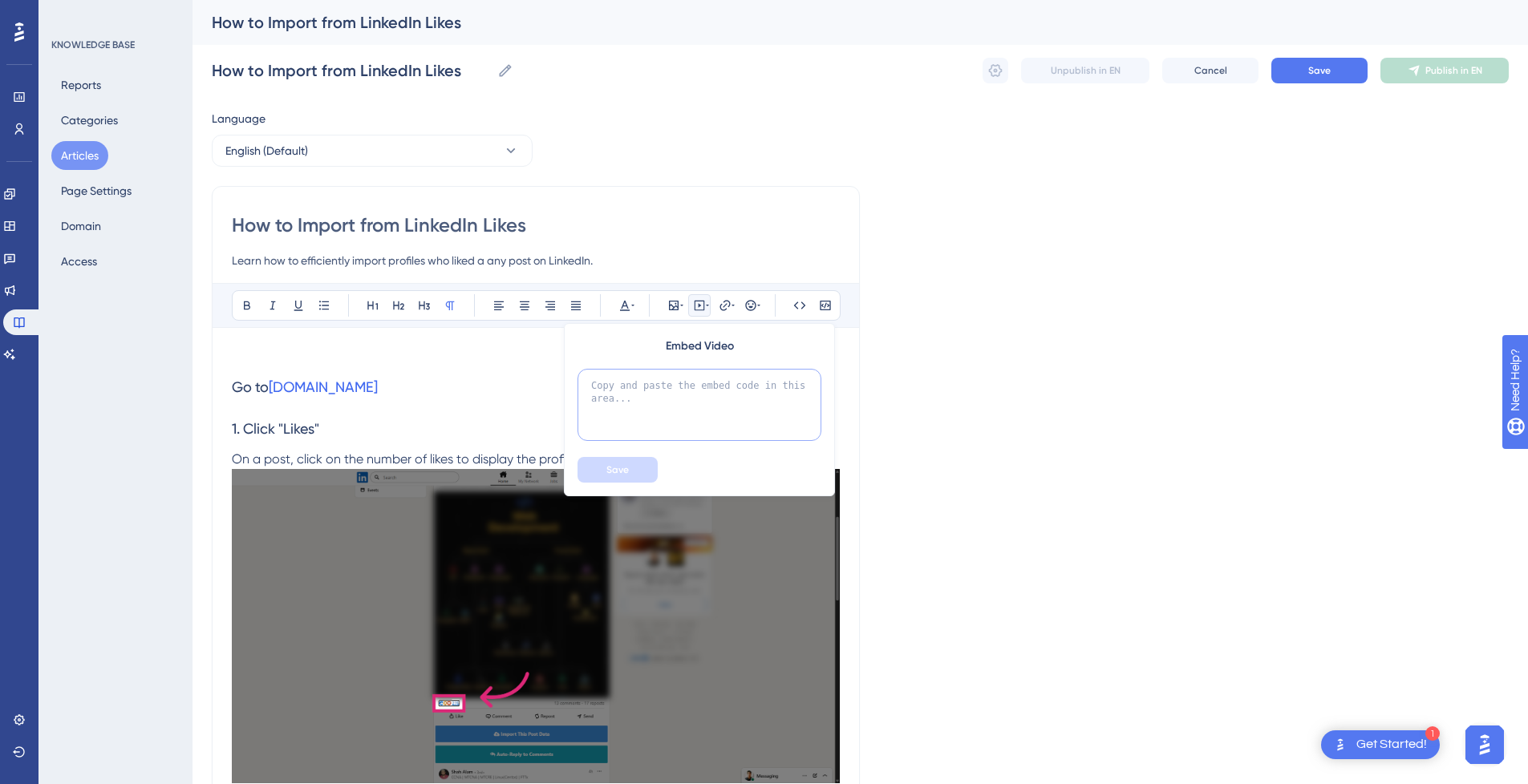
click at [719, 401] on textarea at bounding box center [699, 405] width 244 height 72
paste textarea "<div style="position:relative;padding-bottom:56.25%;"> <iframe style="width:100…"
type textarea "<div style="position:relative;padding-bottom:56.25%;"> <iframe style="width:100…"
click at [643, 469] on button "Save" at bounding box center [617, 470] width 80 height 25
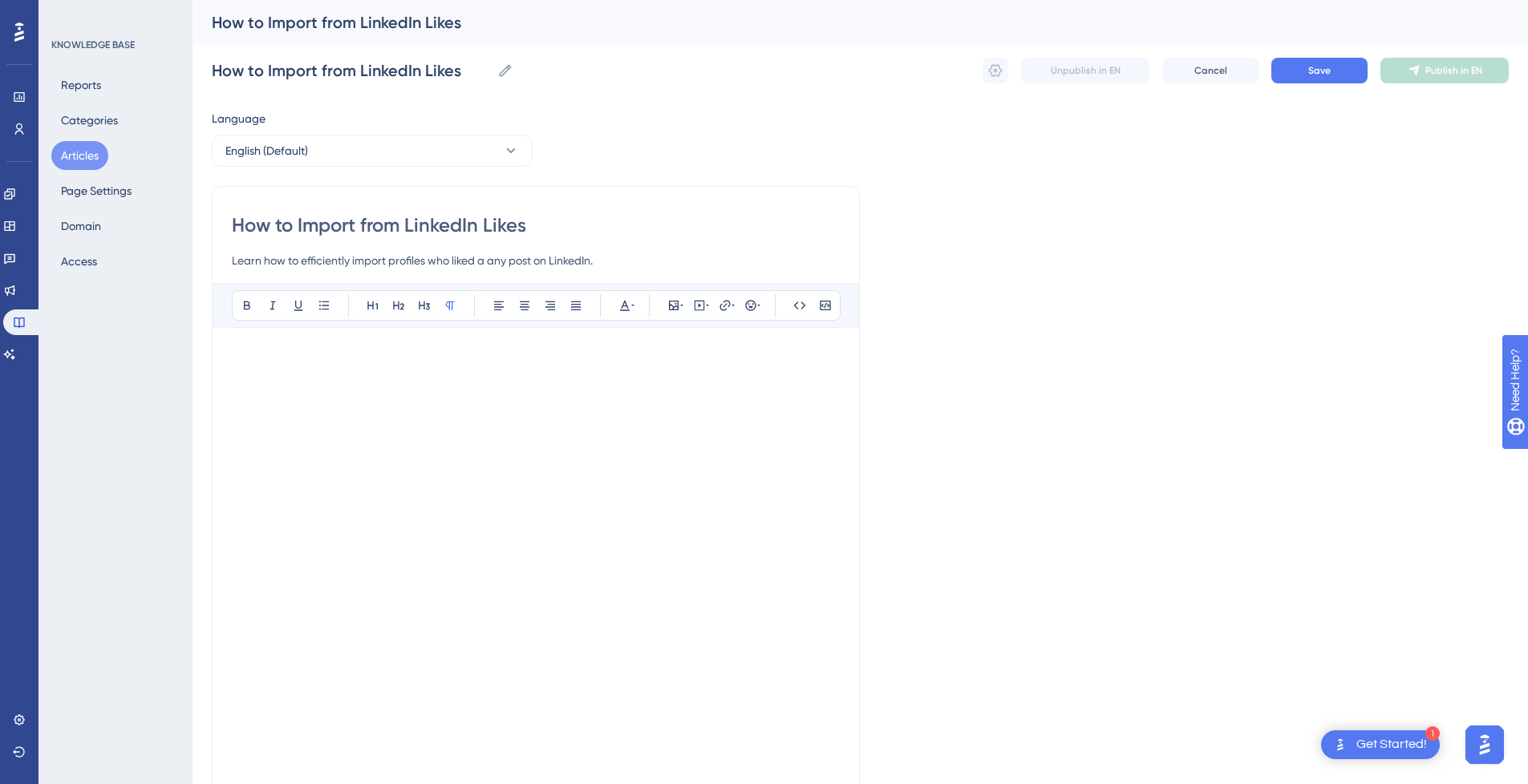
click at [324, 361] on p at bounding box center [535, 356] width 608 height 19
click at [267, 755] on h3 "Go to www.linkedin.com" at bounding box center [535, 774] width 608 height 42
click at [260, 748] on p at bounding box center [535, 743] width 608 height 19
click at [1336, 72] on button "Save" at bounding box center [1319, 70] width 96 height 25
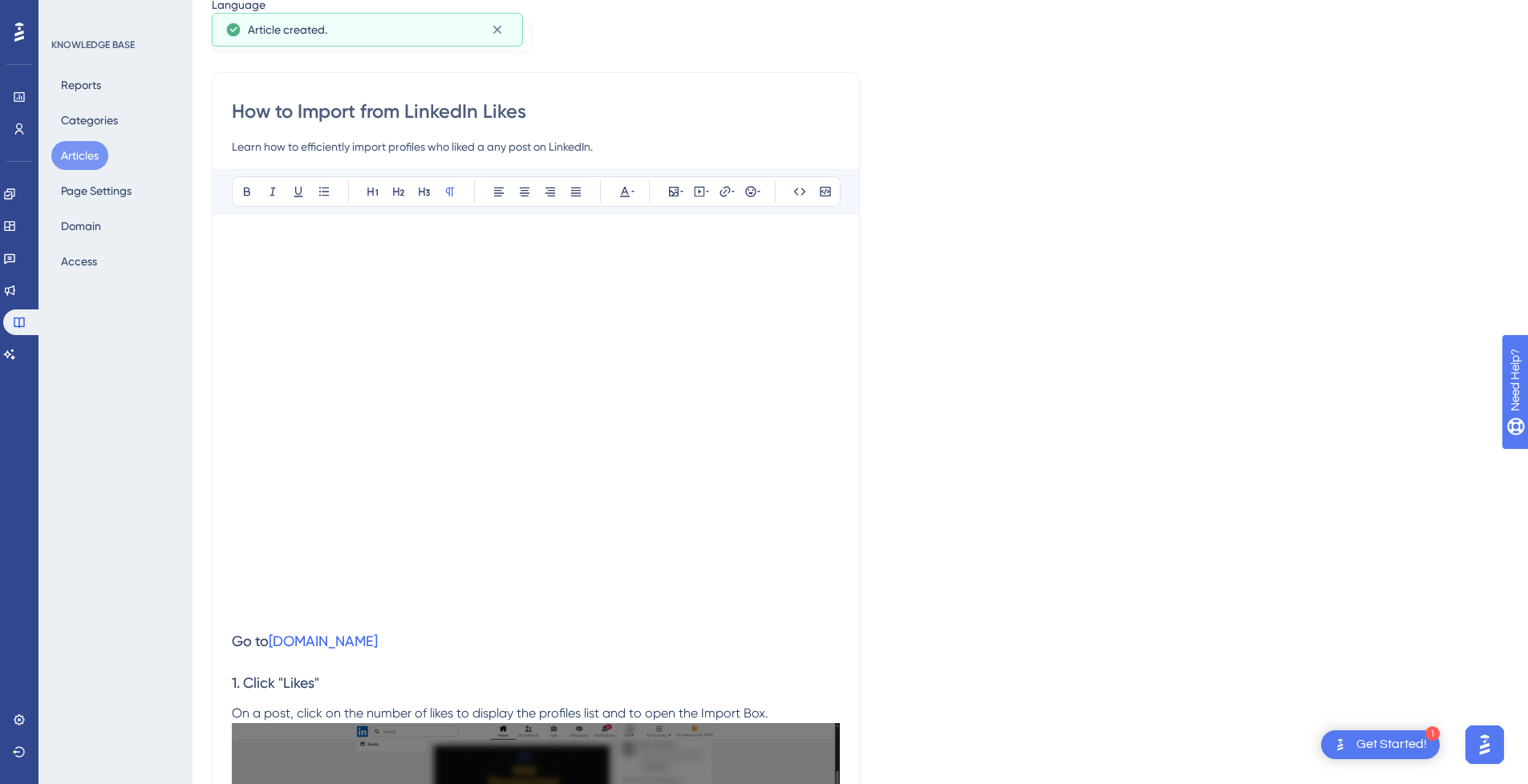
scroll to position [29, 0]
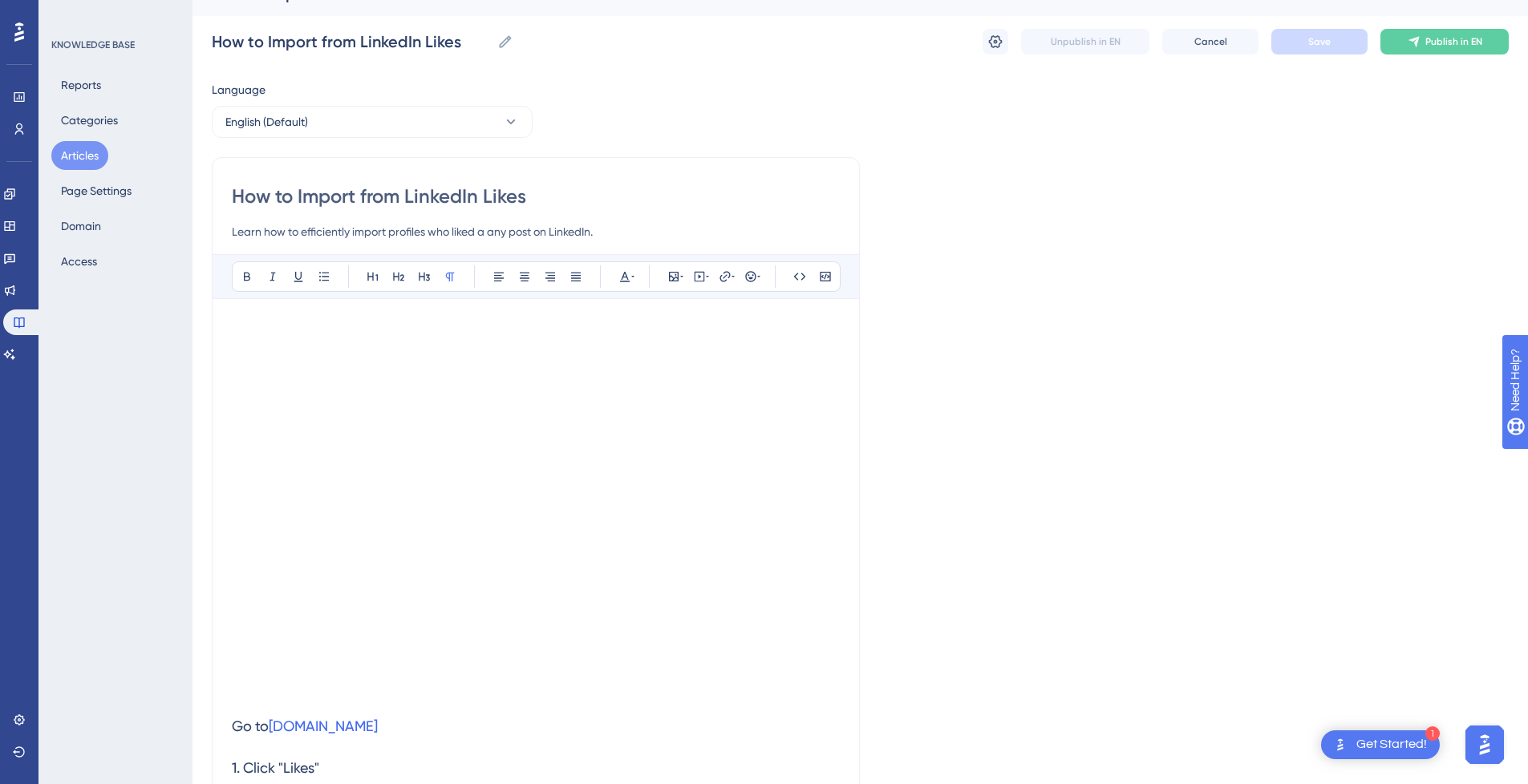
click at [487, 231] on input "Learn how to efficiently import profiles who liked a any post on LinkedIn." at bounding box center [535, 231] width 608 height 19
type input "Learn how to efficiently import profiles who liked any post on LinkedIn."
click at [1334, 51] on button "Save" at bounding box center [1319, 42] width 96 height 25
click at [1456, 48] on button "Publish in EN" at bounding box center [1444, 42] width 128 height 25
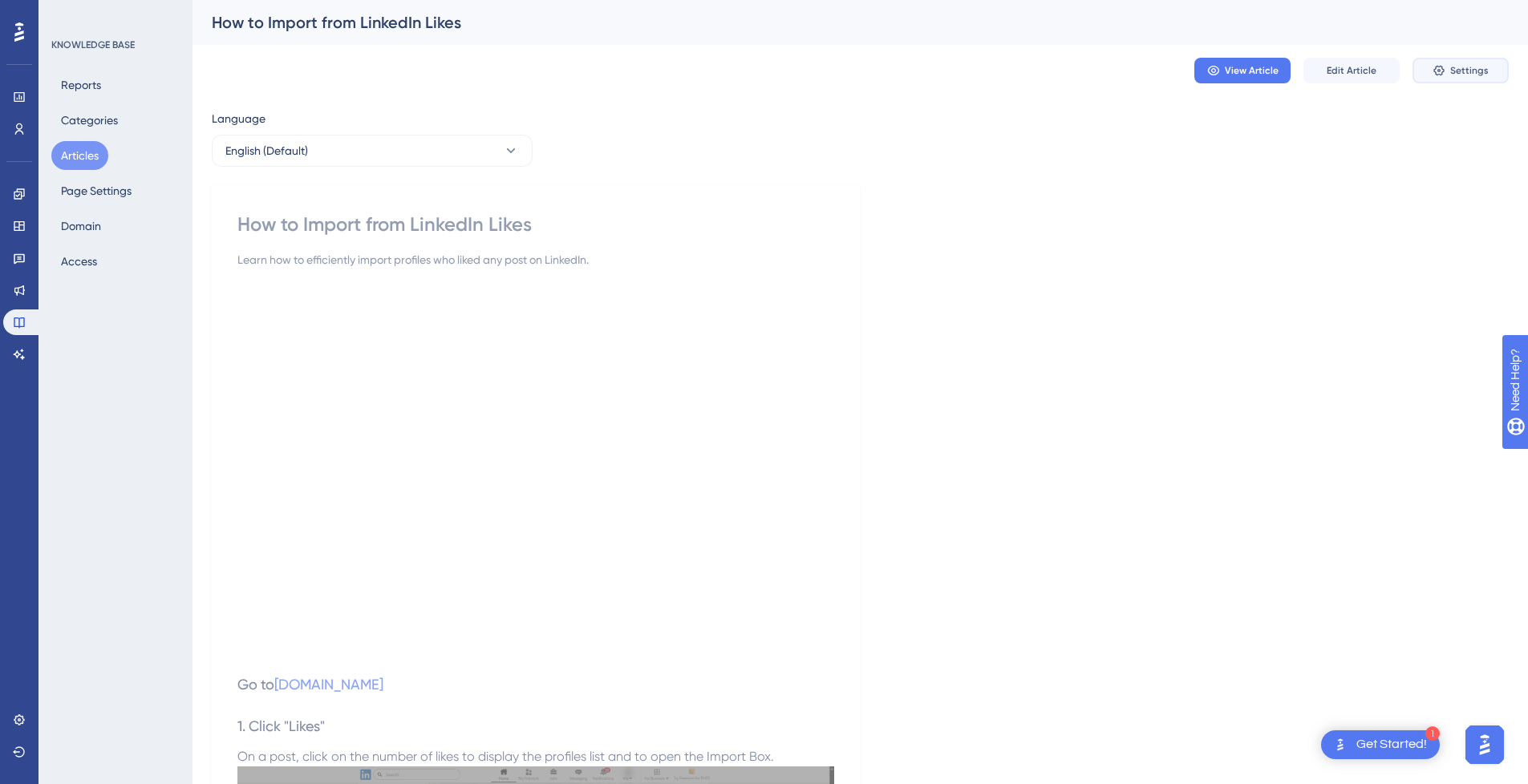
click at [1454, 71] on span "Settings" at bounding box center [1468, 70] width 39 height 13
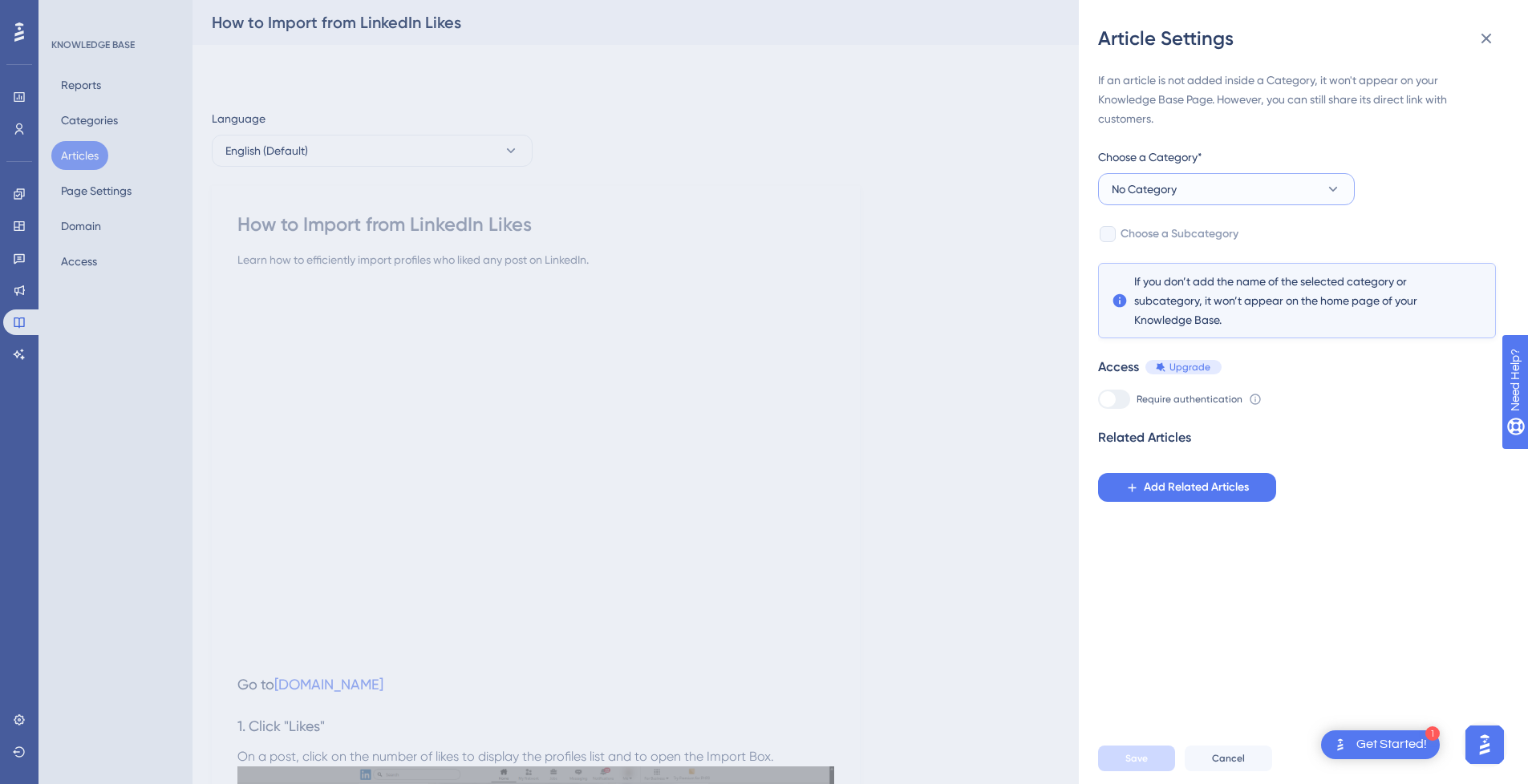
click at [1198, 200] on button "No Category" at bounding box center [1226, 189] width 257 height 32
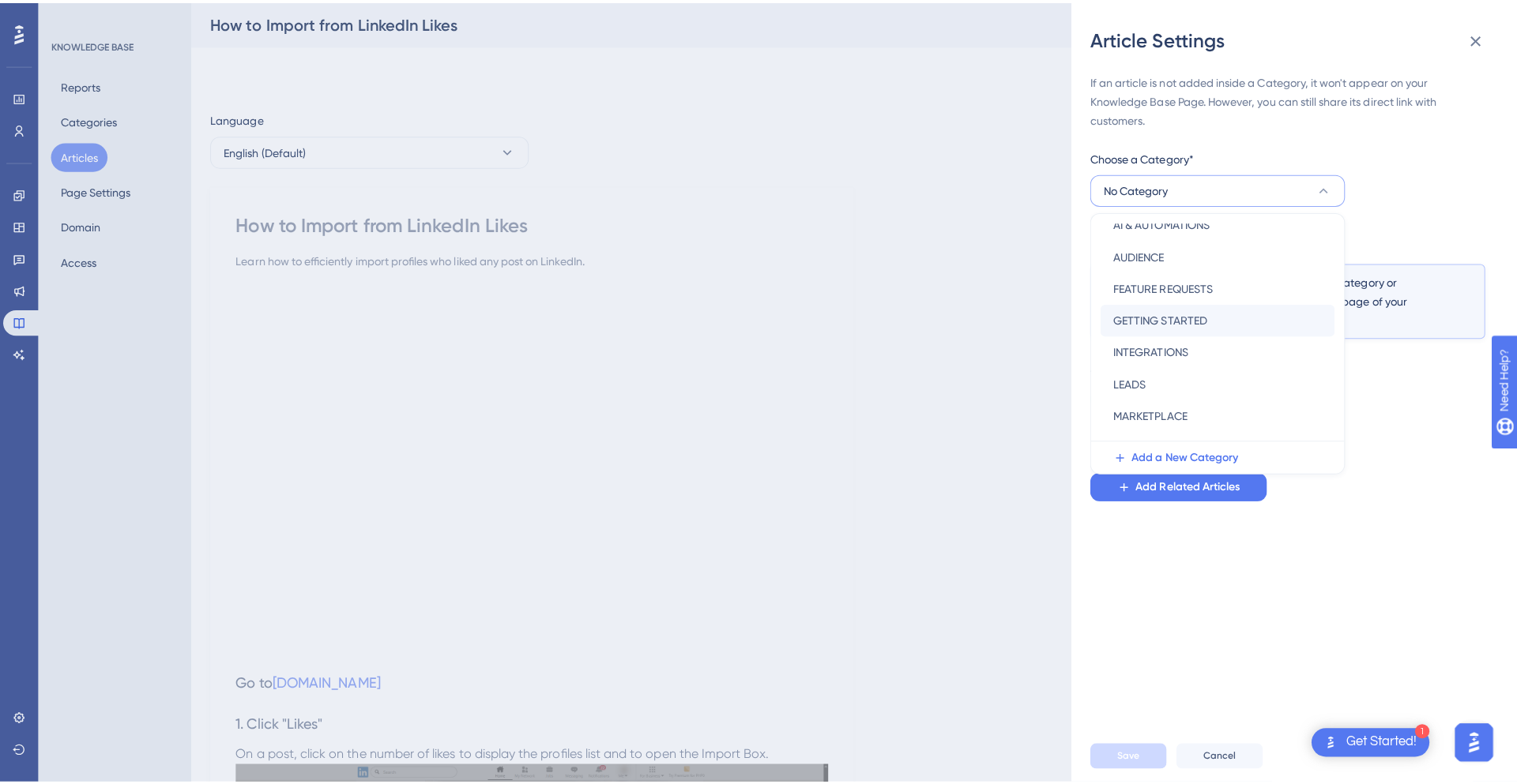
scroll to position [227, 0]
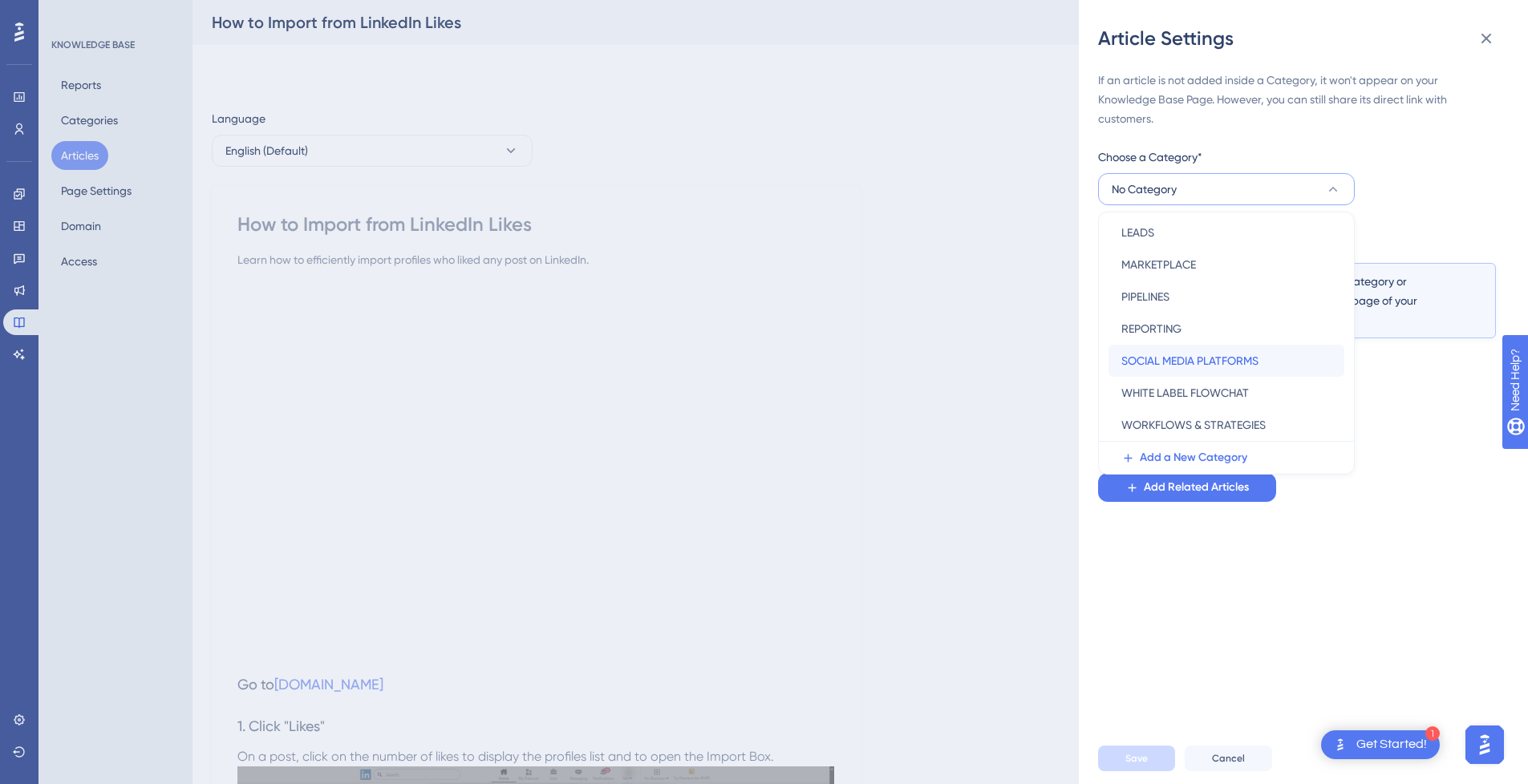
click at [1214, 359] on span "SOCIAL MEDIA PLATFORMS" at bounding box center [1190, 360] width 137 height 19
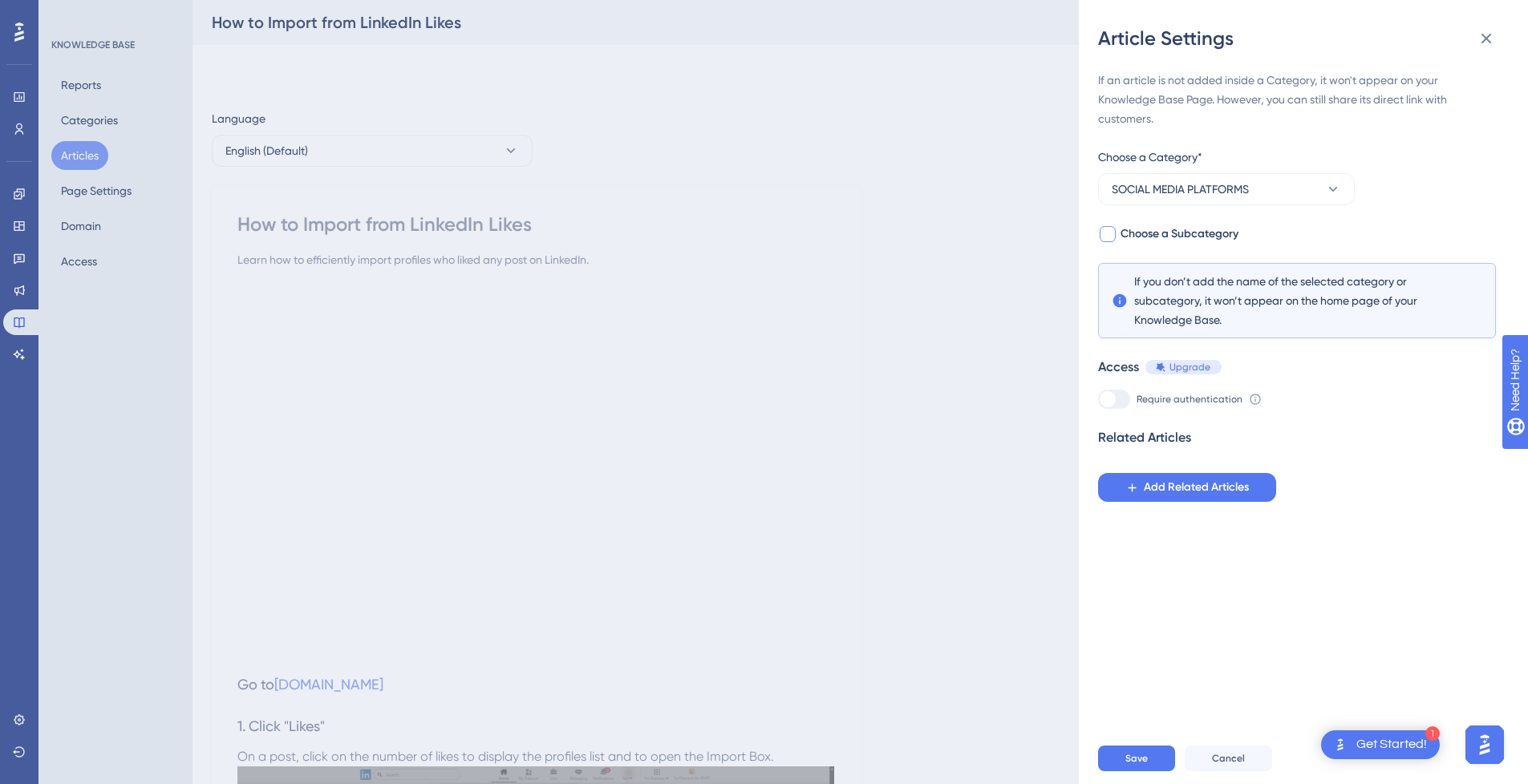
click at [1204, 238] on span "Choose a Subcategory" at bounding box center [1179, 233] width 117 height 19
checkbox input "true"
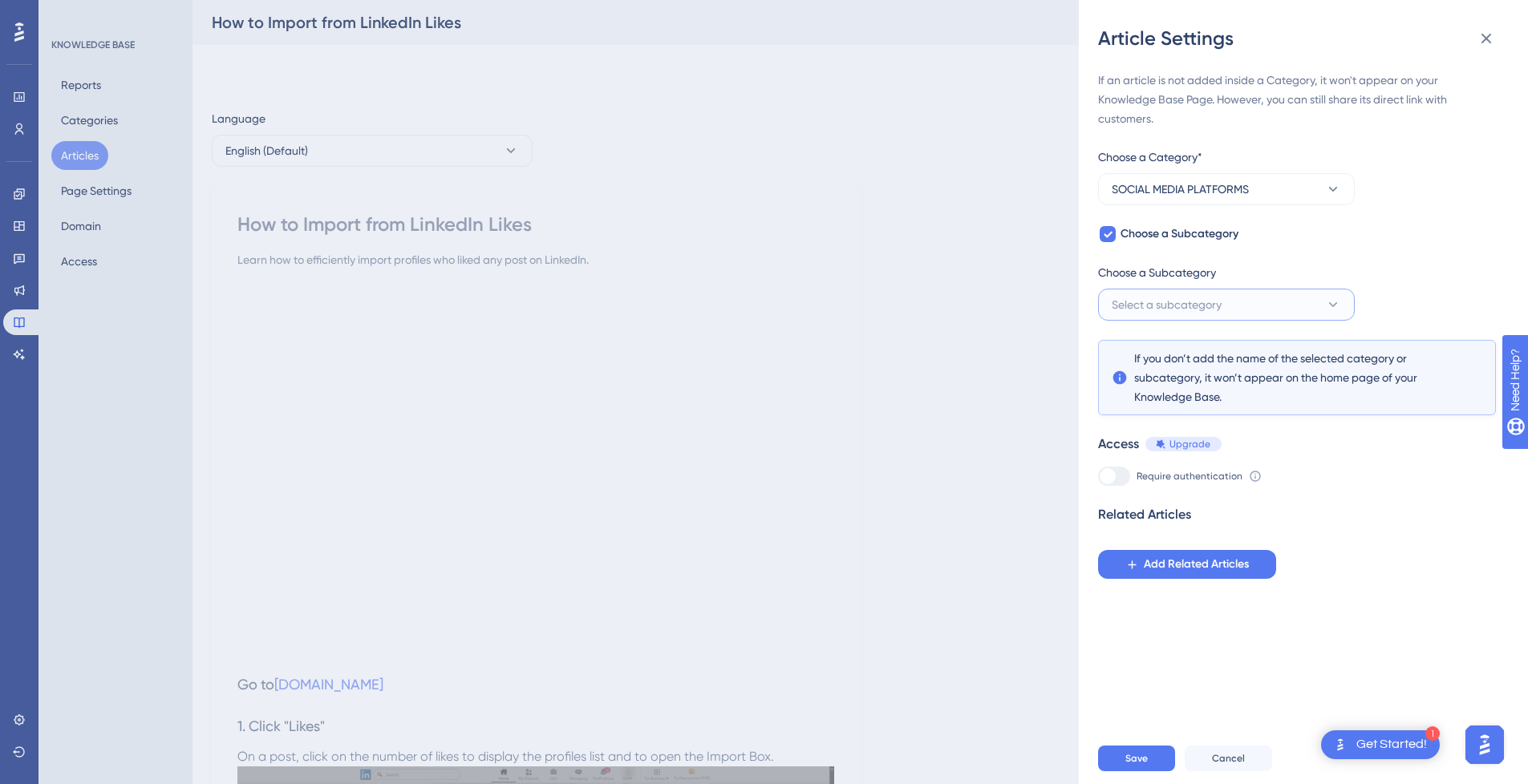
click at [1208, 292] on button "Select a subcategory" at bounding box center [1226, 303] width 257 height 32
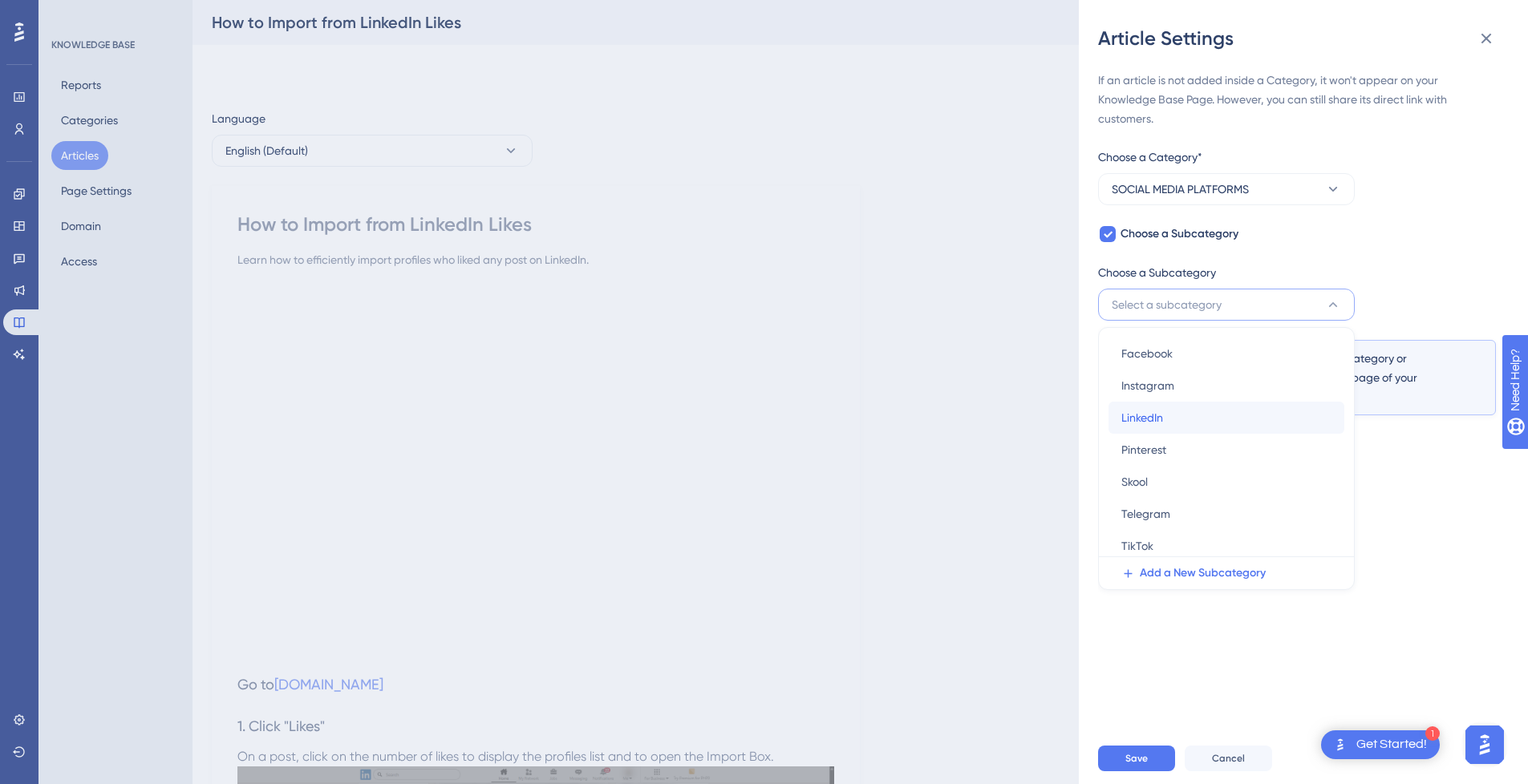
click at [1199, 413] on div "LinkedIn LinkedIn" at bounding box center [1226, 417] width 211 height 32
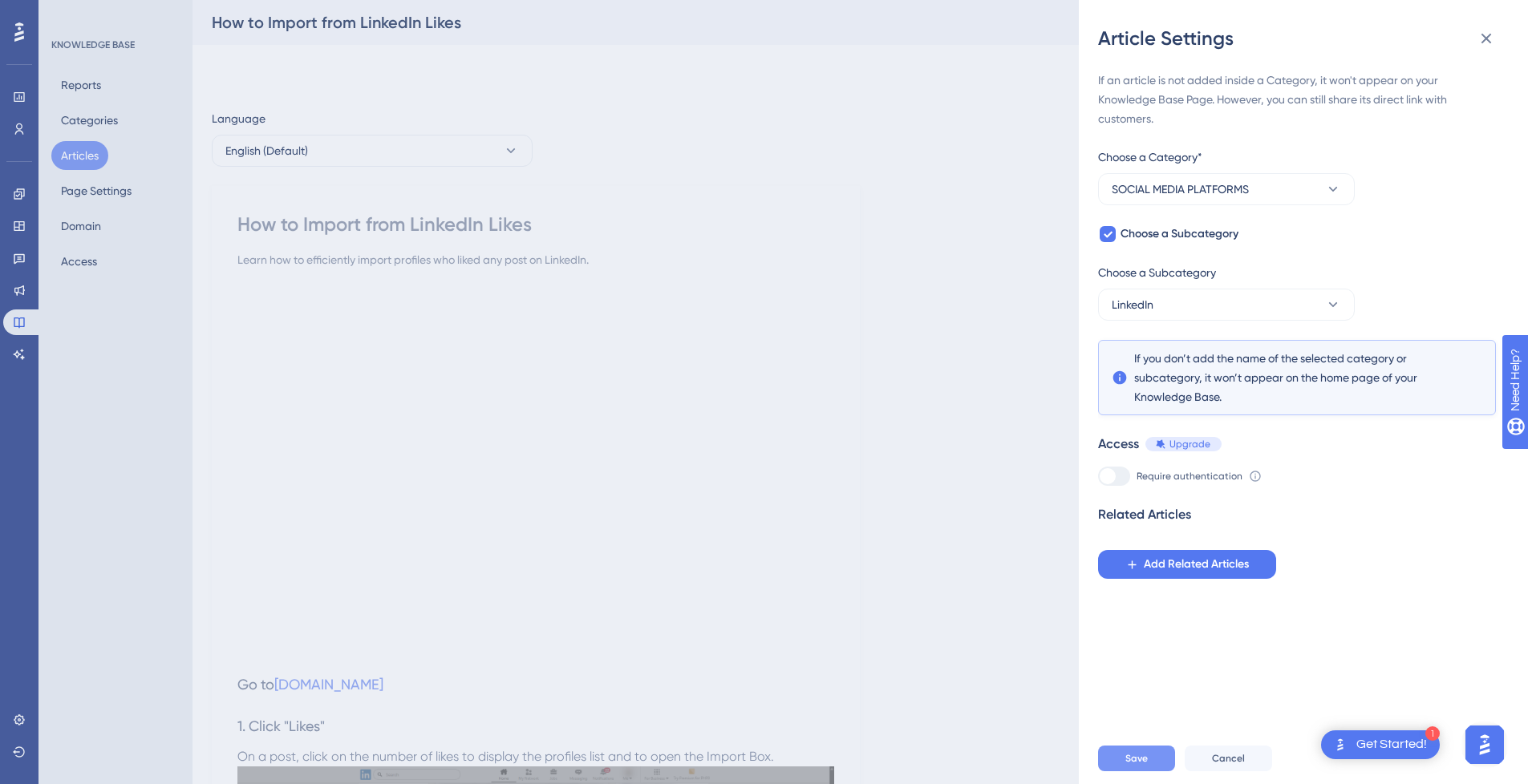
click at [1139, 765] on span "Save" at bounding box center [1136, 758] width 23 height 13
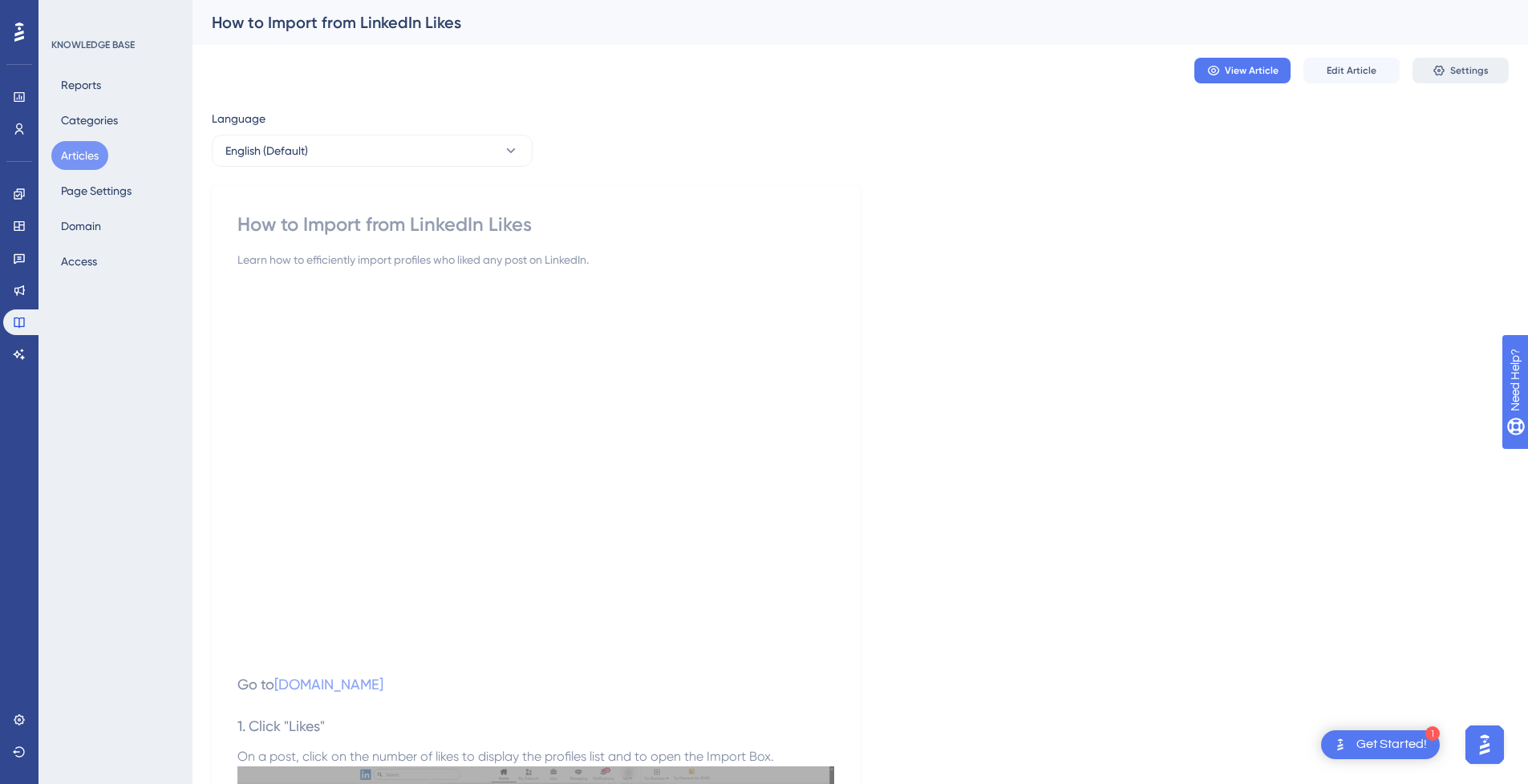
click at [1464, 68] on span "Settings" at bounding box center [1468, 70] width 39 height 13
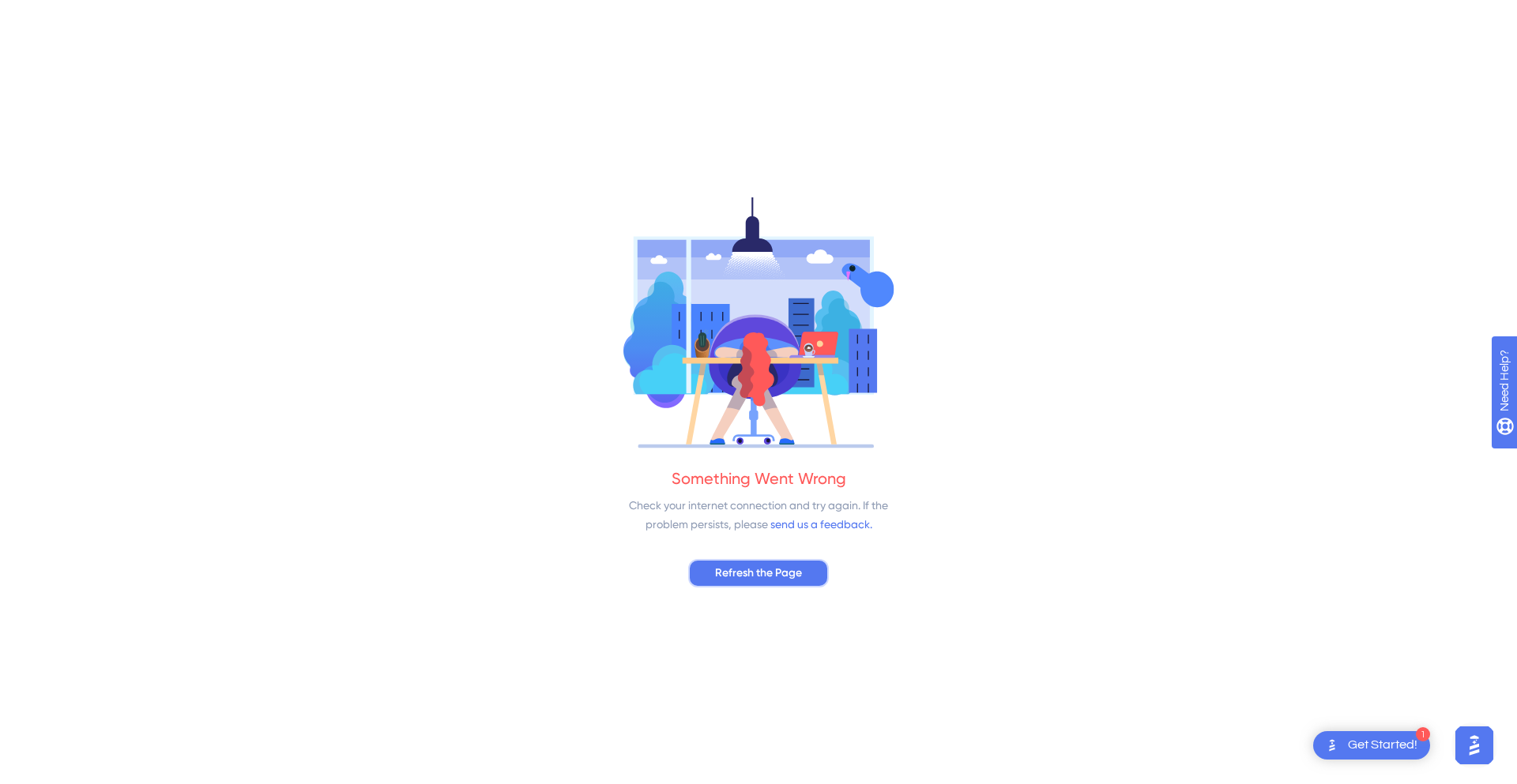
click at [790, 584] on button "Refresh the Page" at bounding box center [758, 573] width 141 height 28
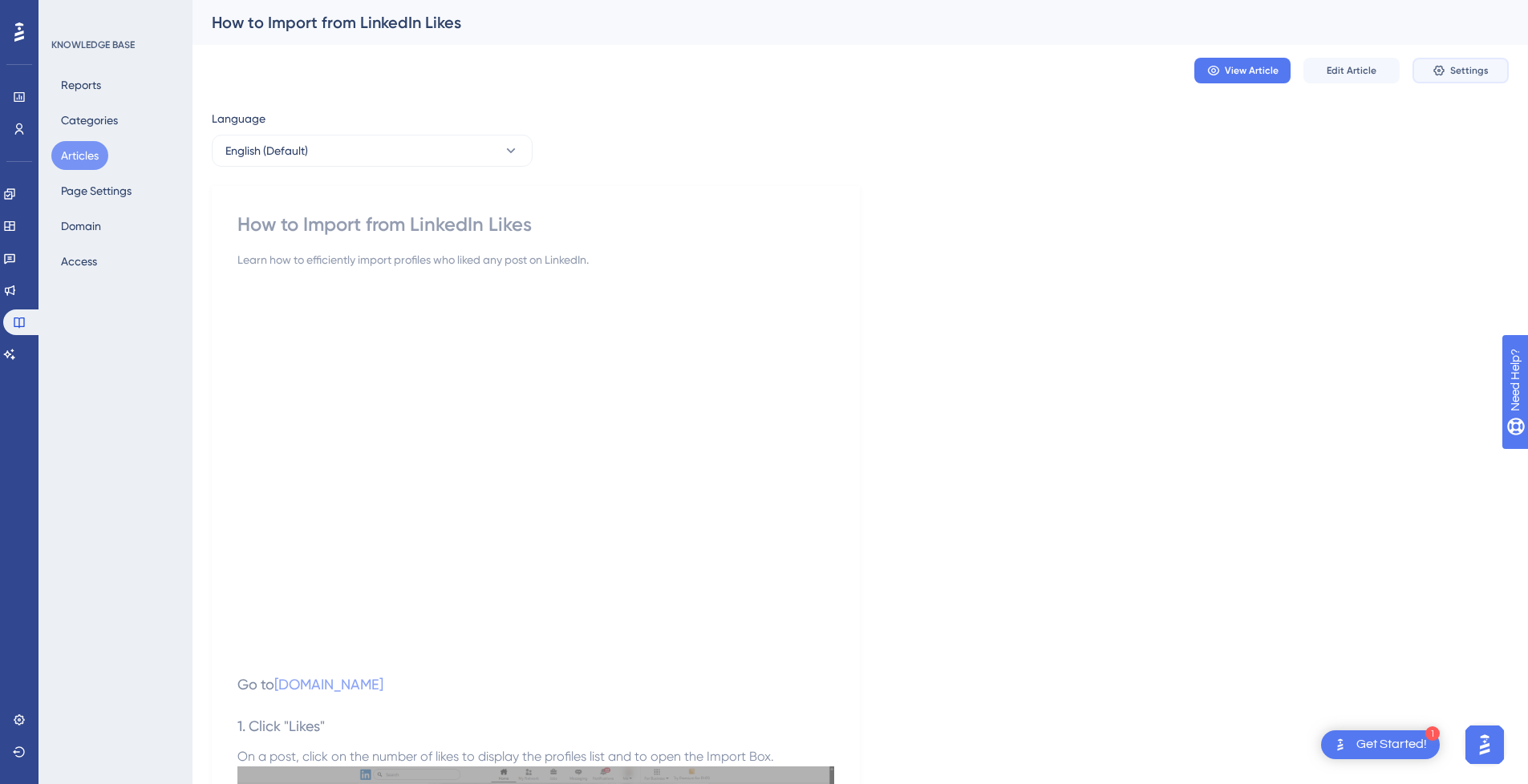
click at [1474, 61] on button "Settings" at bounding box center [1460, 70] width 96 height 25
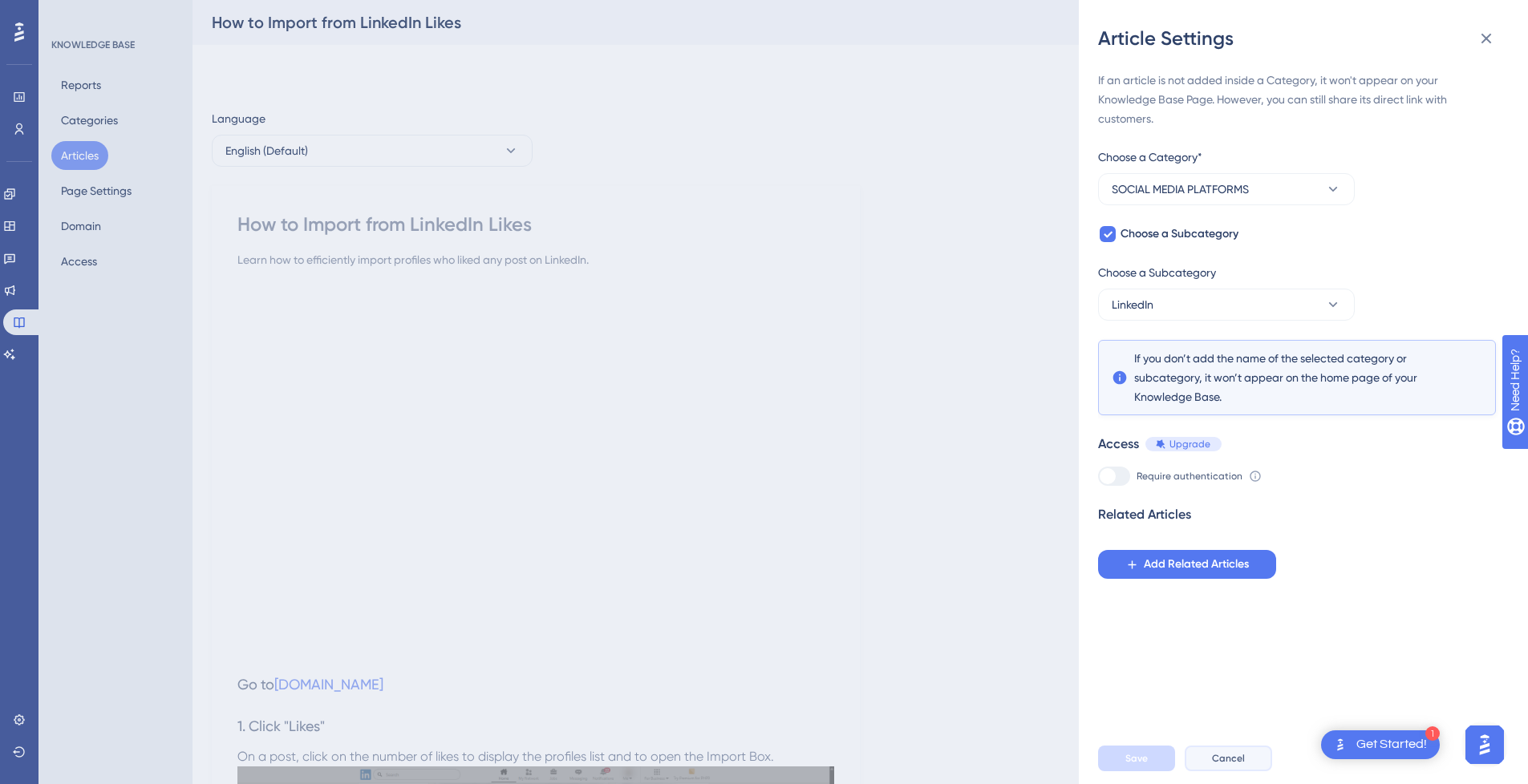
click at [1247, 771] on button "Cancel" at bounding box center [1228, 758] width 88 height 25
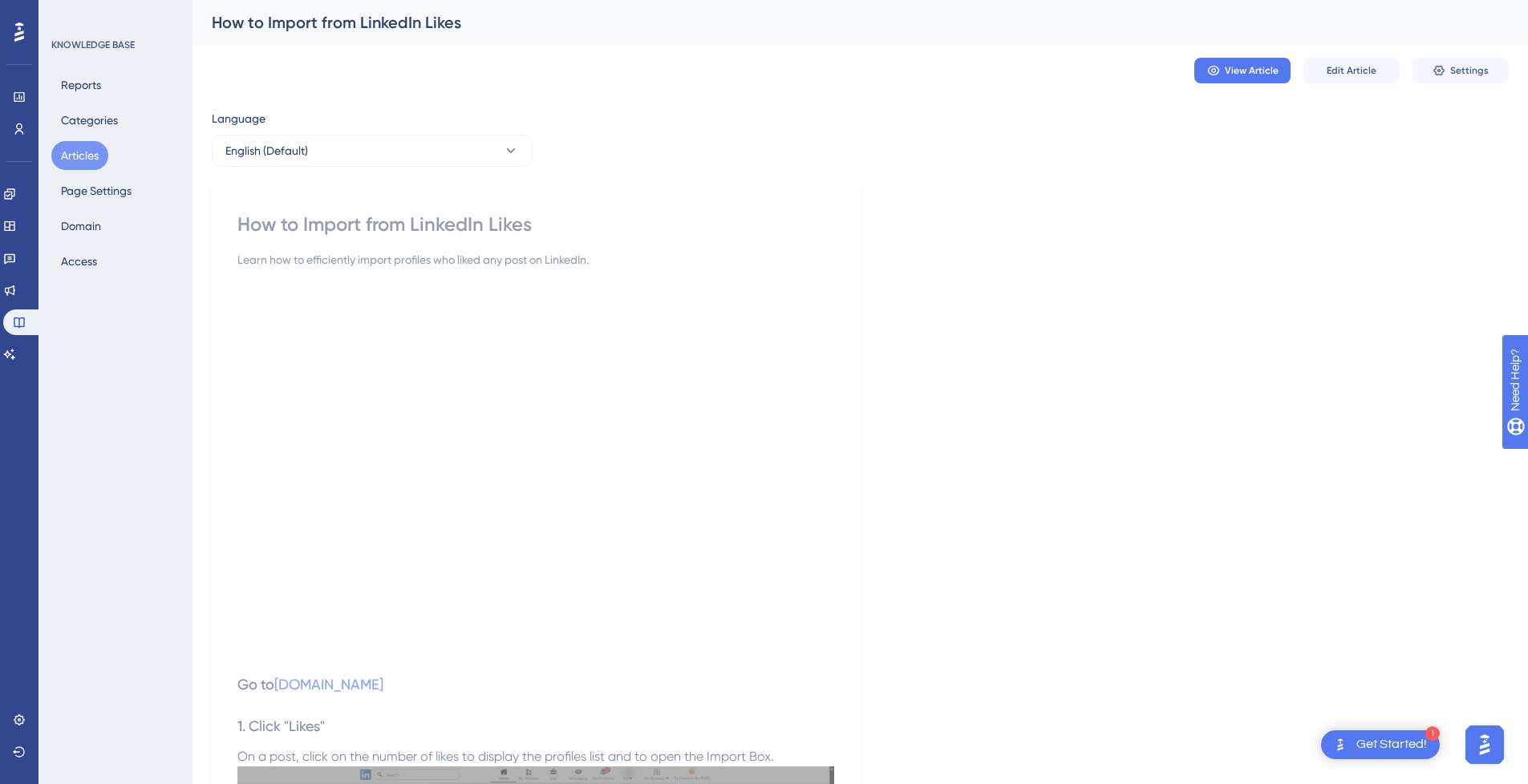
click at [87, 156] on button "Articles" at bounding box center [80, 155] width 57 height 29
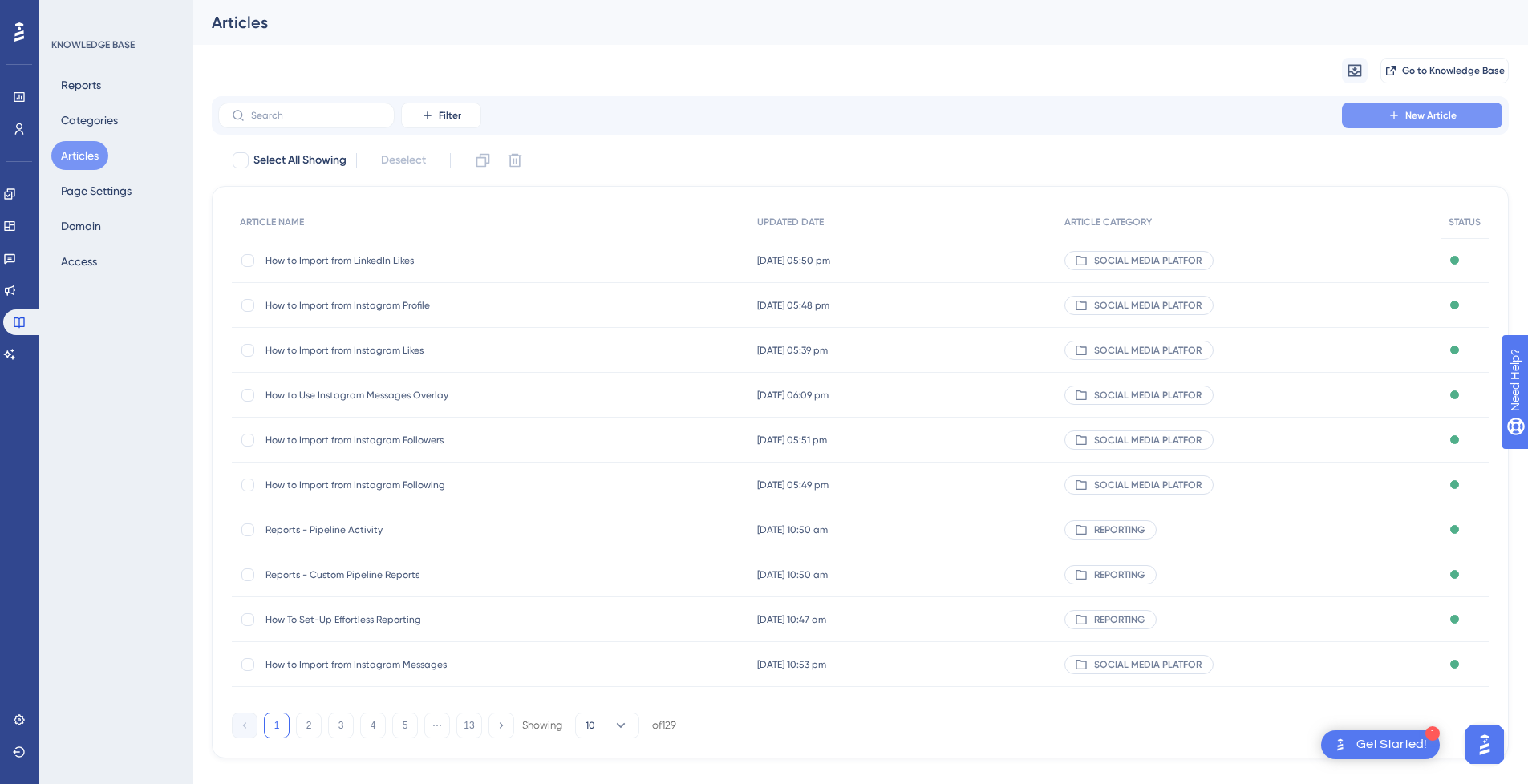
click at [1396, 117] on icon at bounding box center [1393, 116] width 13 height 13
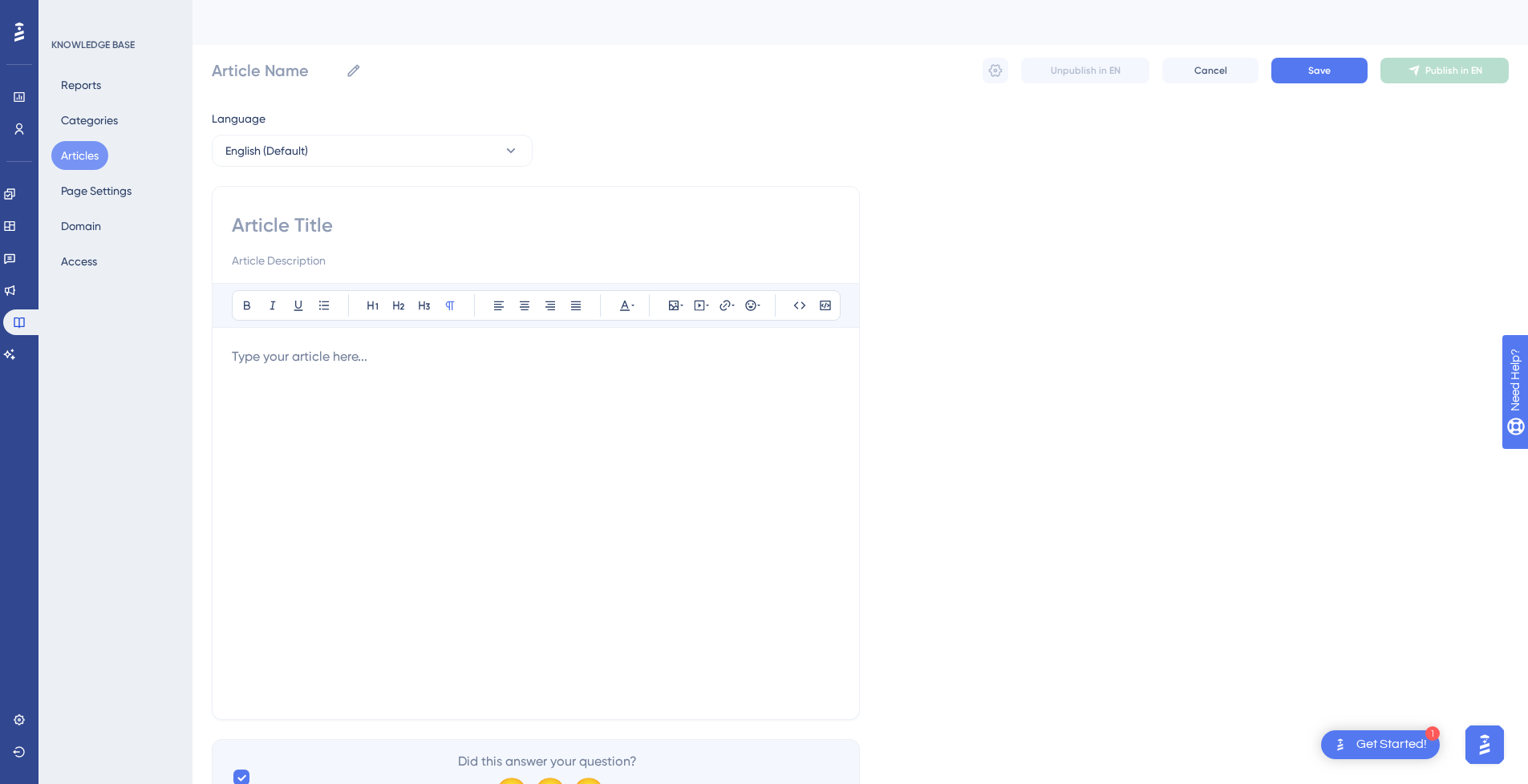
click at [282, 410] on div at bounding box center [535, 523] width 608 height 352
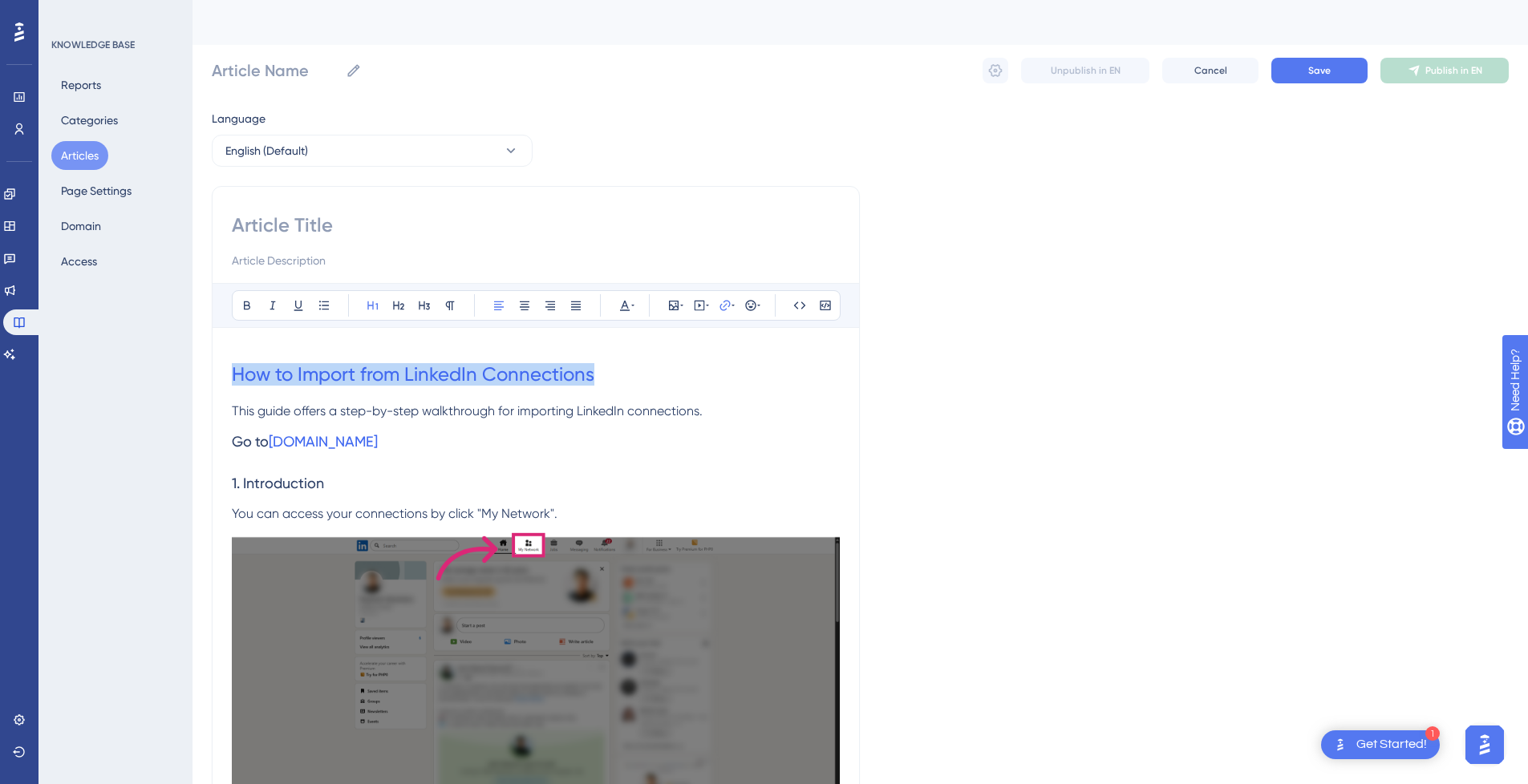
drag, startPoint x: 603, startPoint y: 372, endPoint x: 212, endPoint y: 370, distance: 391.0
click at [303, 224] on input at bounding box center [535, 225] width 608 height 25
paste input "How to Import from LinkedIn Connections"
type input "How to Import from LinkedIn Connections"
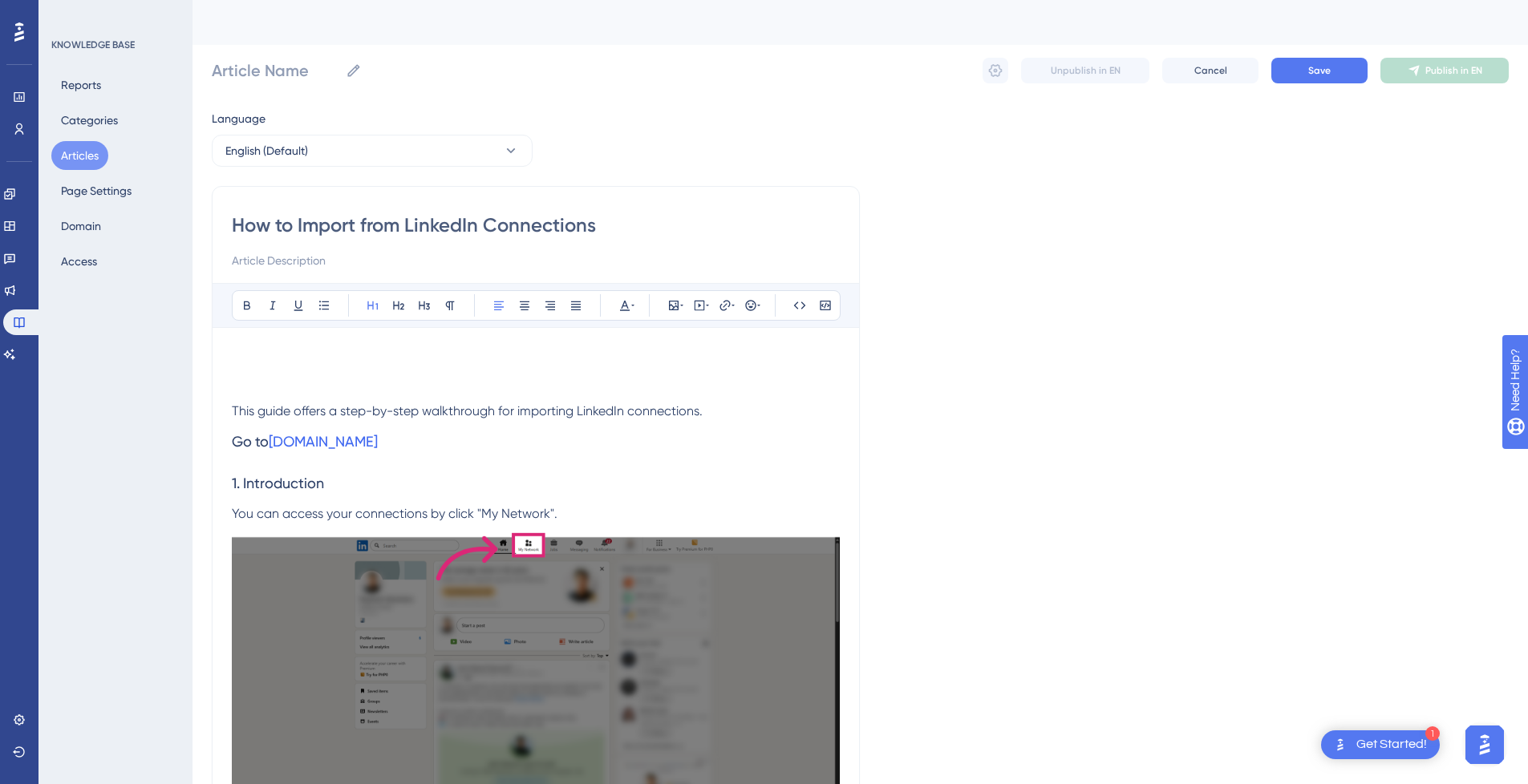
type input "How to Import from LinkedIn Connections"
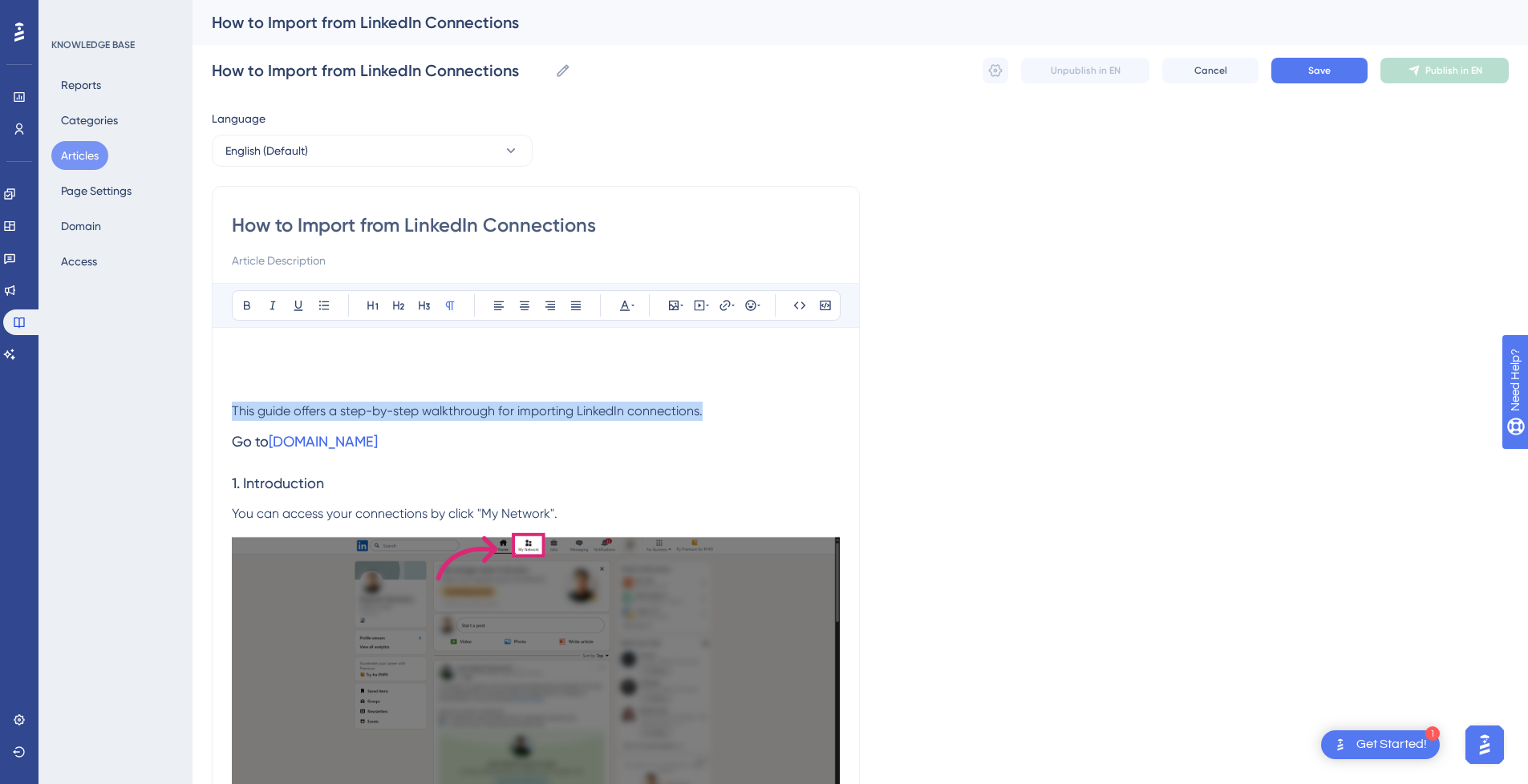
drag, startPoint x: 744, startPoint y: 409, endPoint x: 217, endPoint y: 408, distance: 527.0
click at [292, 251] on input at bounding box center [535, 260] width 608 height 19
paste input "This guide offers a step-by-step walkthrough for importing LinkedIn connections."
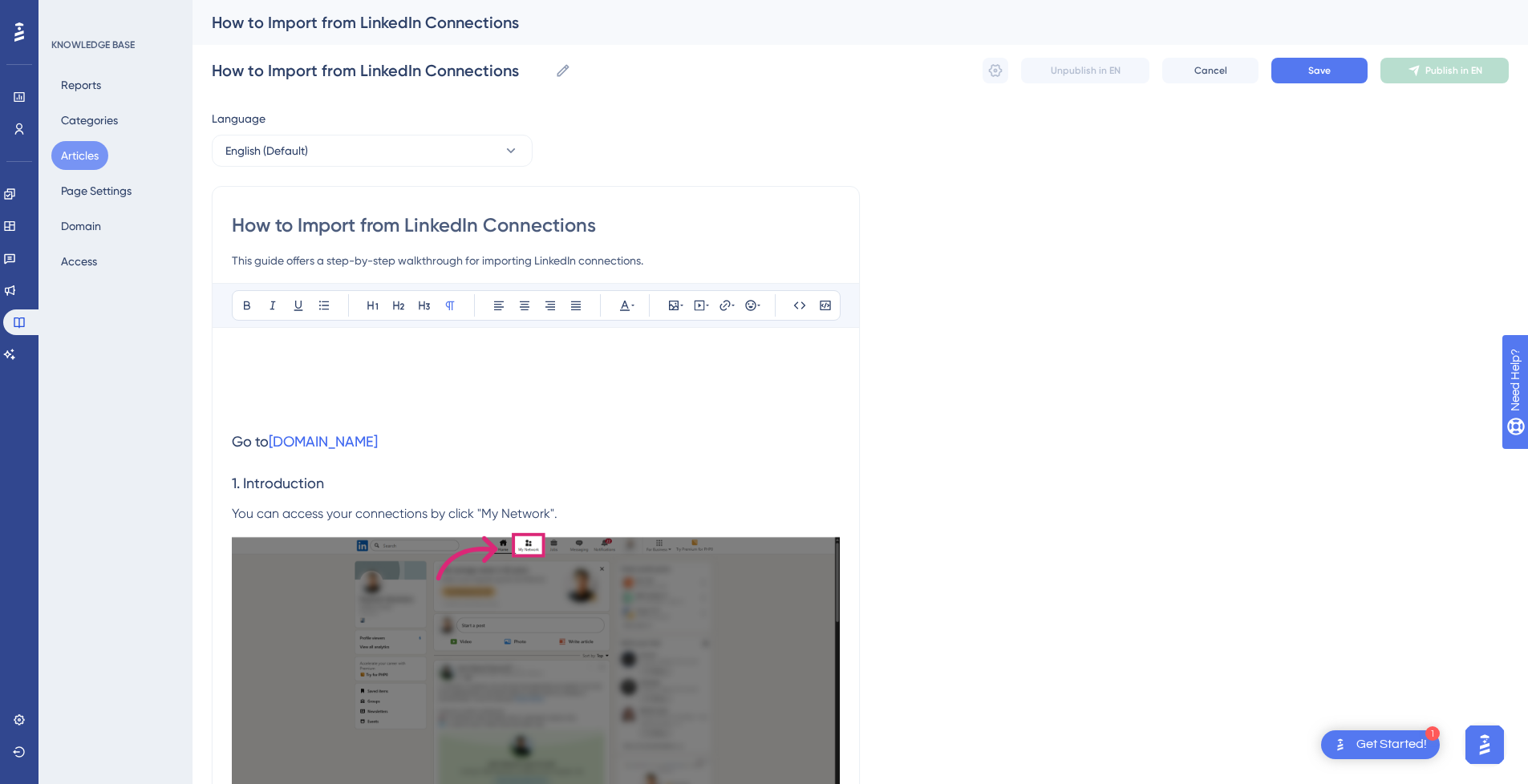
type input "This guide offers a step-by-step walkthrough for importing LinkedIn connections."
click at [414, 415] on p at bounding box center [535, 411] width 608 height 19
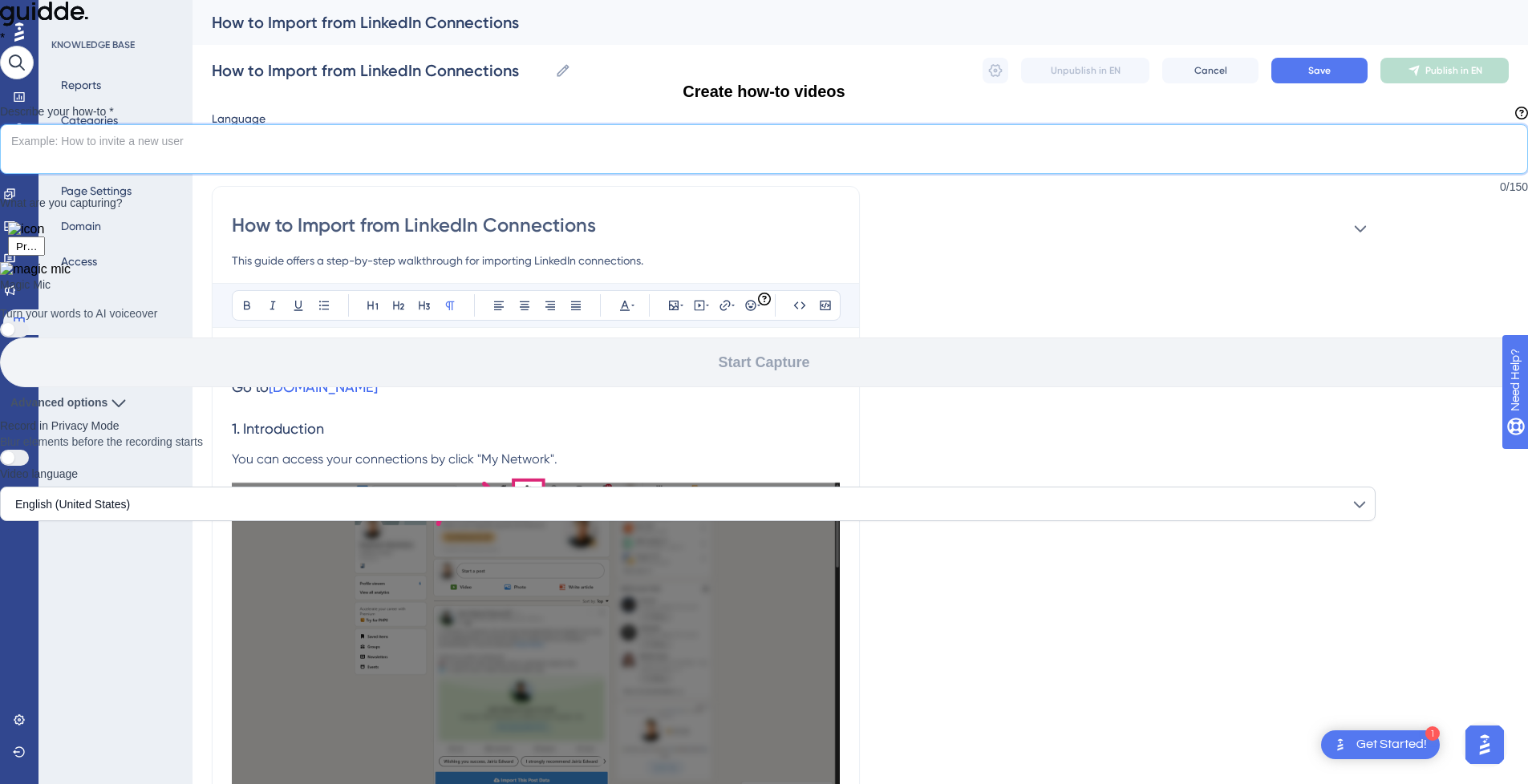
click at [1058, 0] on div at bounding box center [764, 0] width 1528 height 0
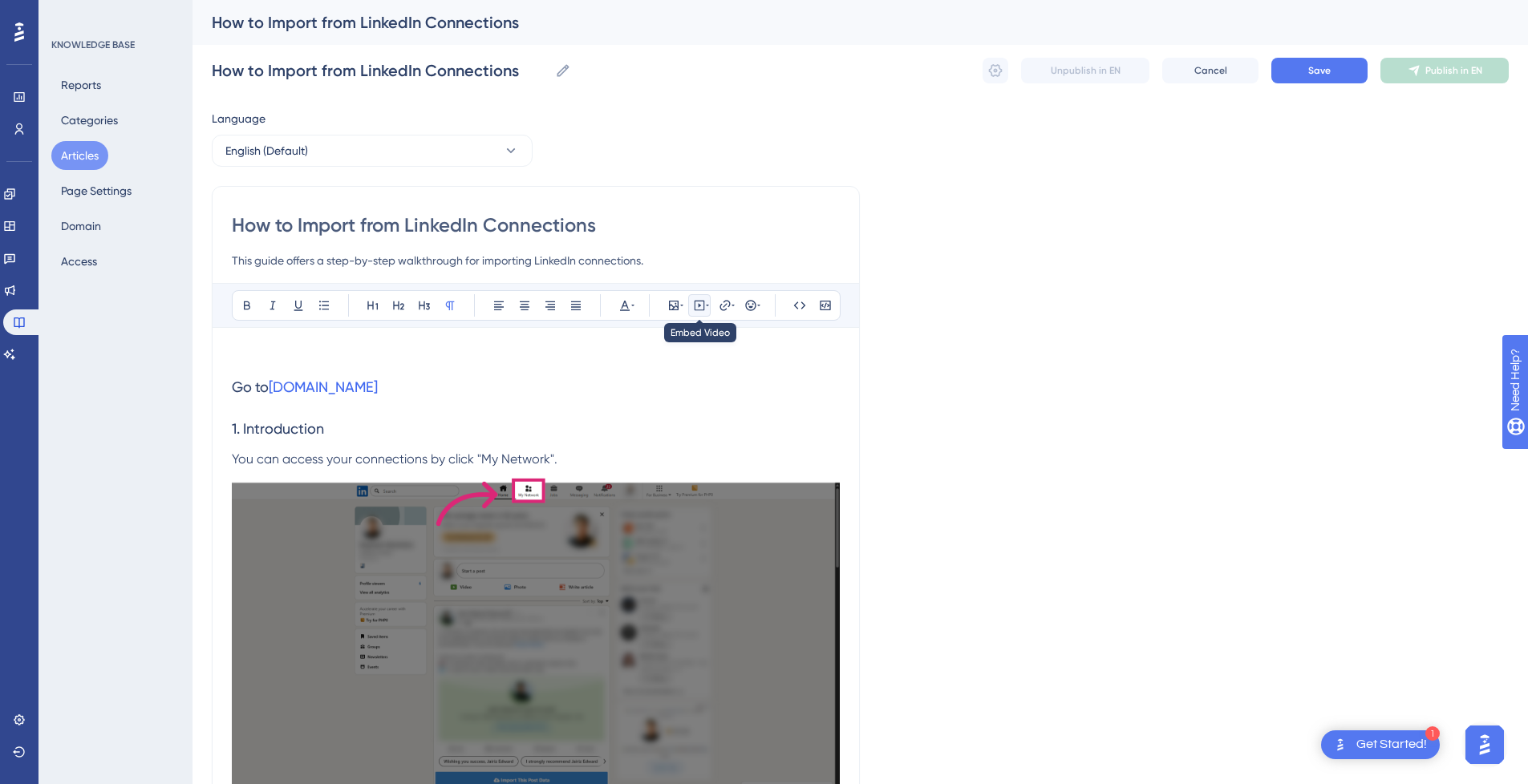
click at [707, 309] on icon at bounding box center [708, 305] width 4 height 13
click at [675, 392] on textarea at bounding box center [699, 405] width 244 height 72
paste textarea "<div style="position:relative;padding-bottom:56.25%;"> <iframe style="width:100…"
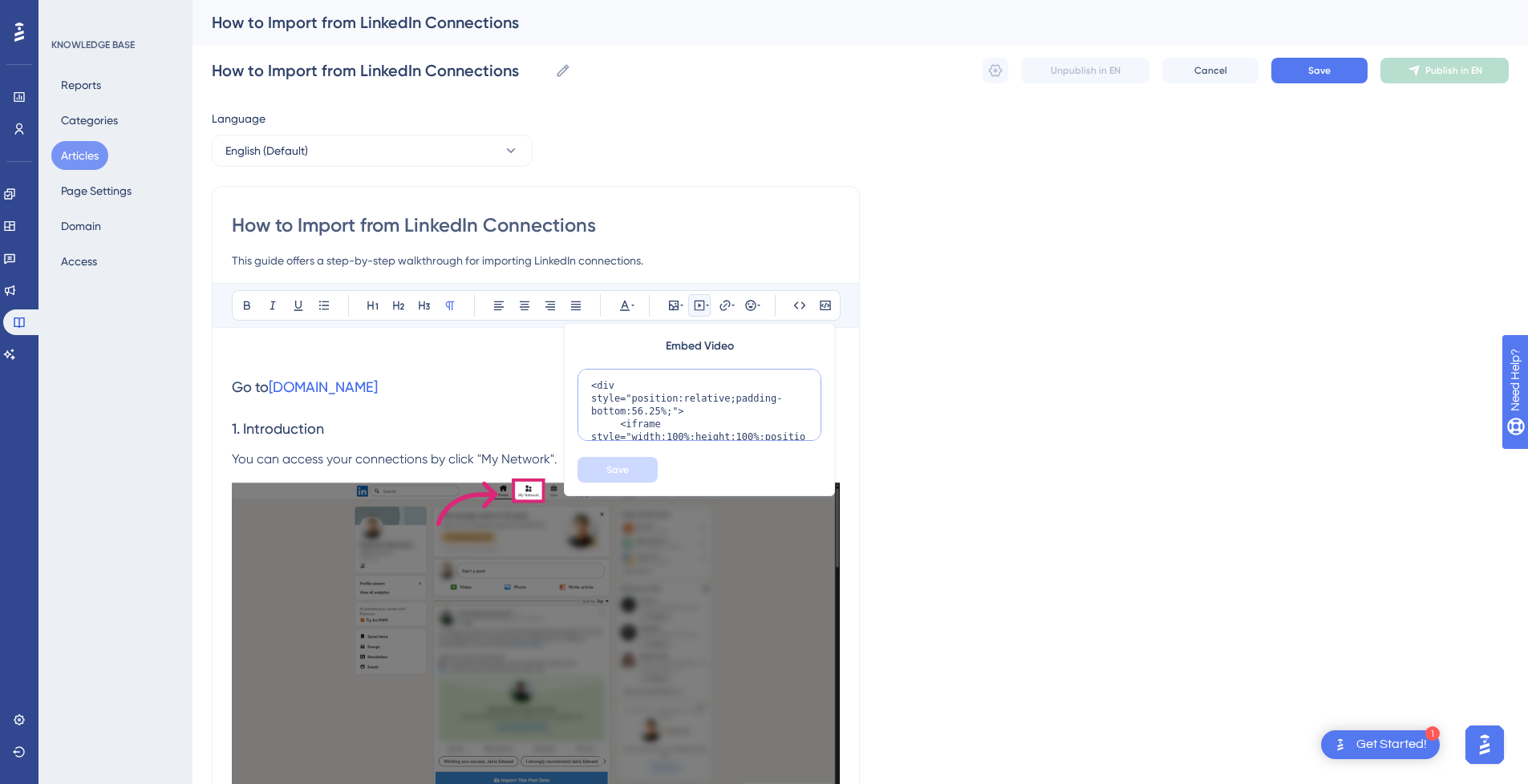
scroll to position [220, 0]
type textarea "<div style="position:relative;padding-bottom:56.25%;"> <iframe style="width:100…"
click at [626, 469] on span "Save" at bounding box center [617, 470] width 23 height 13
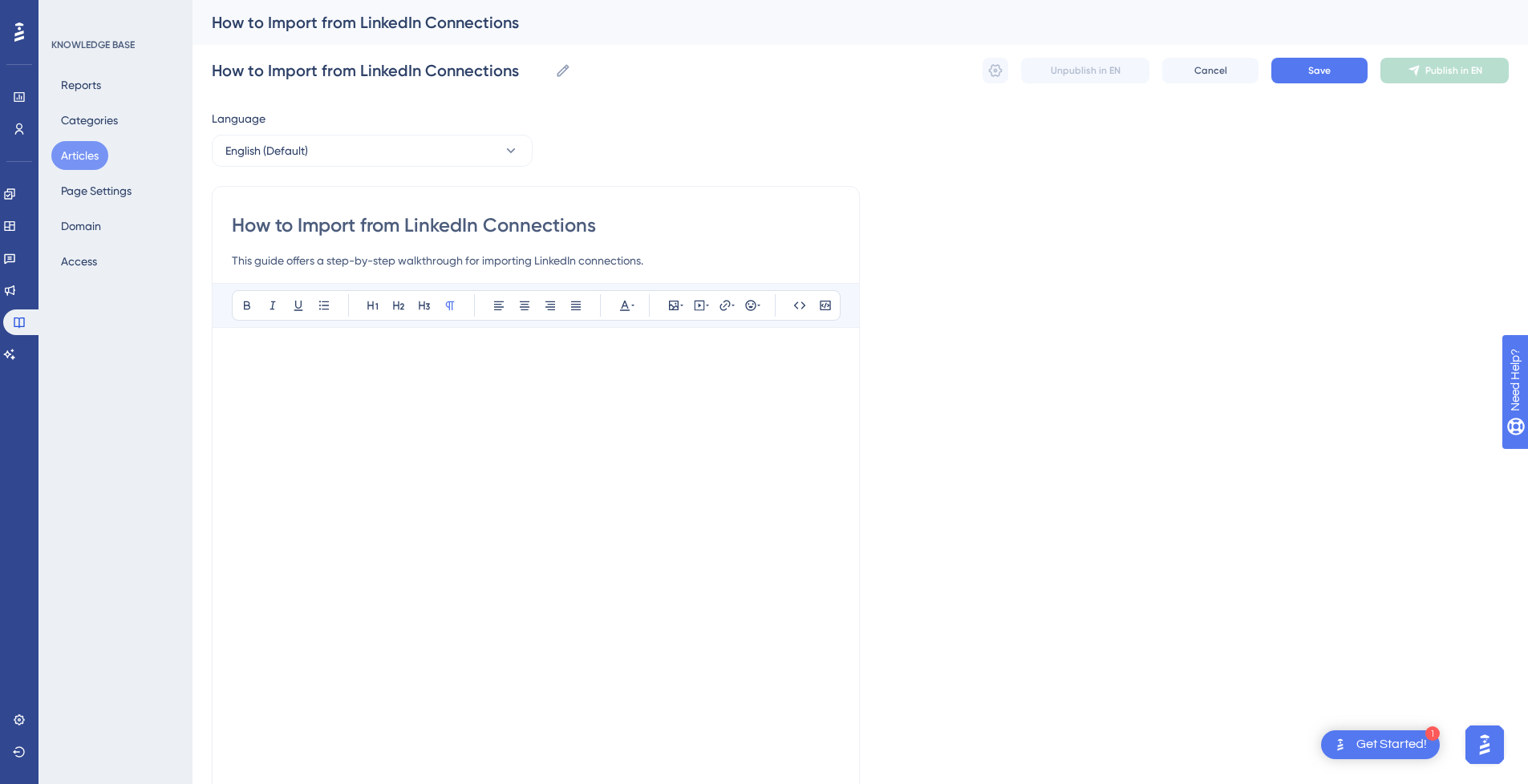
click at [323, 354] on p at bounding box center [535, 356] width 608 height 19
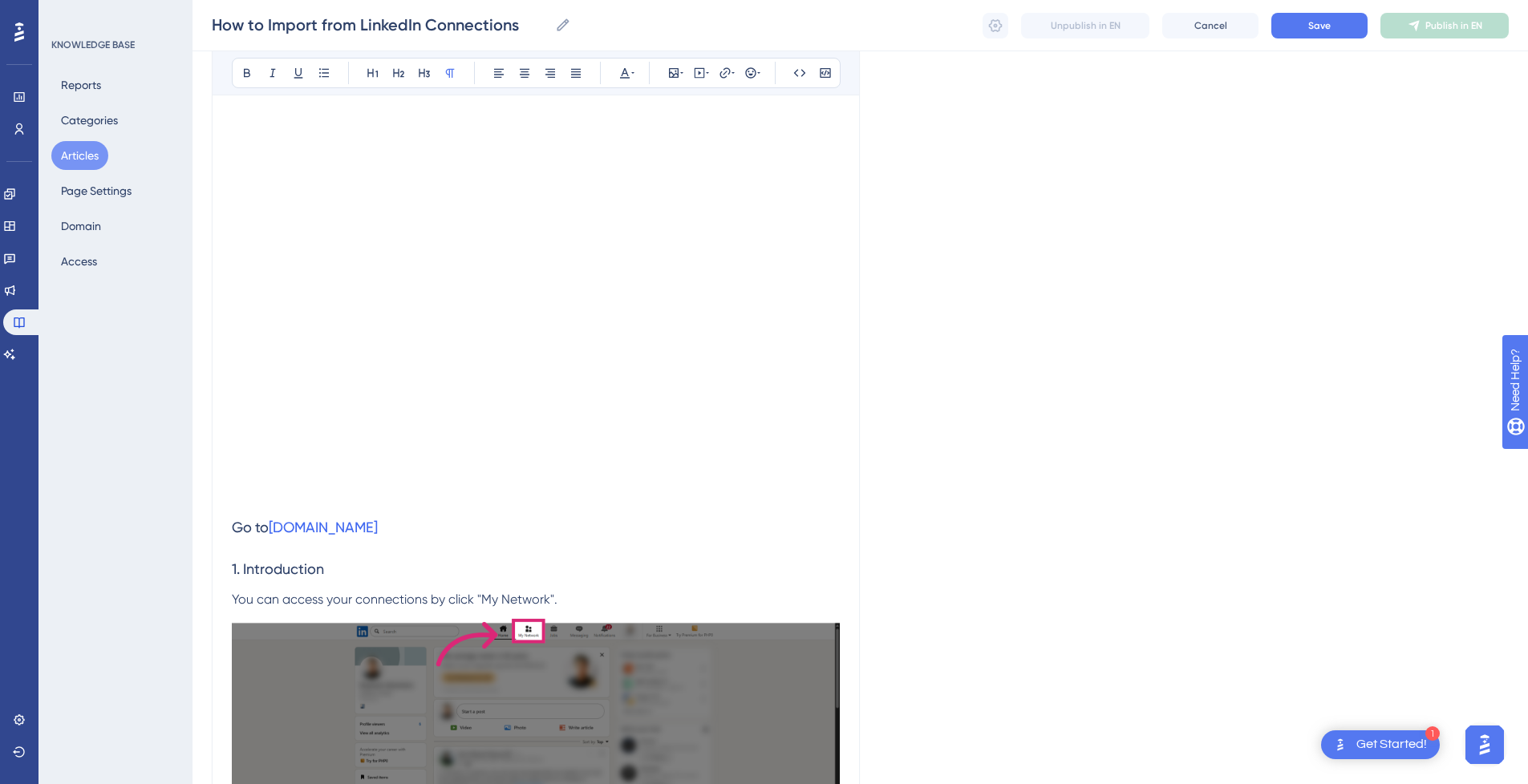
click at [296, 504] on p at bounding box center [535, 497] width 608 height 19
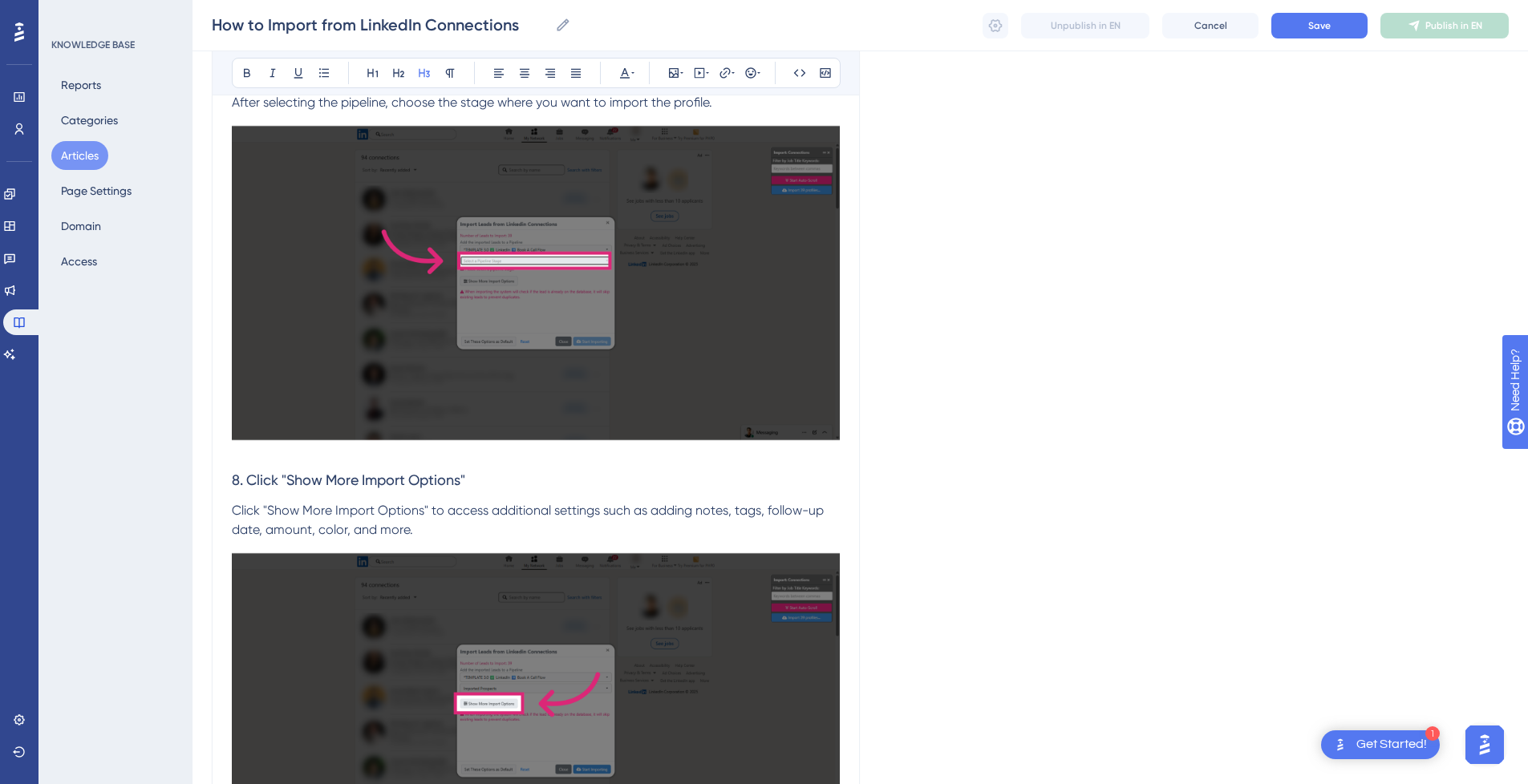
scroll to position [4724, 0]
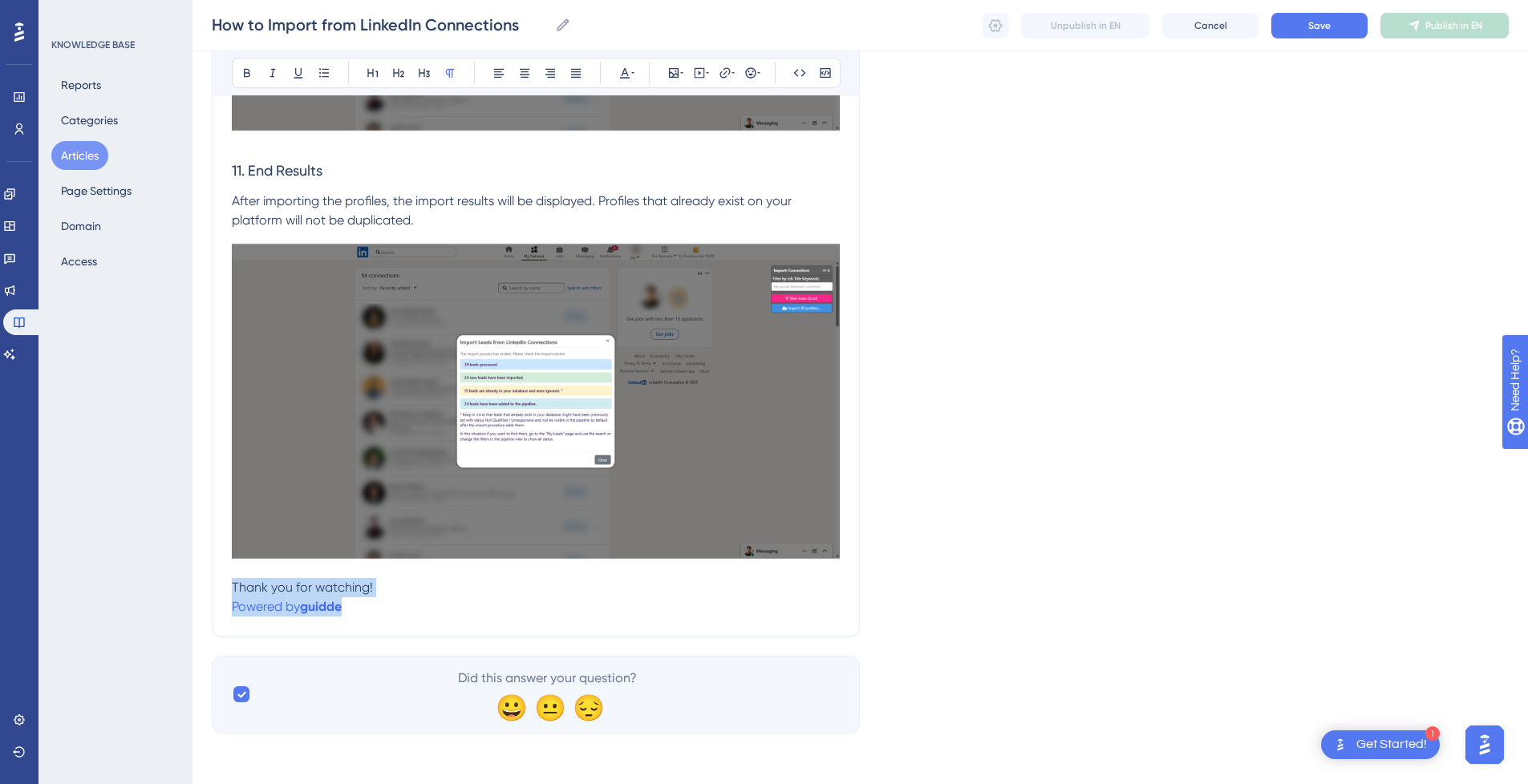
drag, startPoint x: 355, startPoint y: 603, endPoint x: 174, endPoint y: 594, distance: 181.2
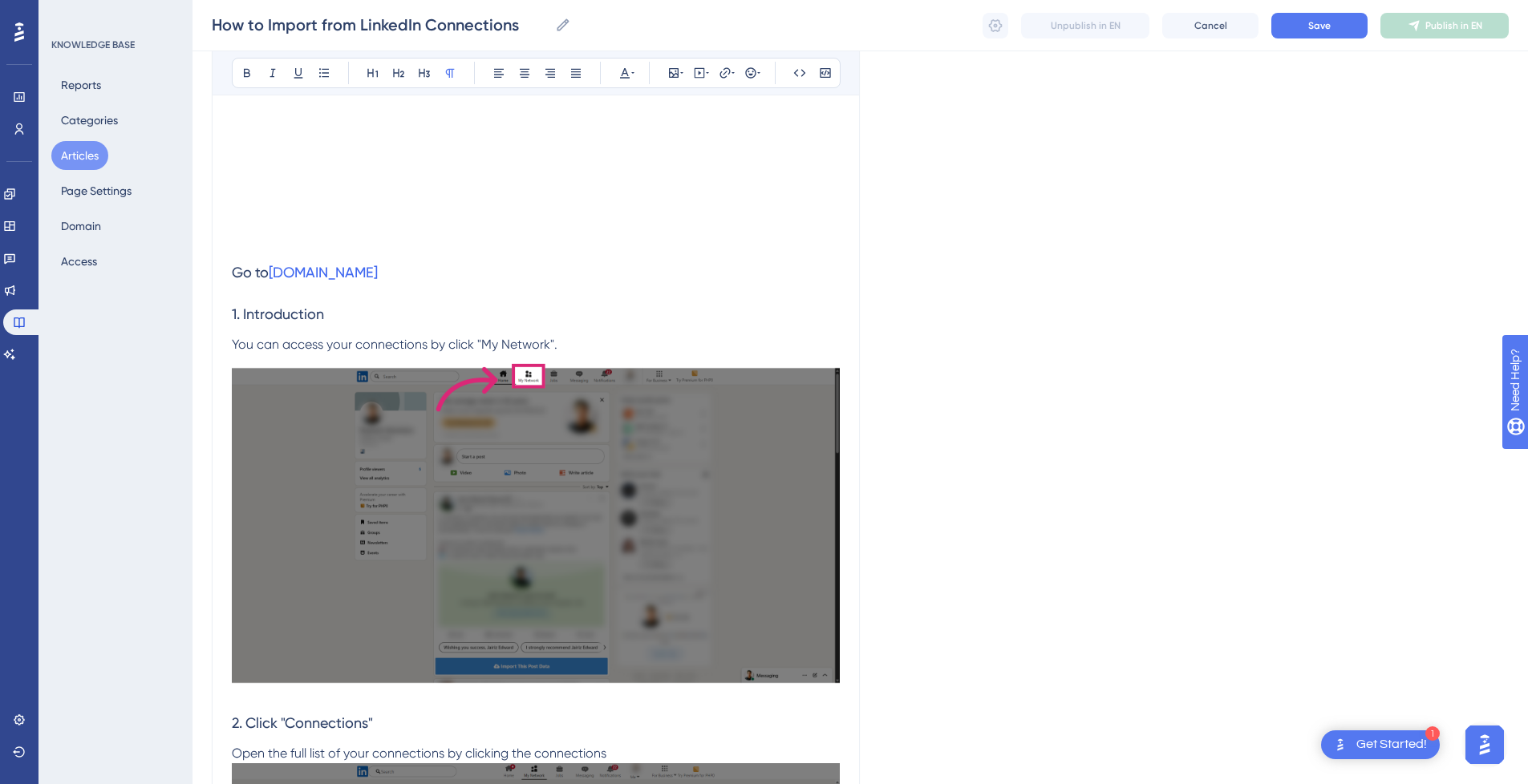
scroll to position [0, 0]
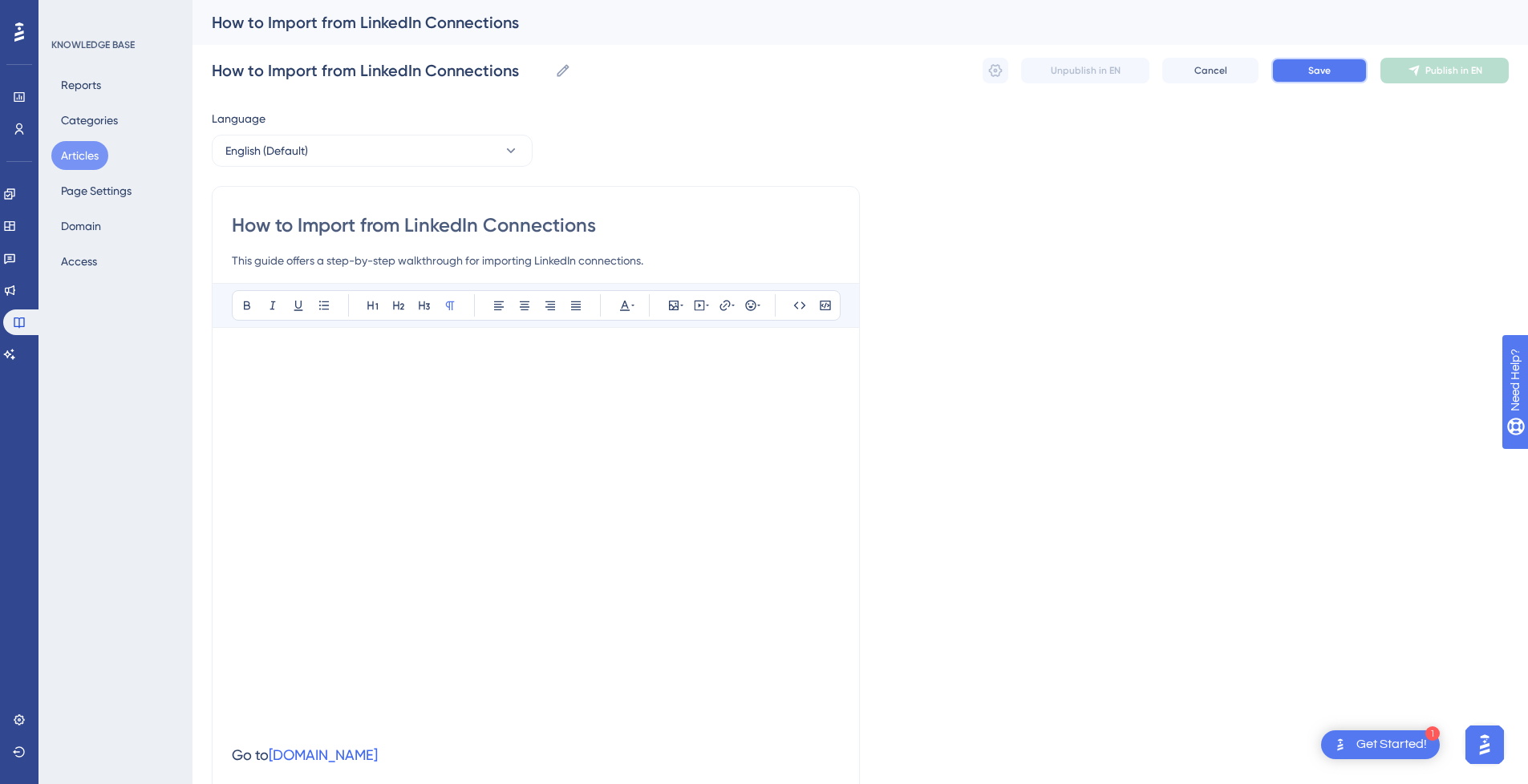
click at [1312, 68] on span "Save" at bounding box center [1318, 70] width 23 height 13
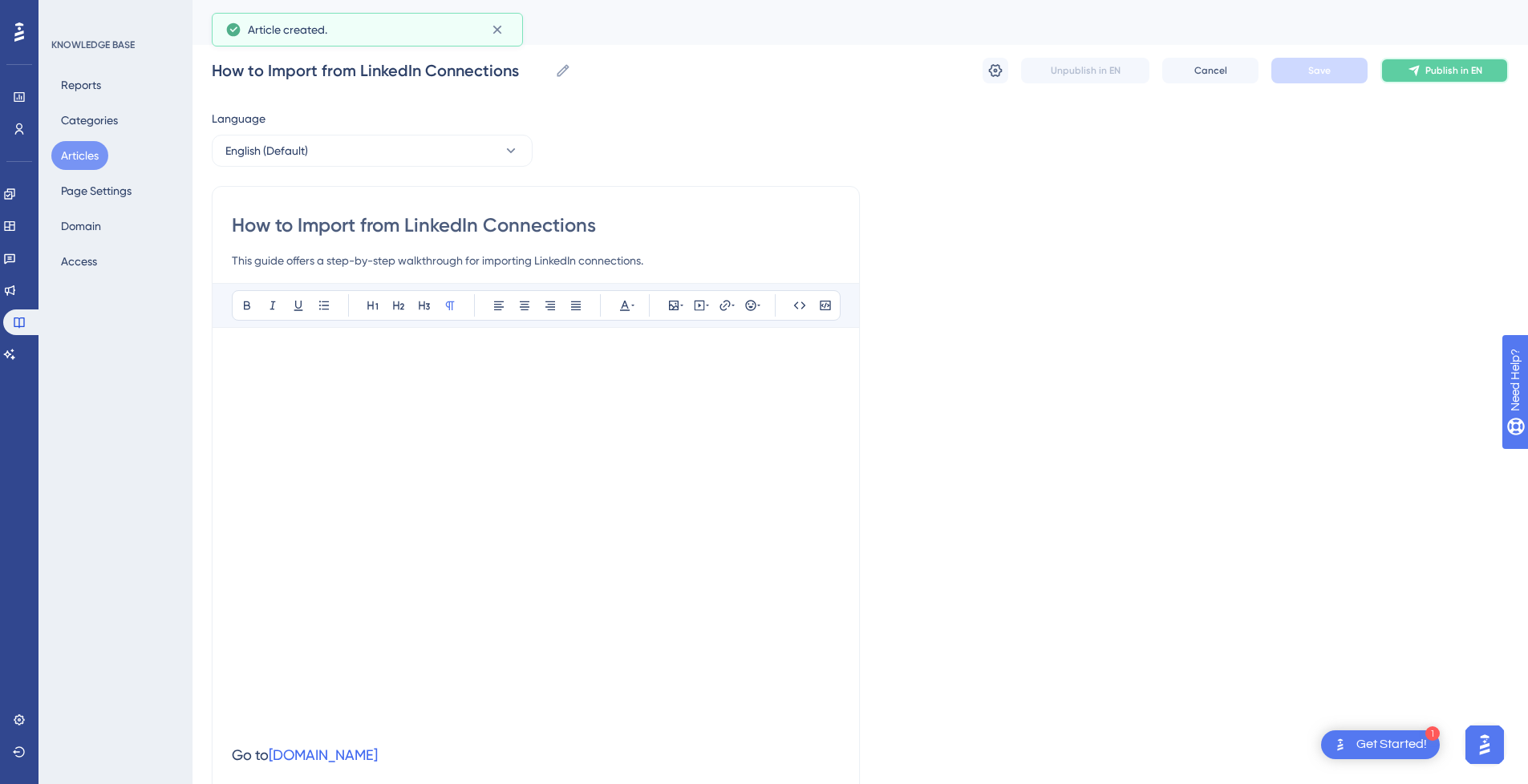
click at [1428, 68] on span "Publish in EN" at bounding box center [1453, 70] width 57 height 13
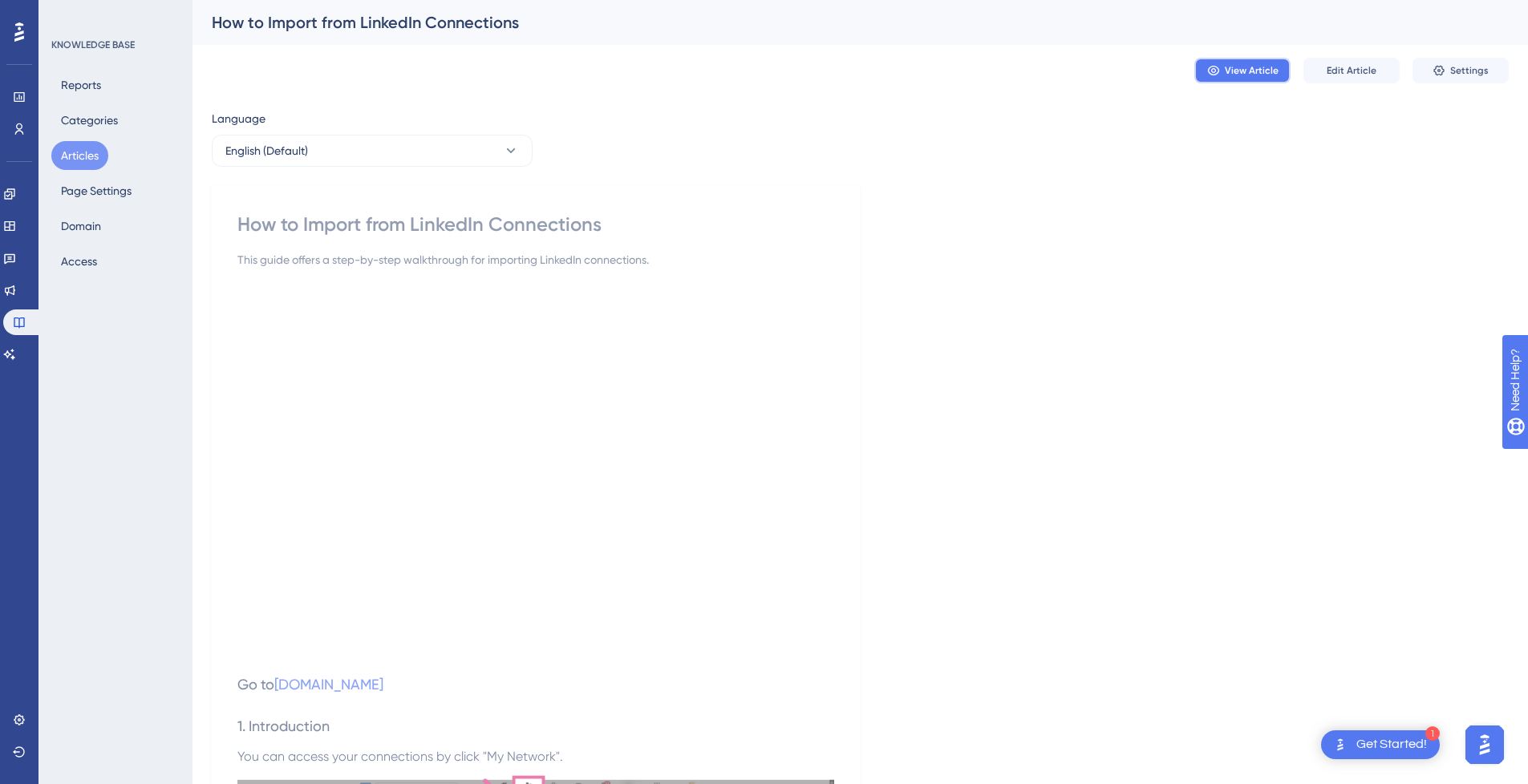
click at [1240, 67] on span "View Article" at bounding box center [1251, 70] width 53 height 13
click at [1445, 72] on icon at bounding box center [1439, 70] width 13 height 13
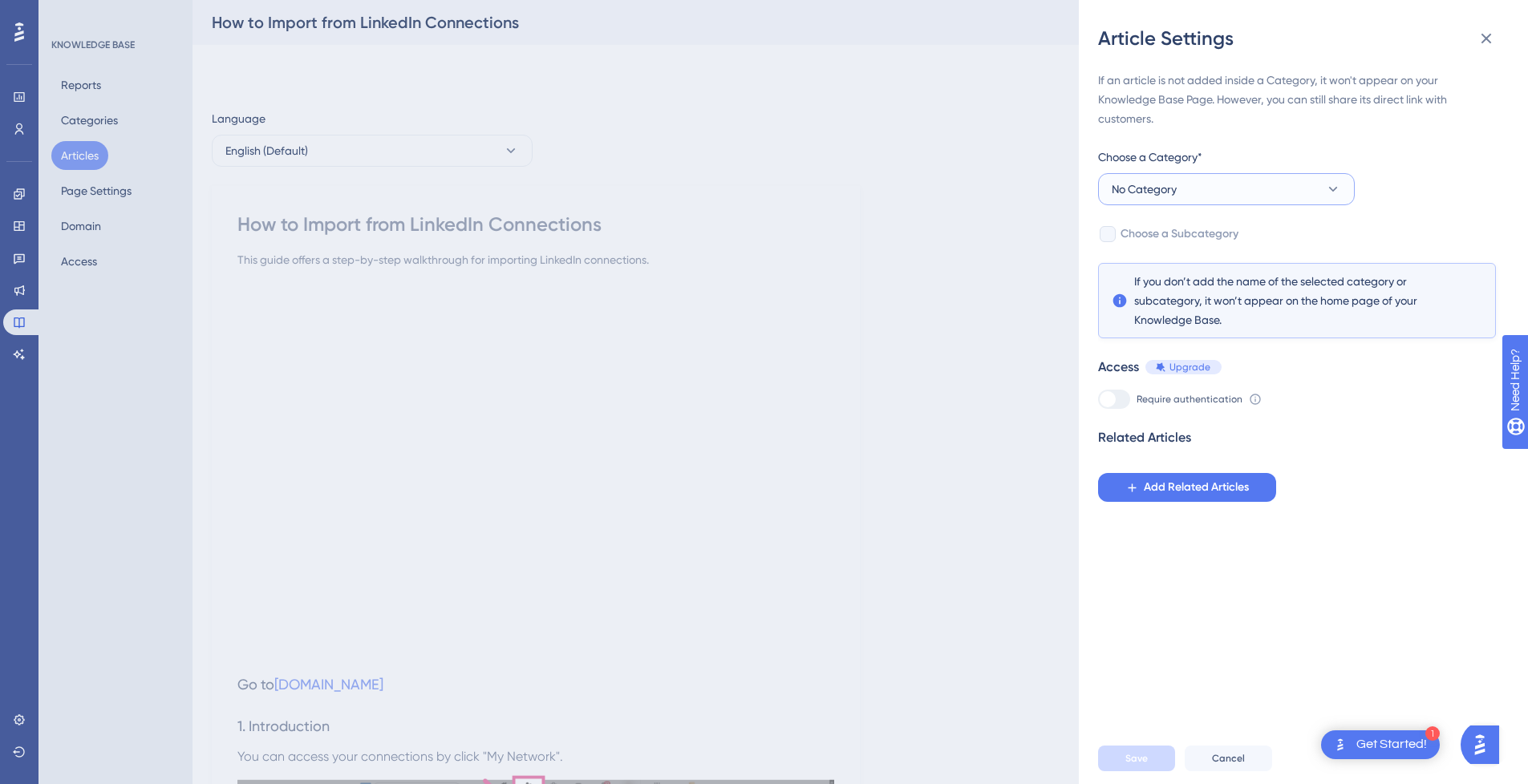
click at [1155, 196] on span "No Category" at bounding box center [1144, 189] width 65 height 19
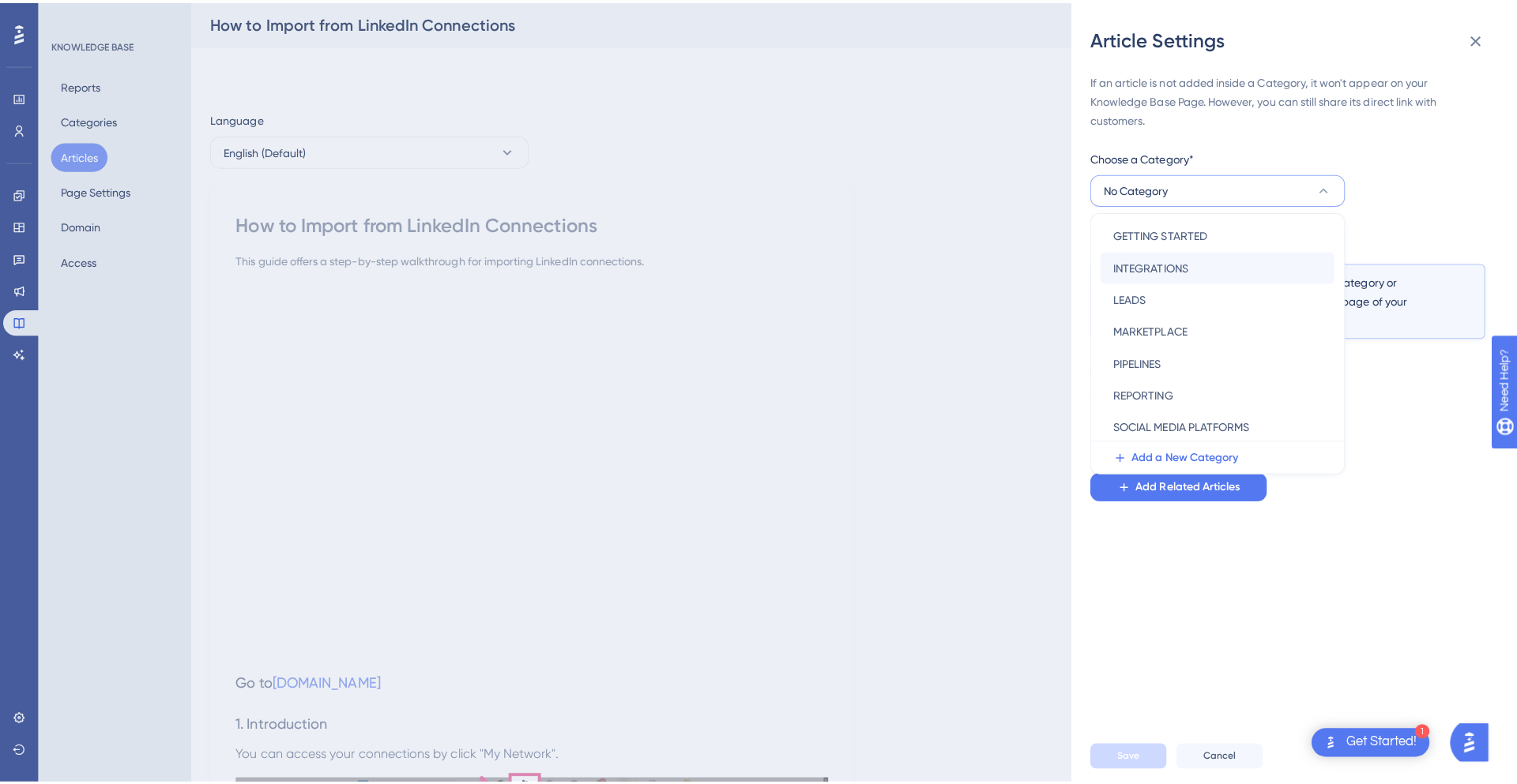
scroll to position [148, 0]
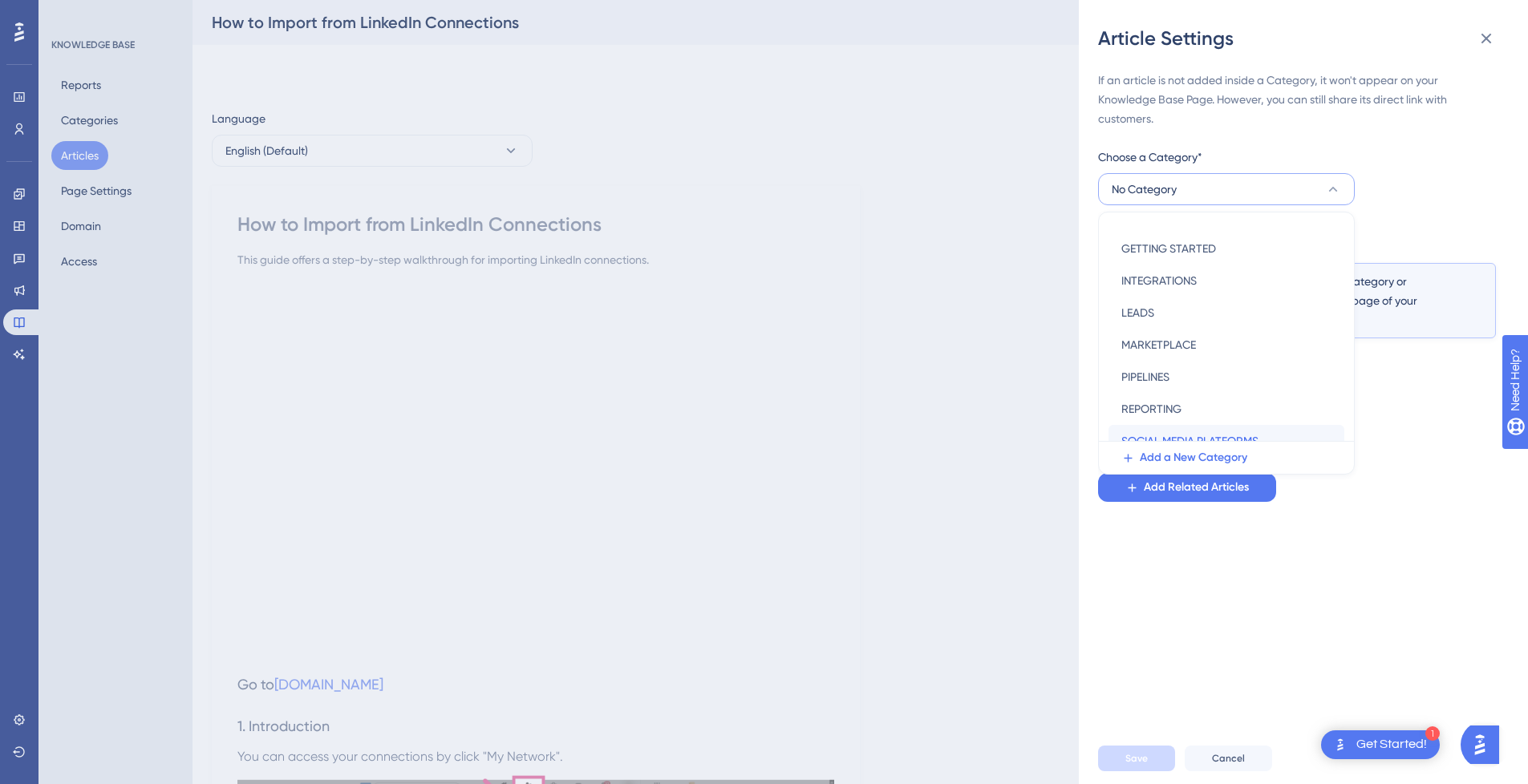
click at [1214, 434] on span "SOCIAL MEDIA PLATFORMS" at bounding box center [1190, 440] width 137 height 19
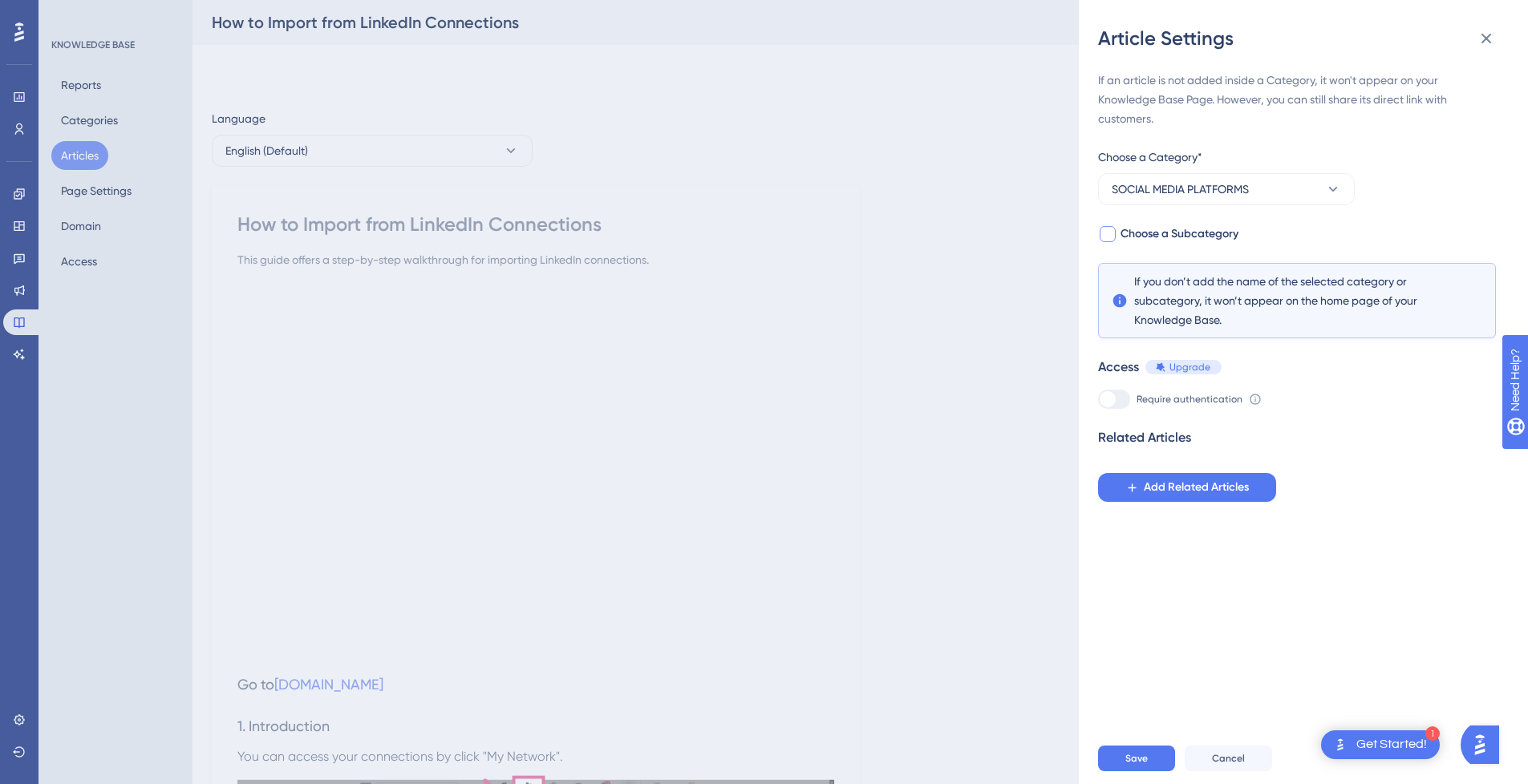
click at [1174, 237] on span "Choose a Subcategory" at bounding box center [1179, 233] width 117 height 19
checkbox input "true"
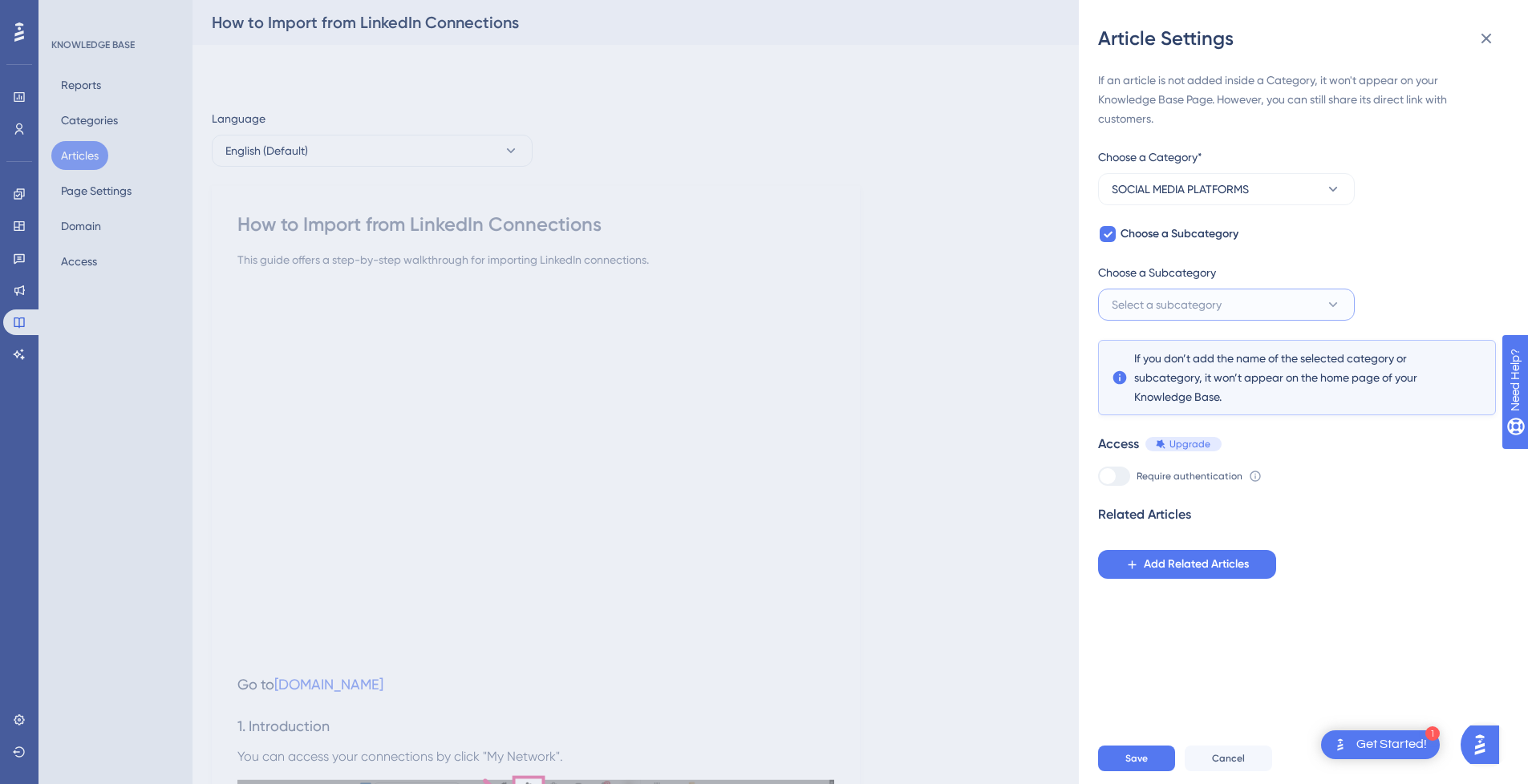
click at [1165, 290] on button "Select a subcategory" at bounding box center [1226, 303] width 257 height 32
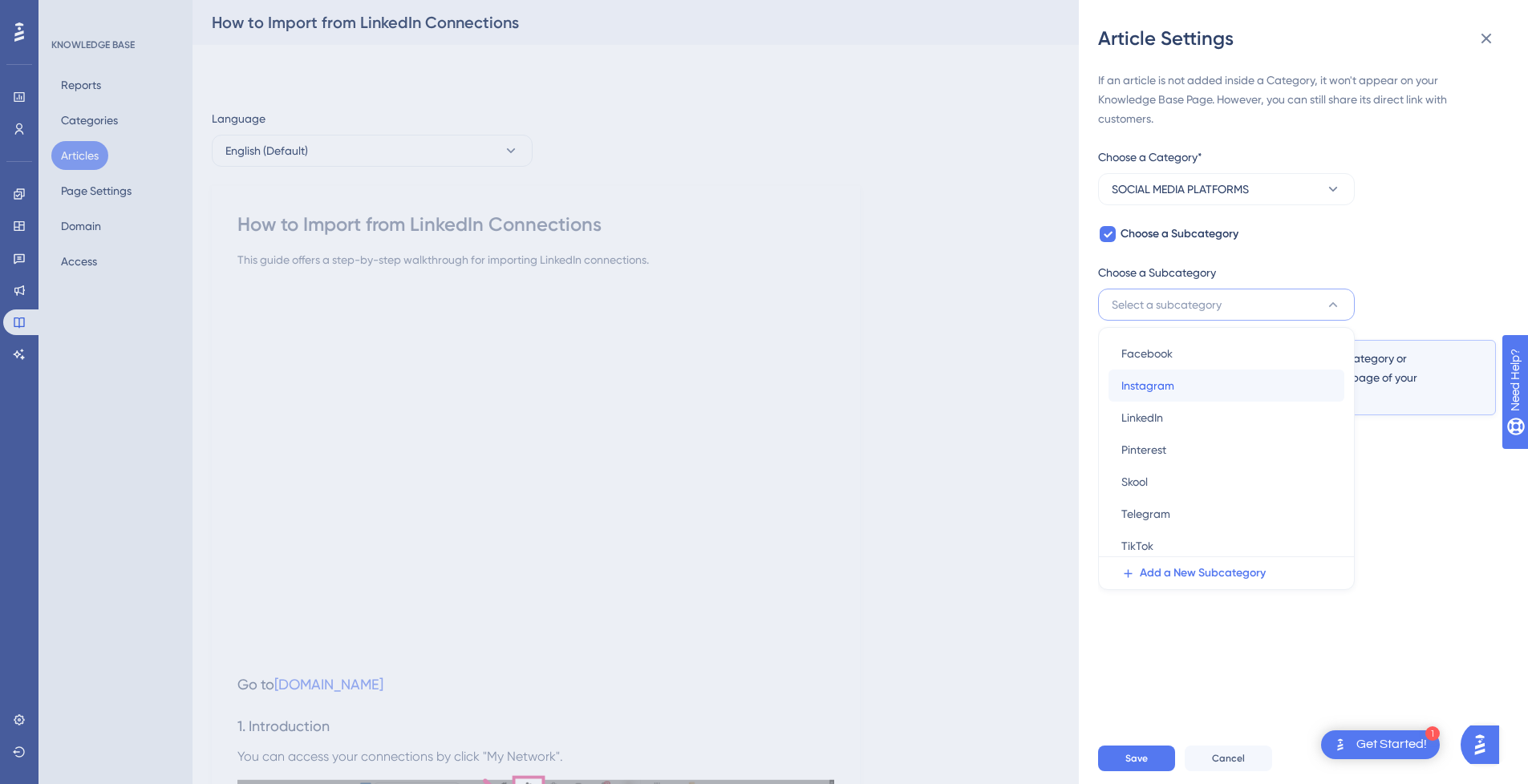
click at [1175, 392] on div "Instagram Instagram" at bounding box center [1226, 385] width 211 height 32
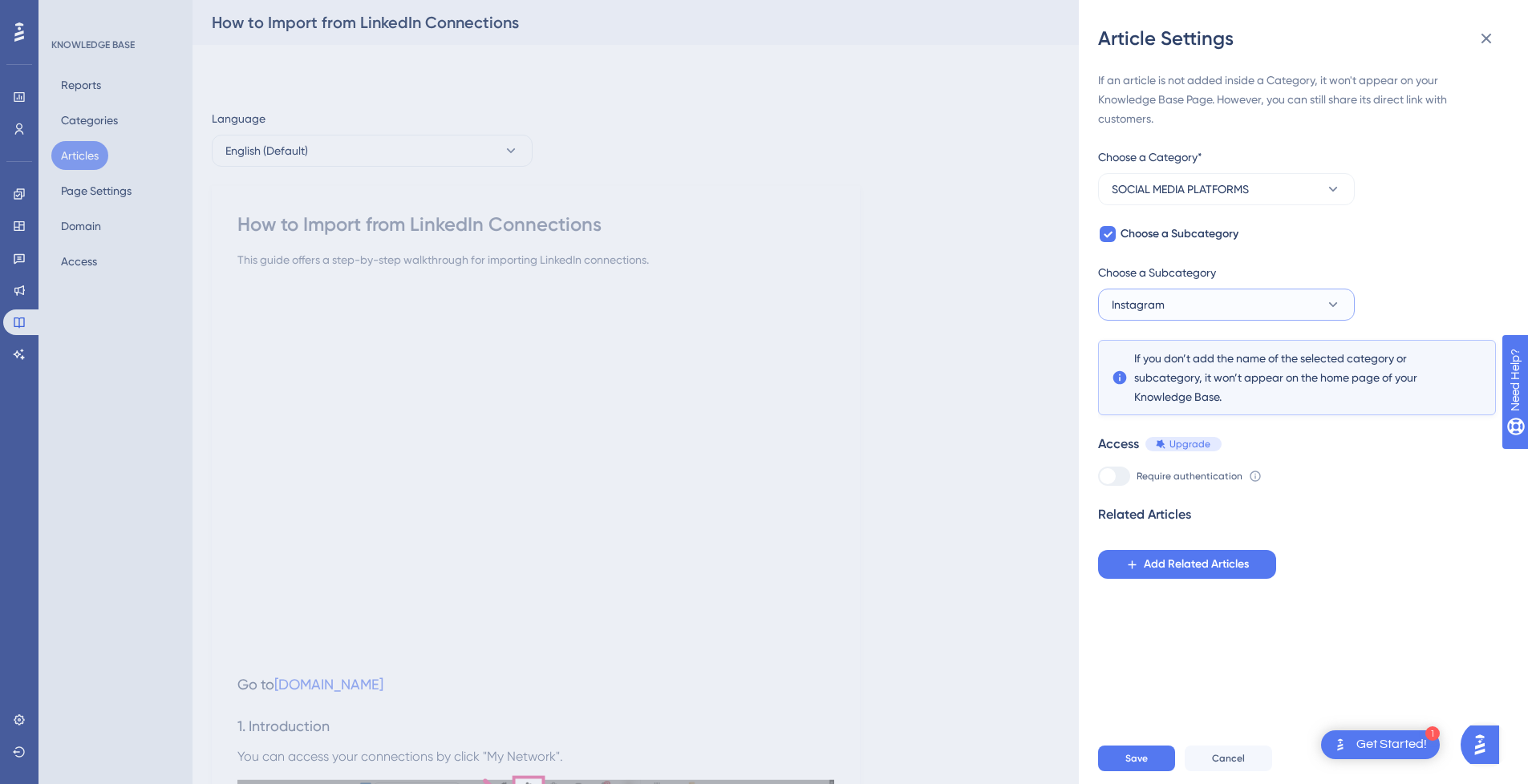
click at [1159, 301] on span "Instagram" at bounding box center [1138, 304] width 53 height 19
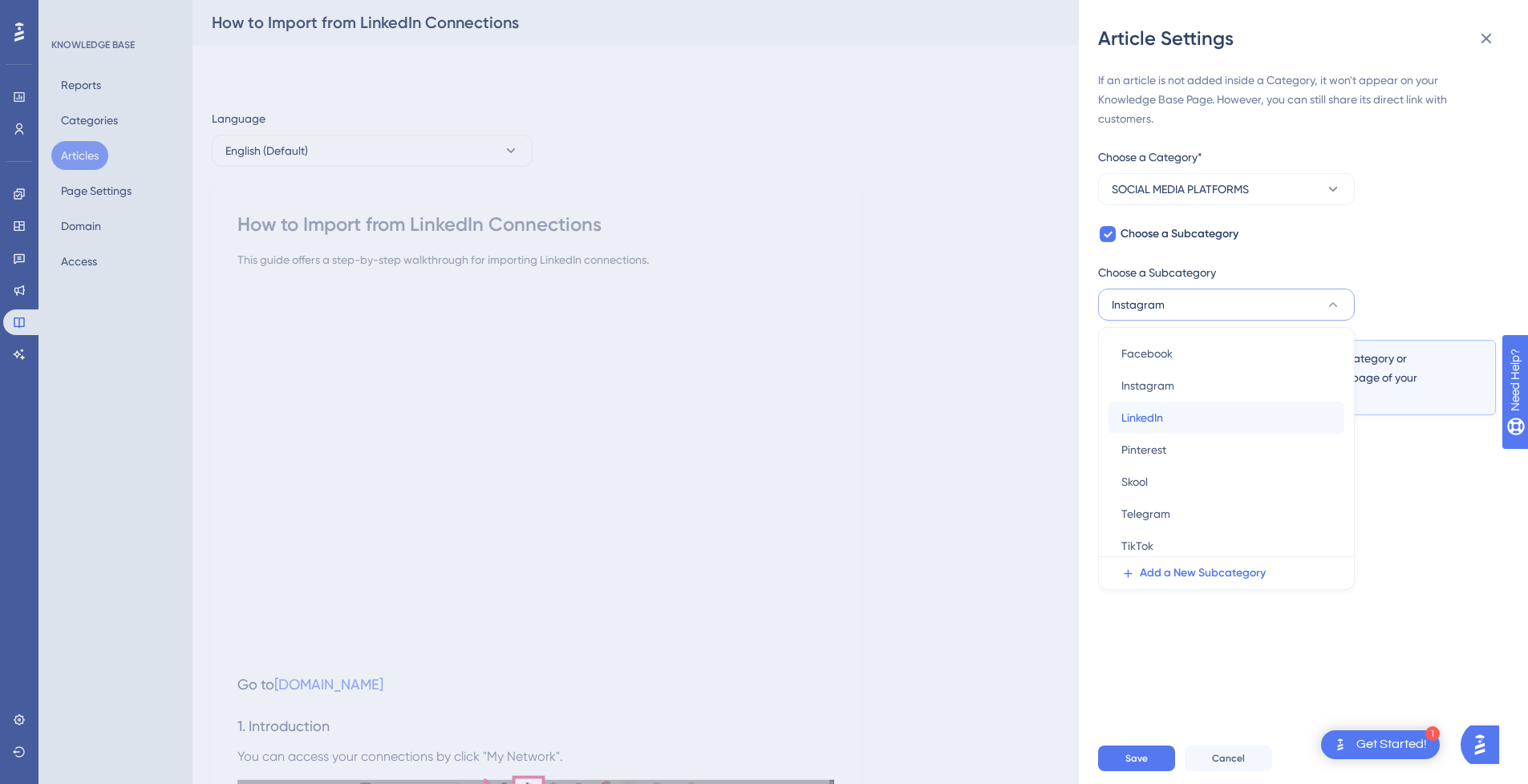
click at [1159, 414] on span "LinkedIn" at bounding box center [1142, 417] width 42 height 19
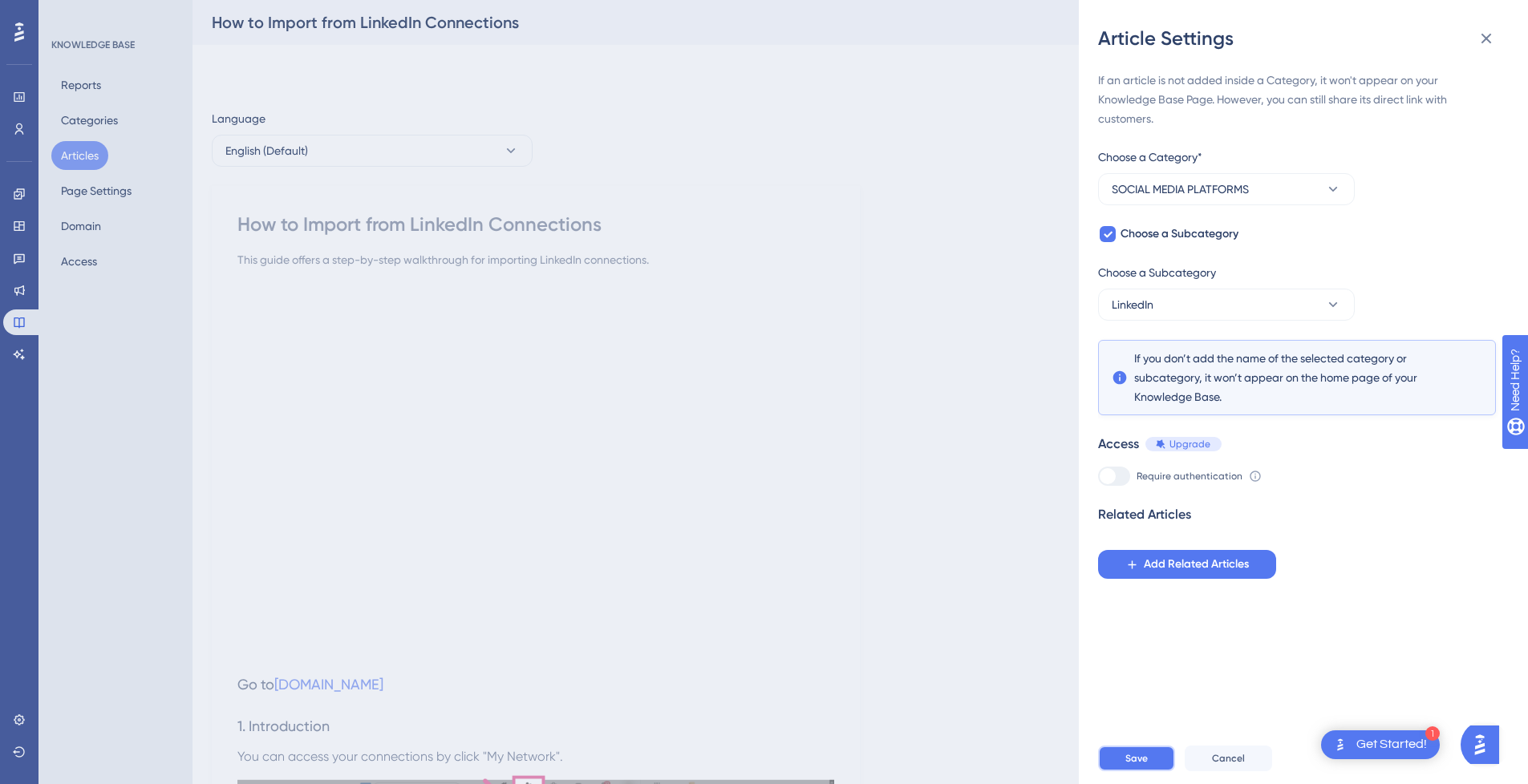
click at [1150, 764] on button "Save" at bounding box center [1136, 758] width 77 height 25
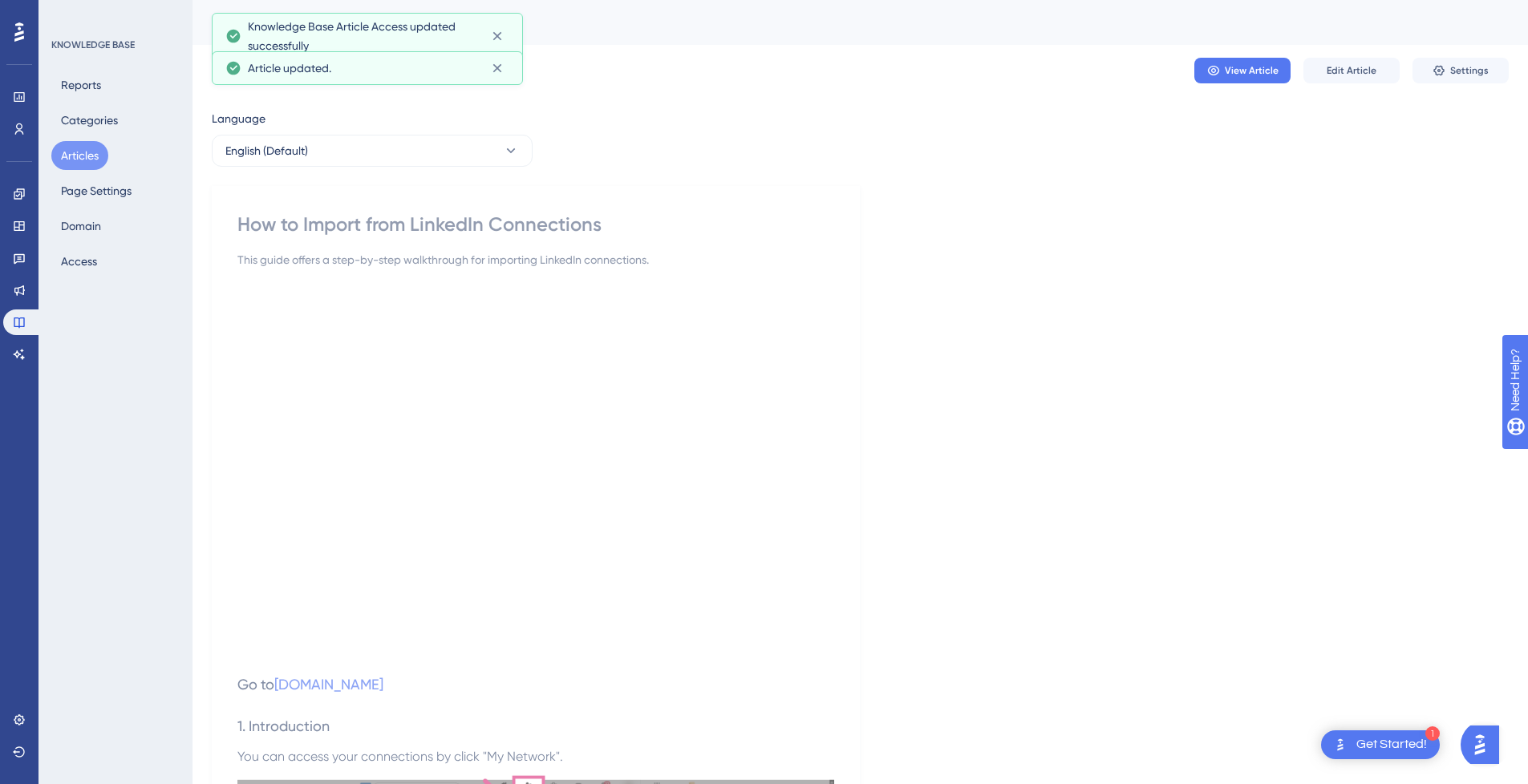
click at [64, 155] on button "Articles" at bounding box center [80, 155] width 57 height 29
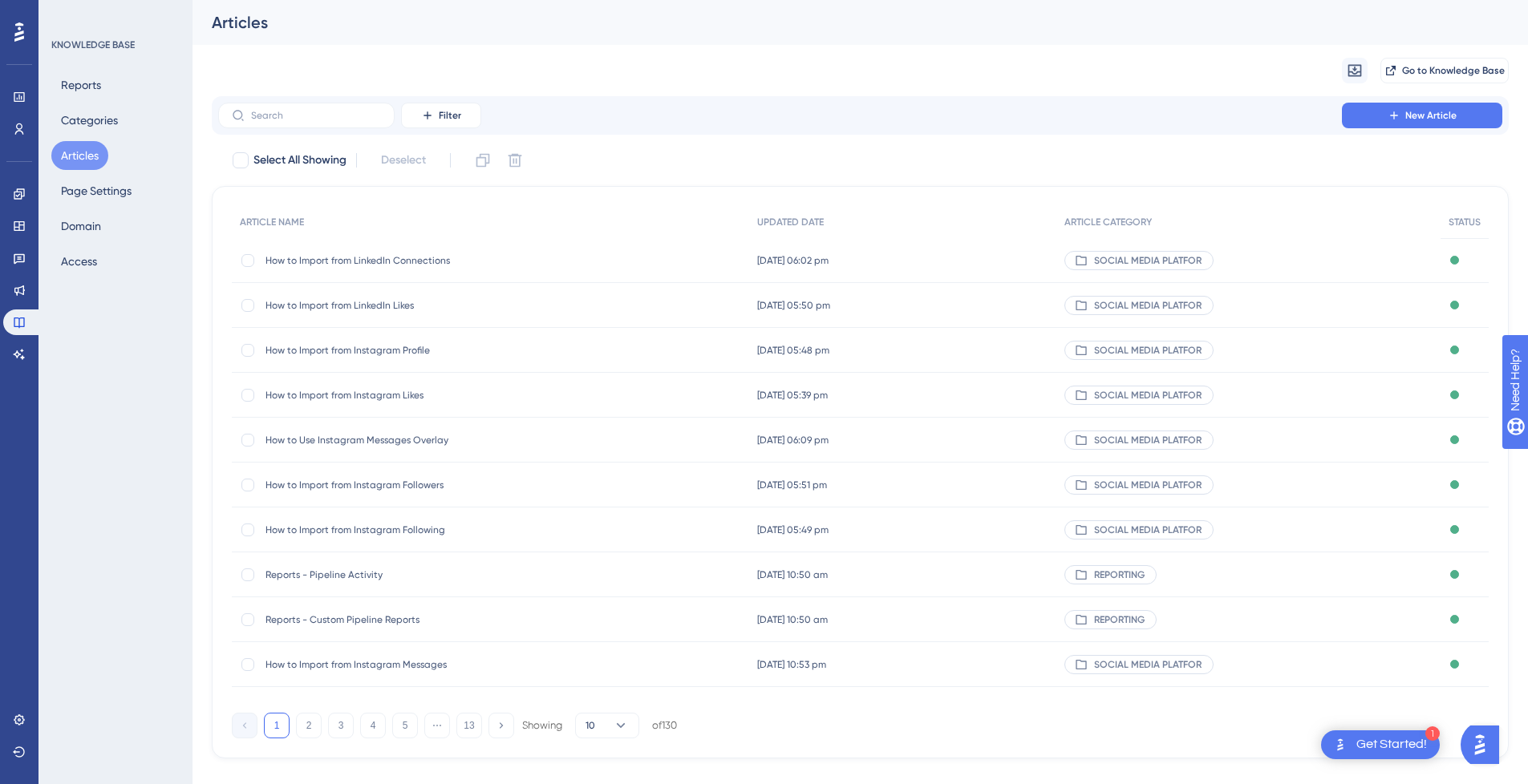
click at [389, 260] on span "How to Import from LinkedIn Connections" at bounding box center [394, 260] width 257 height 13
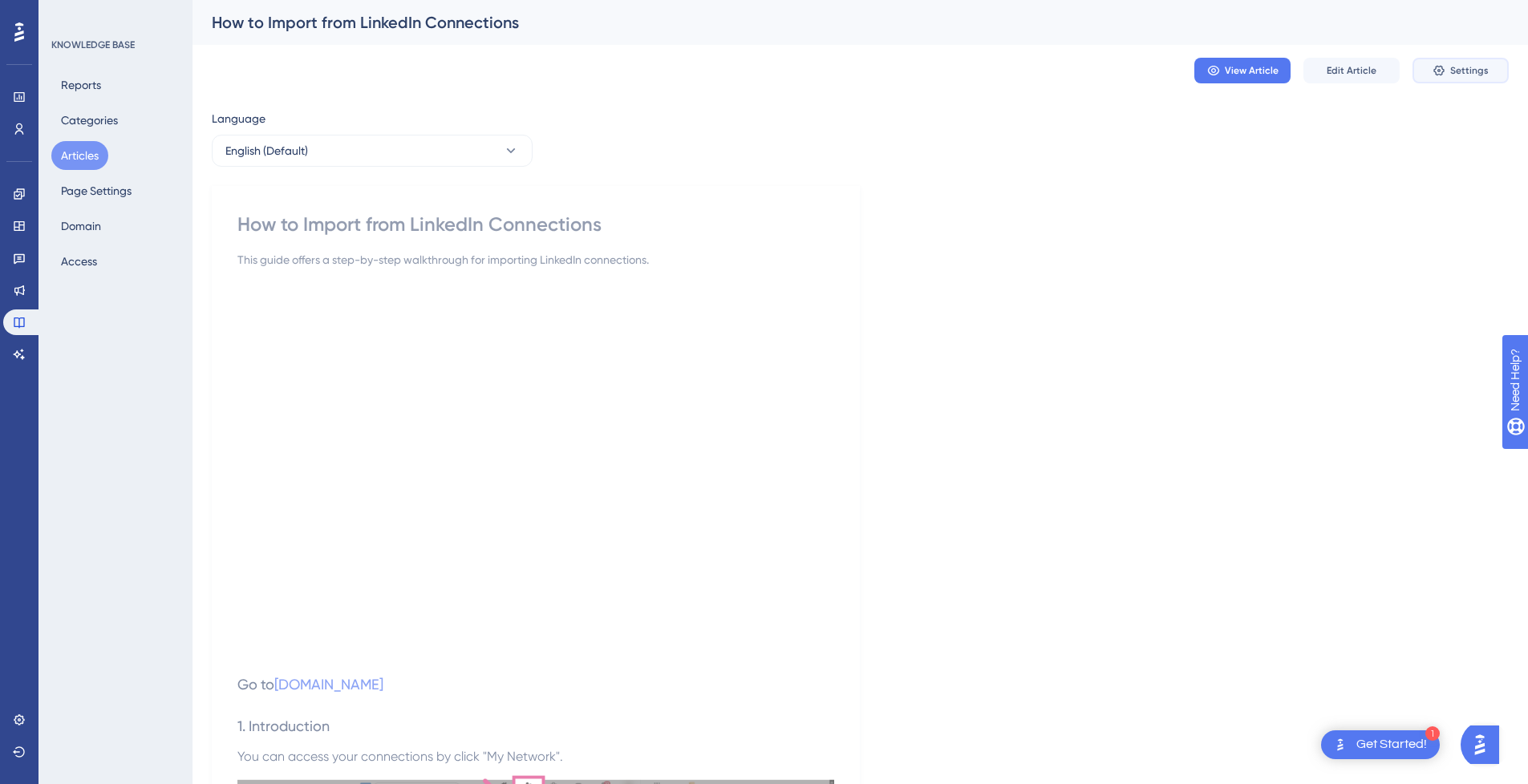
click at [1475, 61] on button "Settings" at bounding box center [1460, 70] width 96 height 25
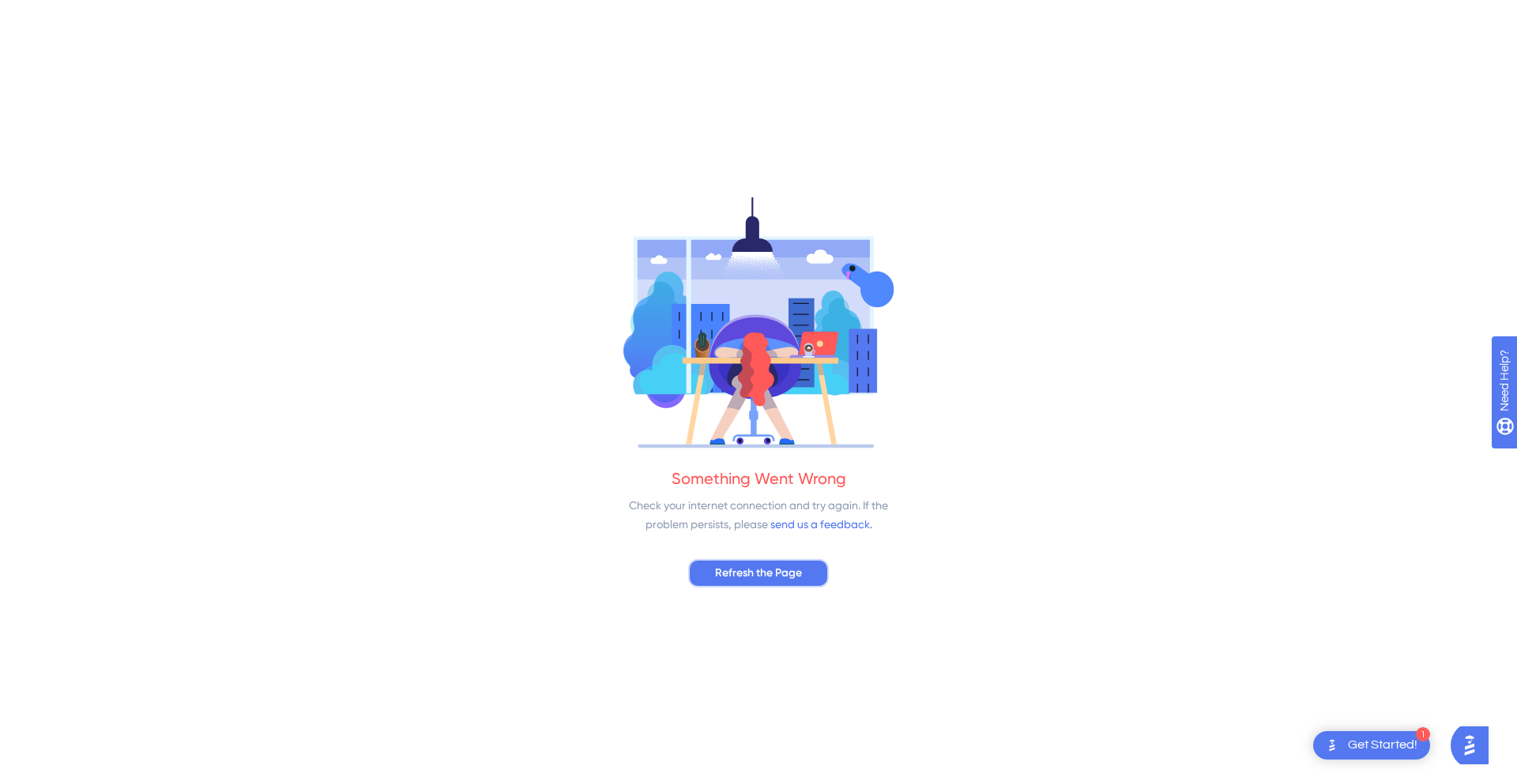
click at [783, 576] on span "Refresh the Page" at bounding box center [758, 573] width 87 height 19
